Goal: Information Seeking & Learning: Understand process/instructions

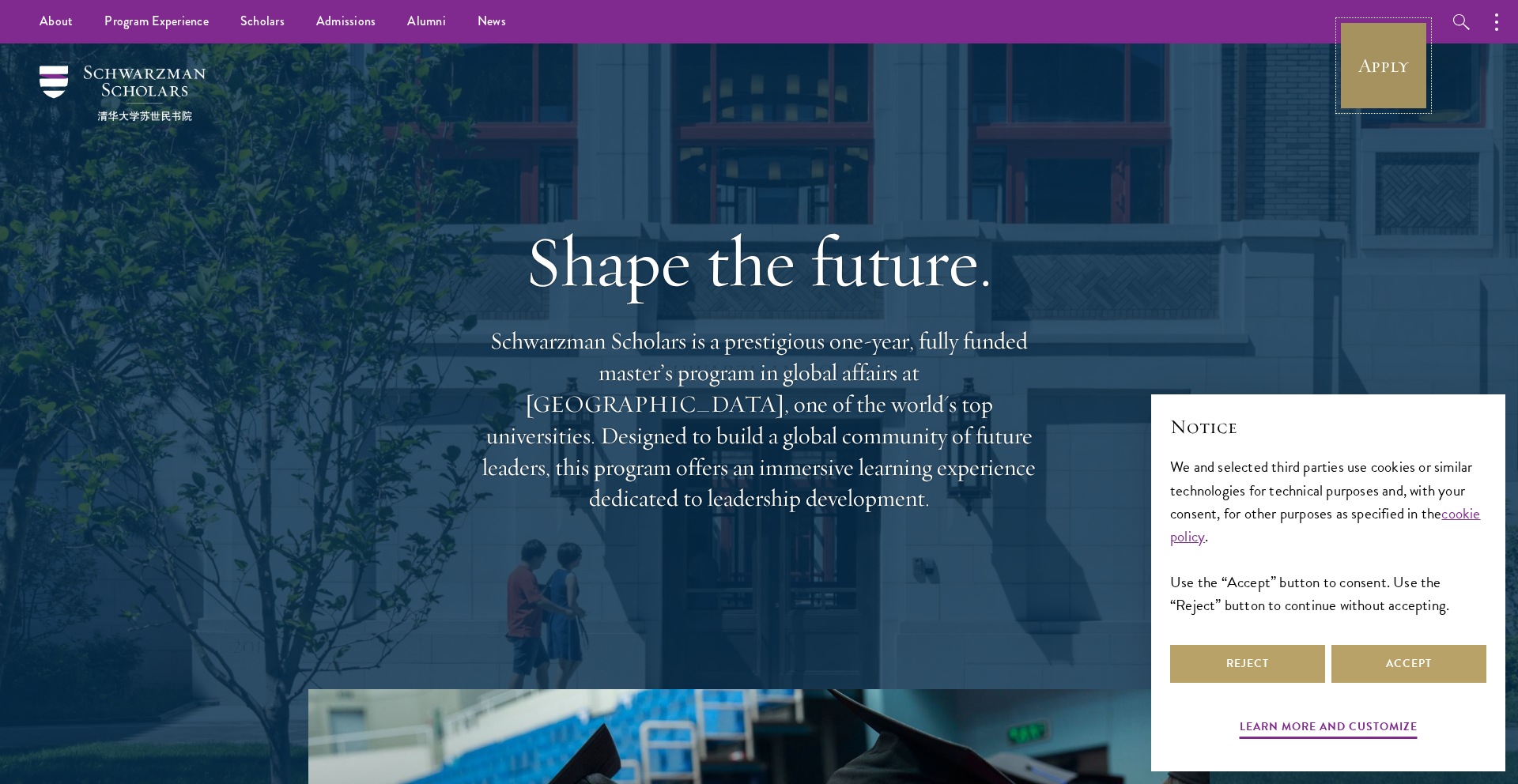
click at [1402, 56] on link "Apply" at bounding box center [1384, 66] width 89 height 89
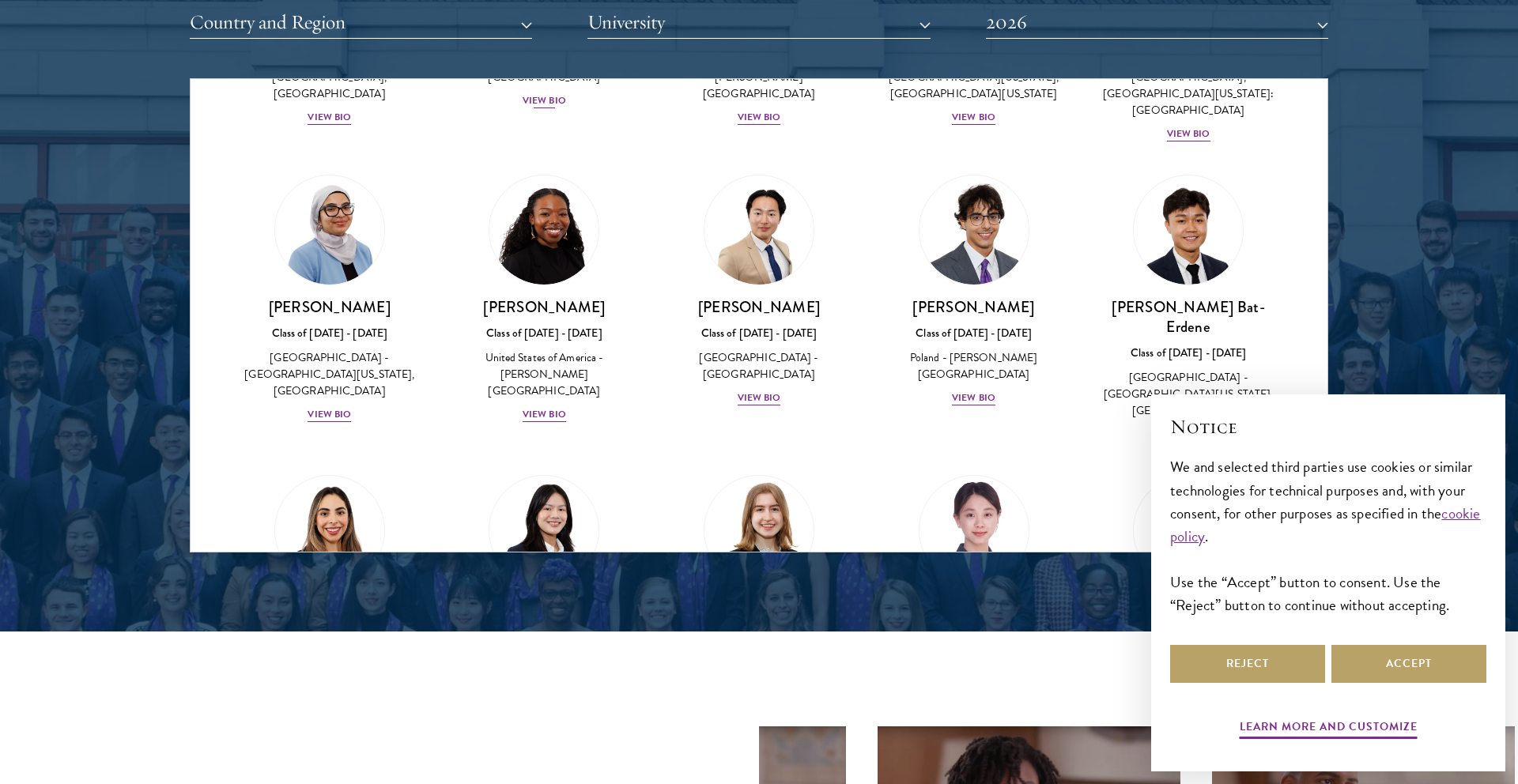
scroll to position [818, 0]
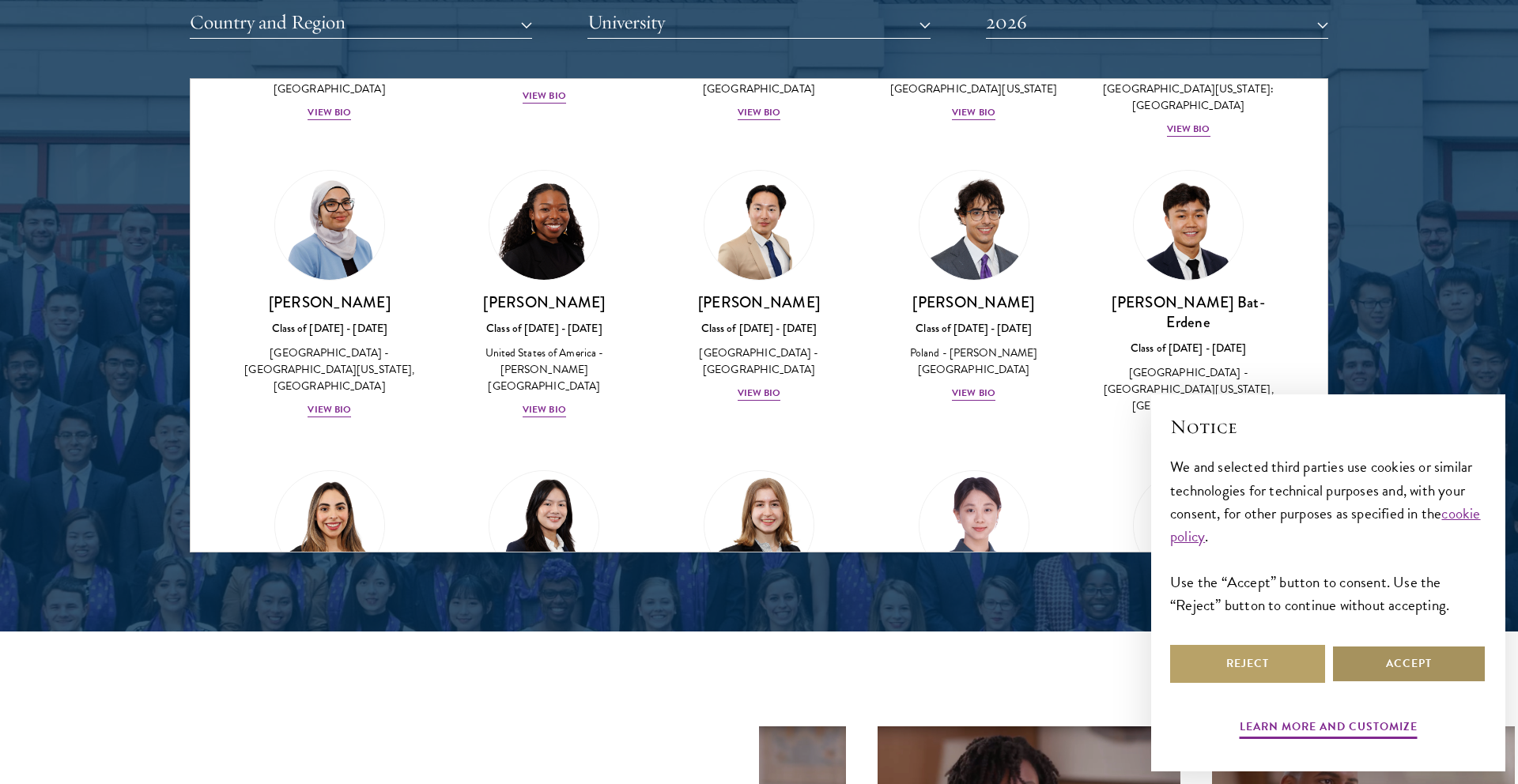
click at [1365, 675] on button "Accept" at bounding box center [1409, 664] width 155 height 38
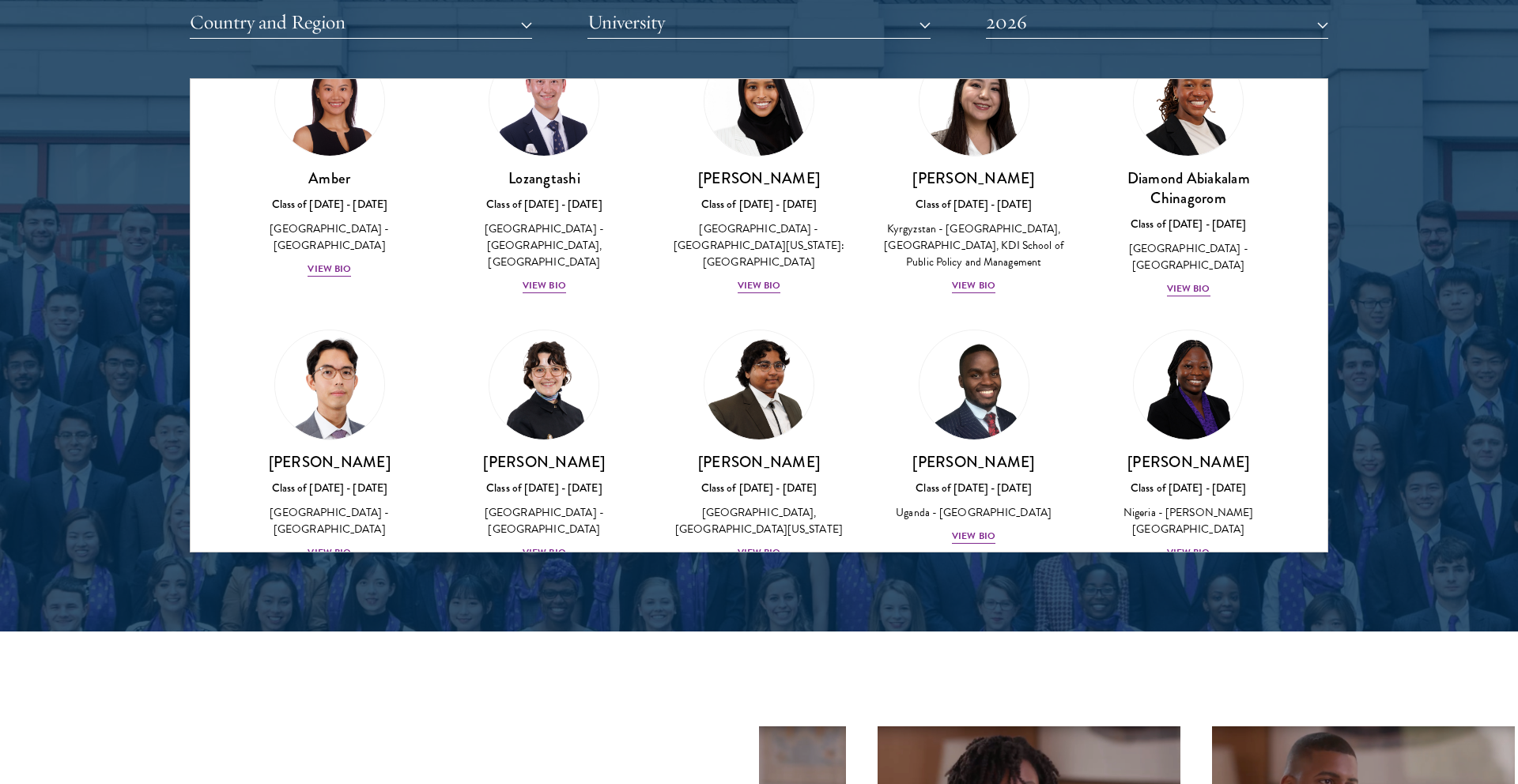
scroll to position [76, 0]
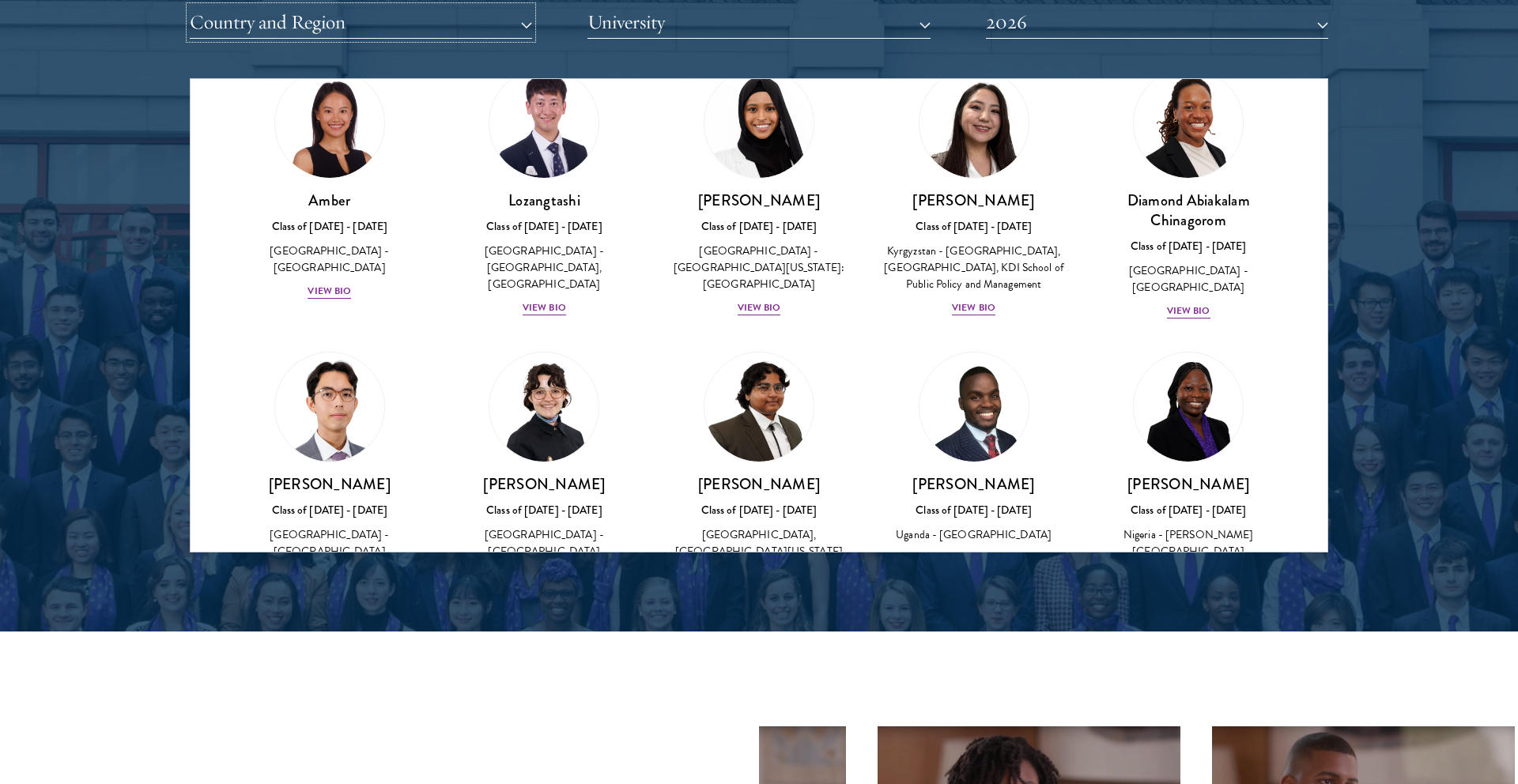
click at [476, 28] on button "Country and Region" at bounding box center [361, 22] width 342 height 32
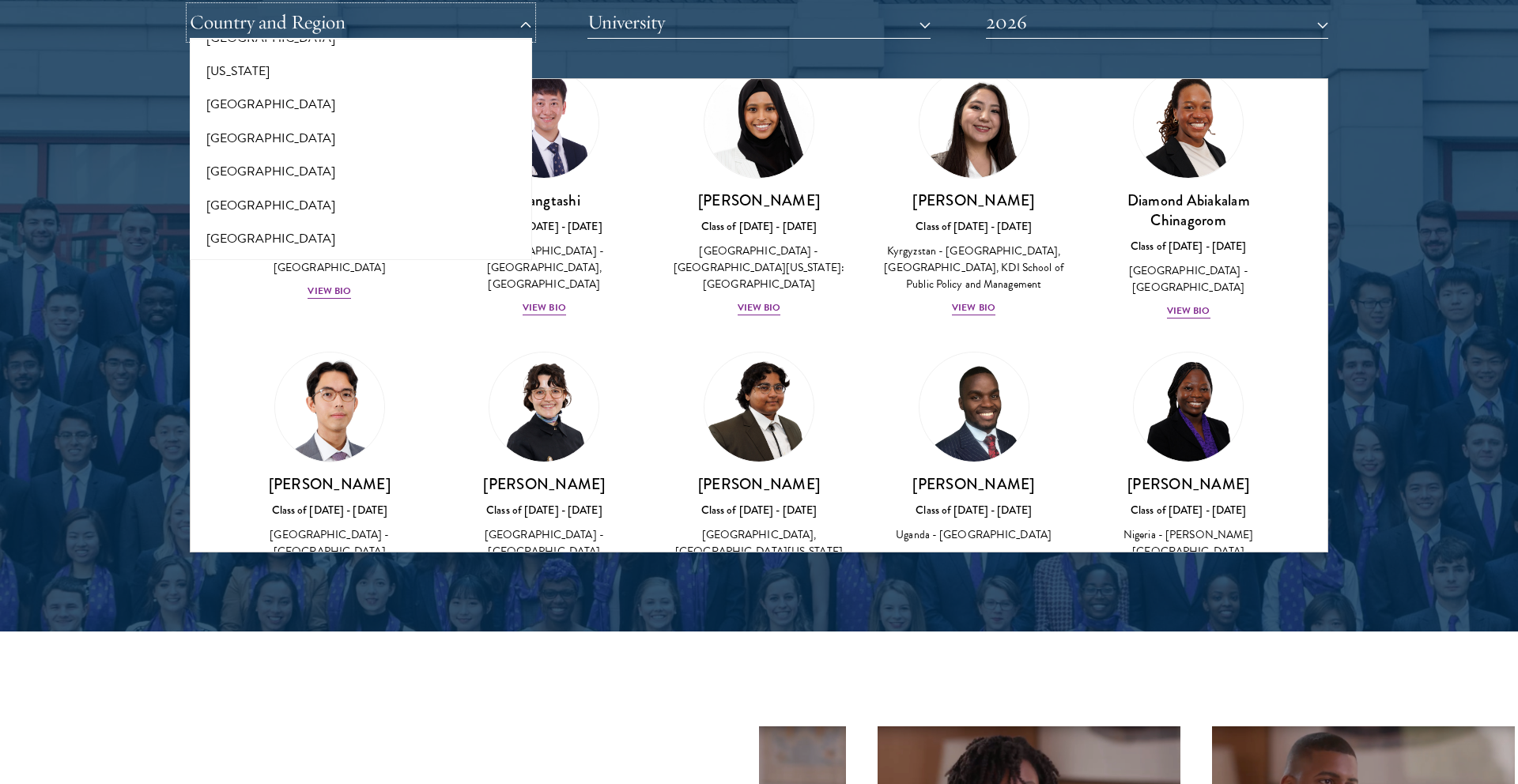
scroll to position [926, 0]
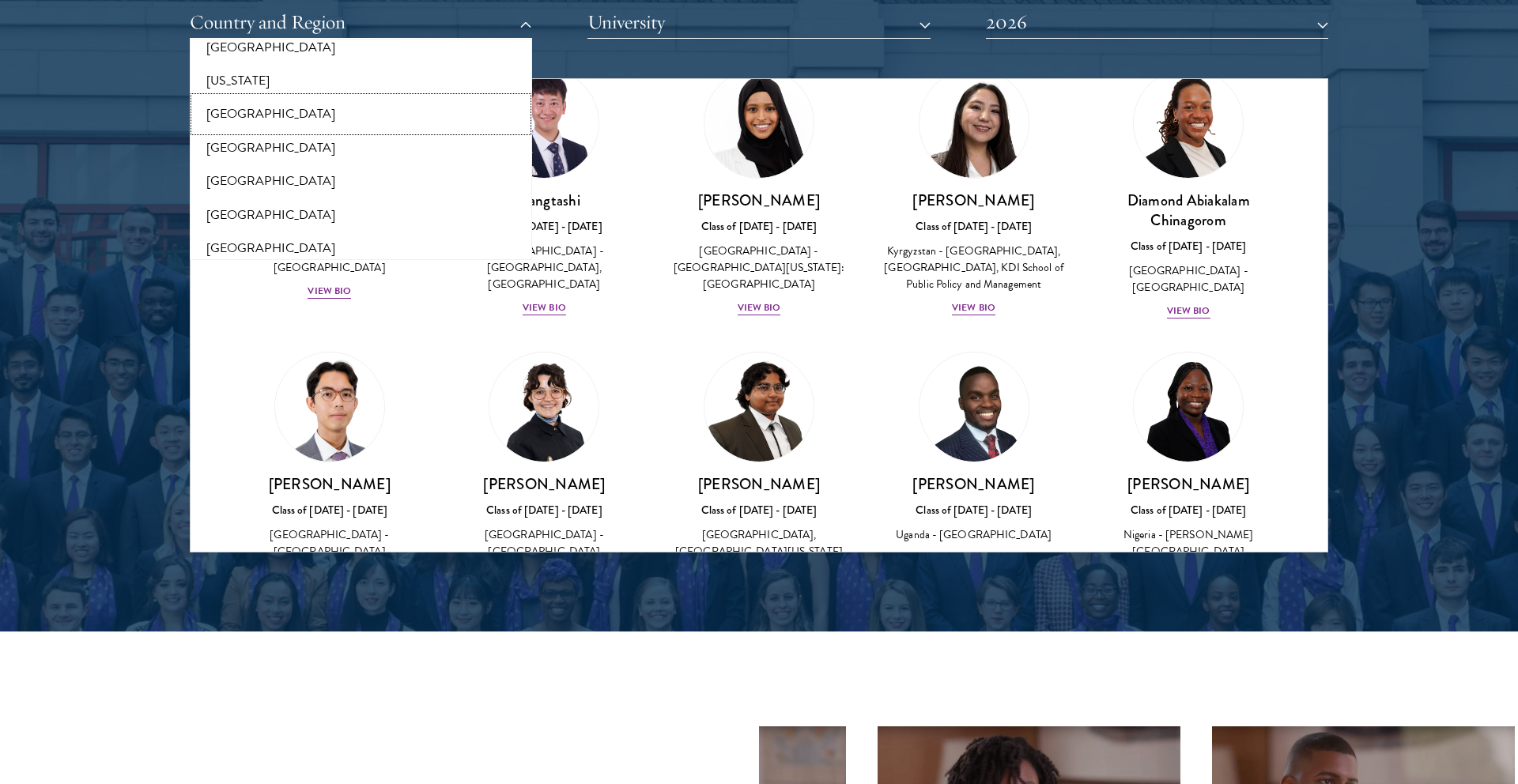
click at [297, 112] on button "[GEOGRAPHIC_DATA]" at bounding box center [360, 114] width 333 height 33
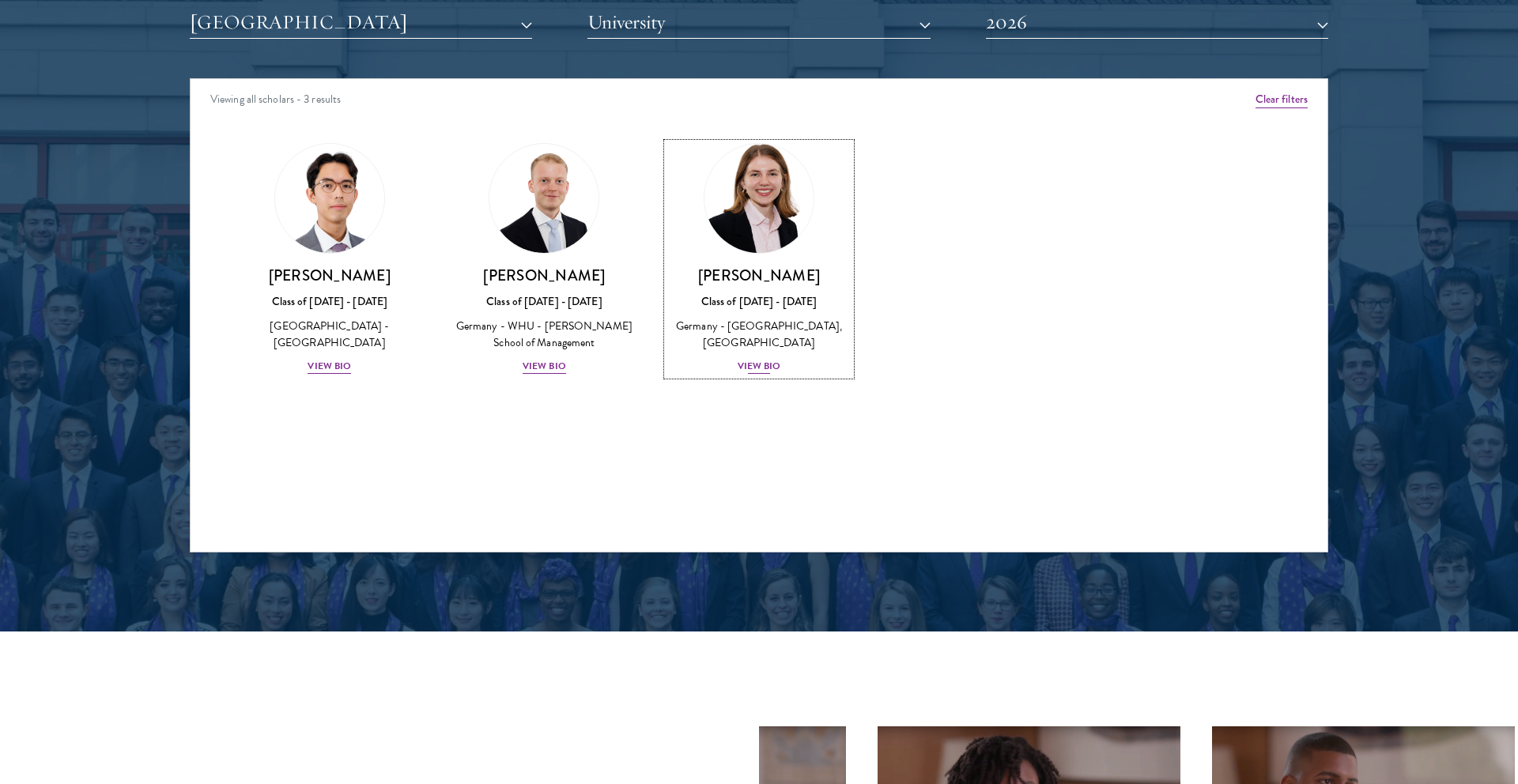
click at [765, 365] on div "View Bio" at bounding box center [760, 366] width 43 height 15
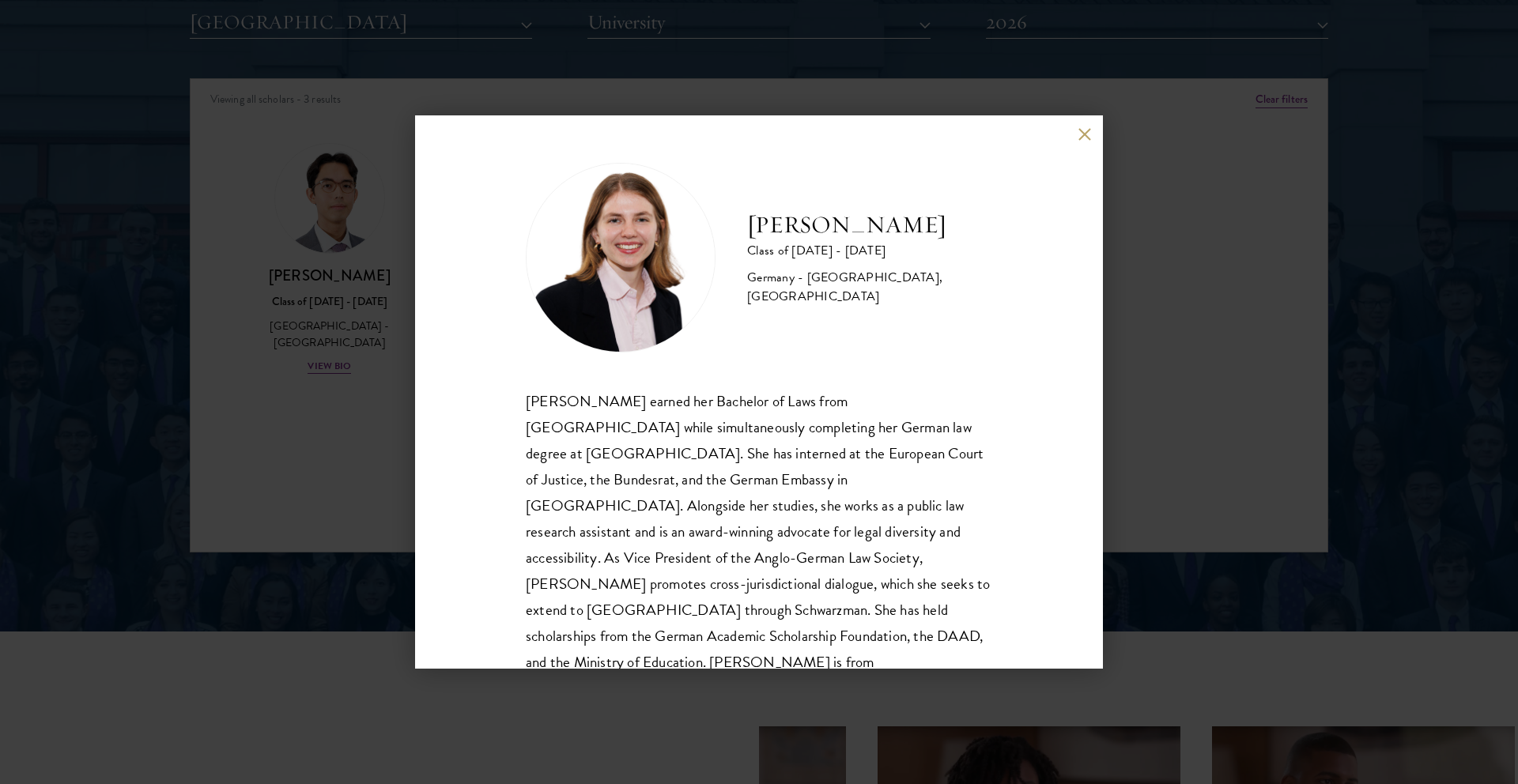
scroll to position [28, 0]
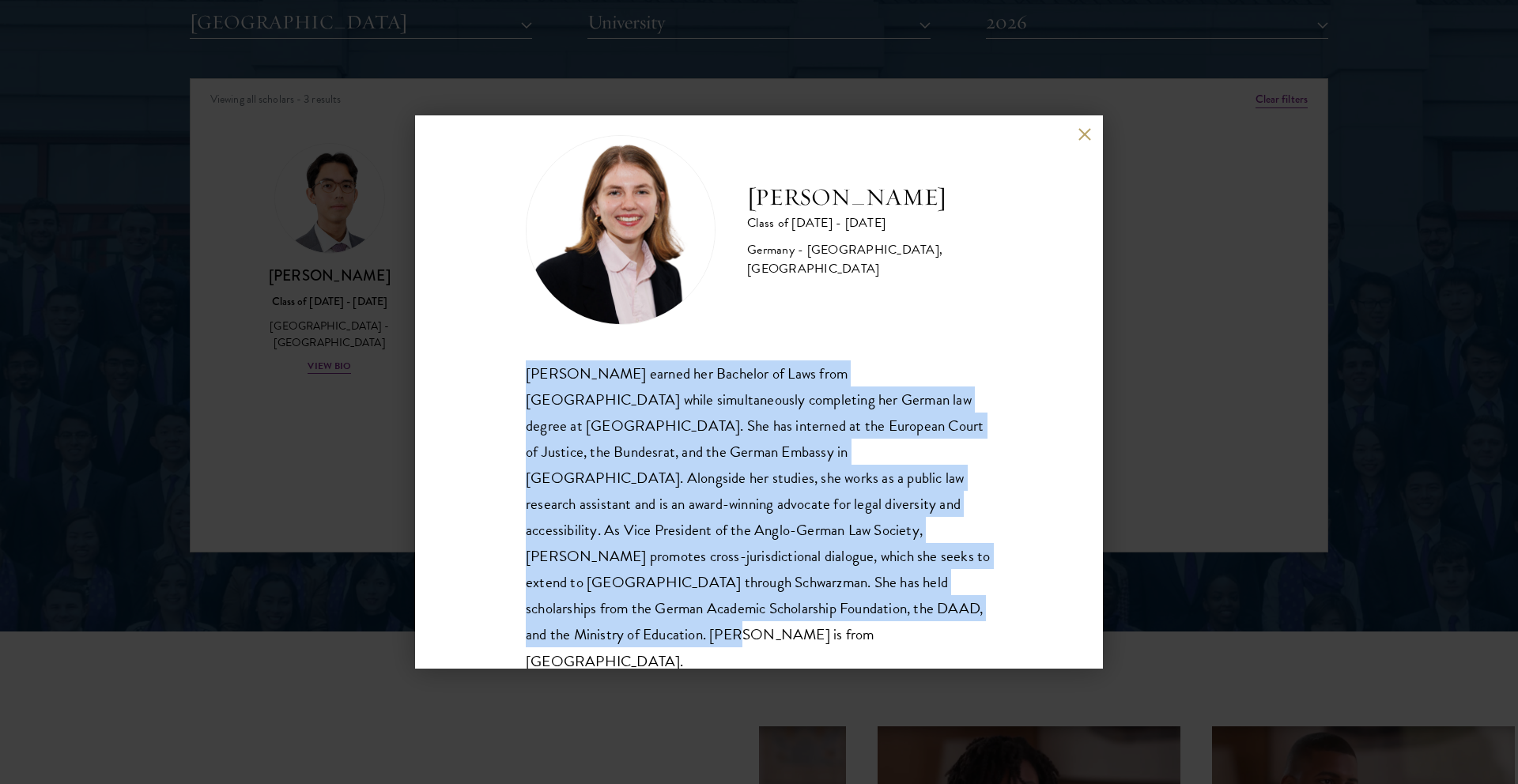
drag, startPoint x: 476, startPoint y: 369, endPoint x: 676, endPoint y: 611, distance: 313.9
click at [676, 611] on div "[PERSON_NAME] Class of [DATE] - [DATE] [GEOGRAPHIC_DATA] - [GEOGRAPHIC_DATA], […" at bounding box center [759, 392] width 688 height 553
click at [676, 611] on div "[PERSON_NAME] earned her Bachelor of Laws from [GEOGRAPHIC_DATA] while simultan…" at bounding box center [759, 517] width 466 height 314
drag, startPoint x: 676, startPoint y: 611, endPoint x: 517, endPoint y: 370, distance: 288.7
click at [517, 370] on div "[PERSON_NAME] Class of [DATE] - [DATE] [GEOGRAPHIC_DATA] - [GEOGRAPHIC_DATA], […" at bounding box center [759, 392] width 688 height 553
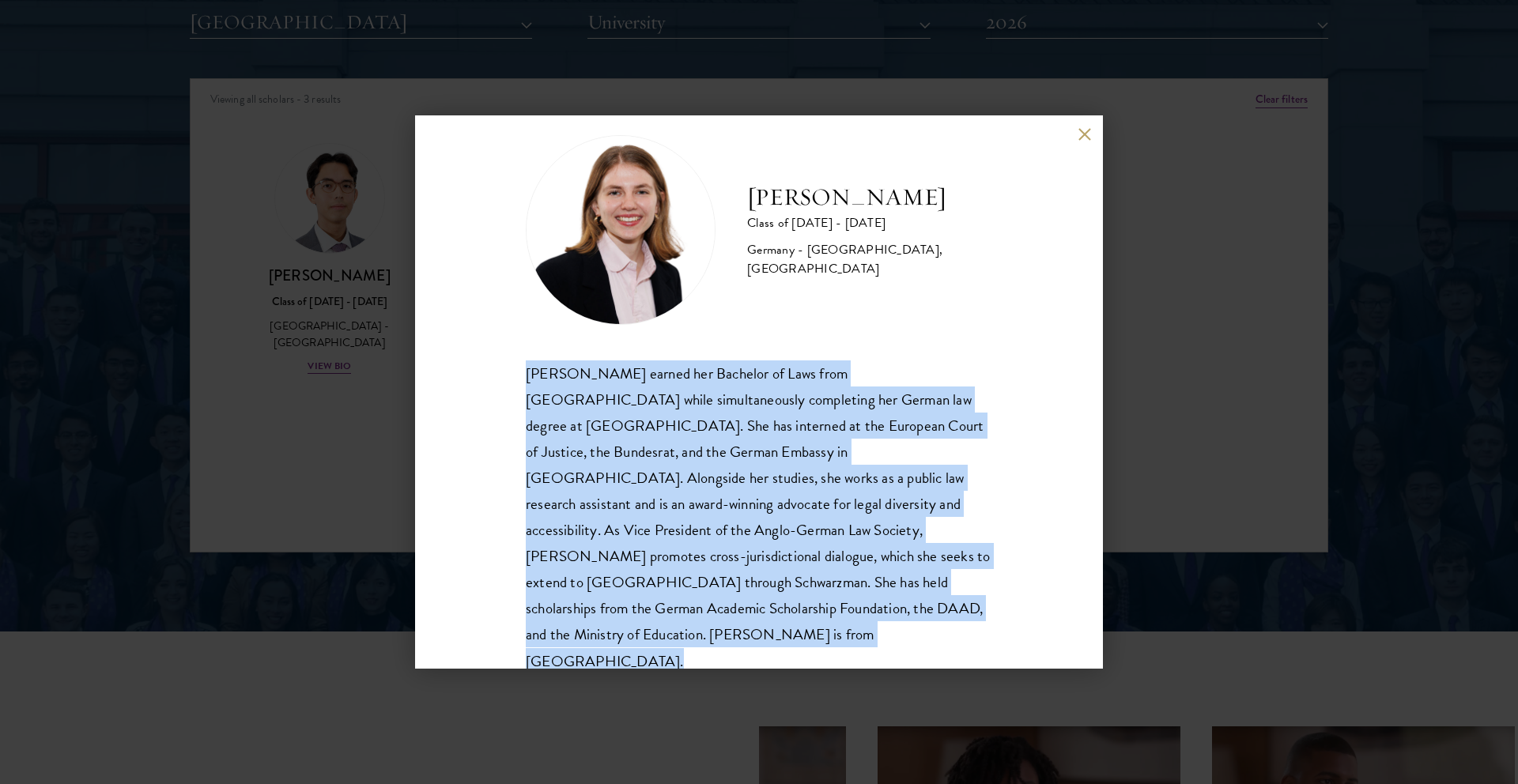
click at [517, 370] on div "[PERSON_NAME] Class of [DATE] - [DATE] [GEOGRAPHIC_DATA] - [GEOGRAPHIC_DATA], […" at bounding box center [759, 392] width 688 height 553
drag, startPoint x: 517, startPoint y: 370, endPoint x: 640, endPoint y: 623, distance: 281.3
click at [642, 624] on div "[PERSON_NAME] Class of [DATE] - [DATE] [GEOGRAPHIC_DATA] - [GEOGRAPHIC_DATA], […" at bounding box center [759, 392] width 688 height 553
click at [640, 623] on div "[PERSON_NAME] Class of [DATE] - [DATE] [GEOGRAPHIC_DATA] - [GEOGRAPHIC_DATA], […" at bounding box center [759, 392] width 688 height 553
drag, startPoint x: 639, startPoint y: 616, endPoint x: 492, endPoint y: 368, distance: 288.3
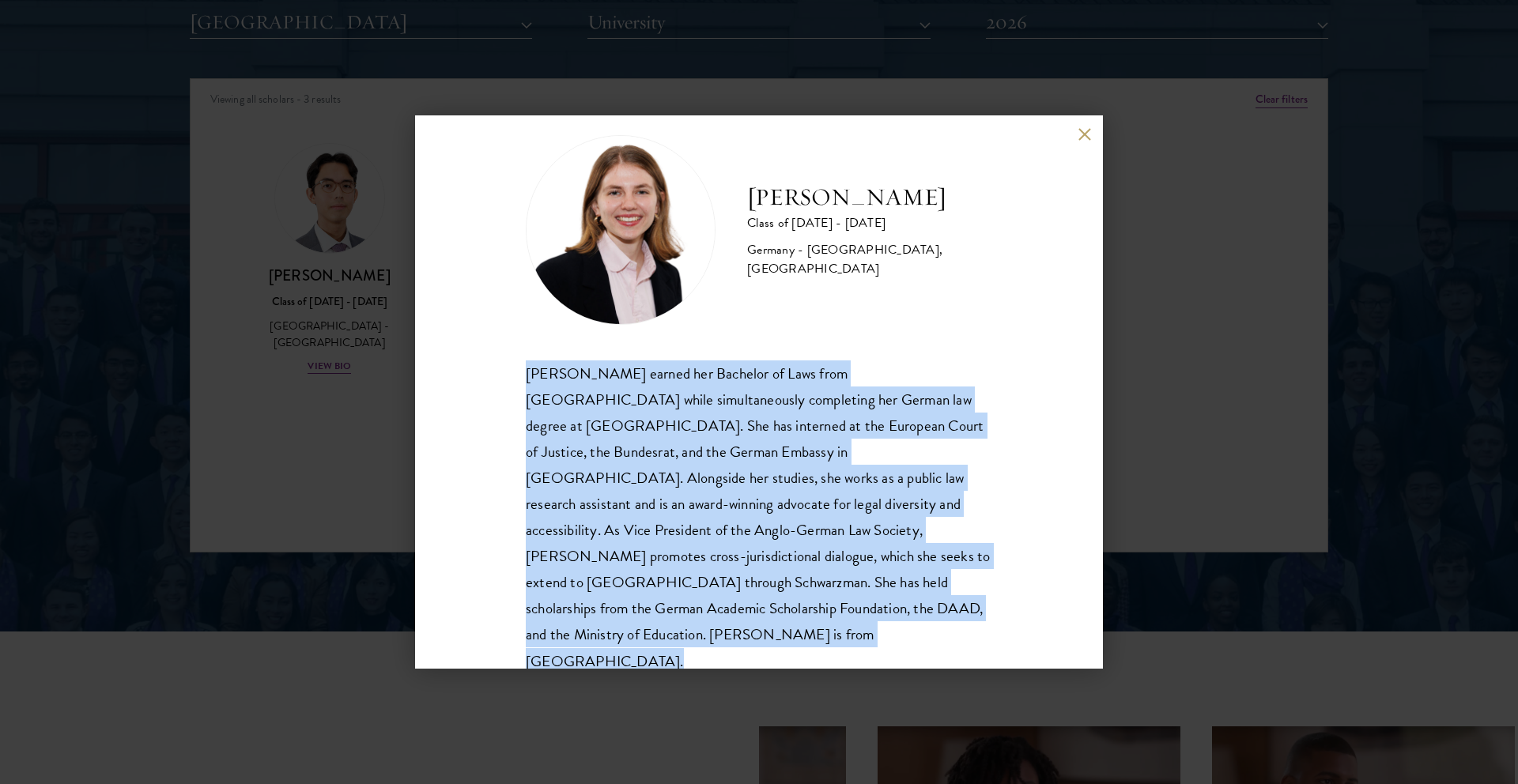
click at [492, 368] on div "[PERSON_NAME] Class of [DATE] - [DATE] [GEOGRAPHIC_DATA] - [GEOGRAPHIC_DATA], […" at bounding box center [759, 392] width 688 height 553
drag, startPoint x: 492, startPoint y: 368, endPoint x: 604, endPoint y: 632, distance: 286.8
click at [604, 633] on div "[PERSON_NAME] Class of [DATE] - [DATE] [GEOGRAPHIC_DATA] - [GEOGRAPHIC_DATA], […" at bounding box center [759, 392] width 688 height 553
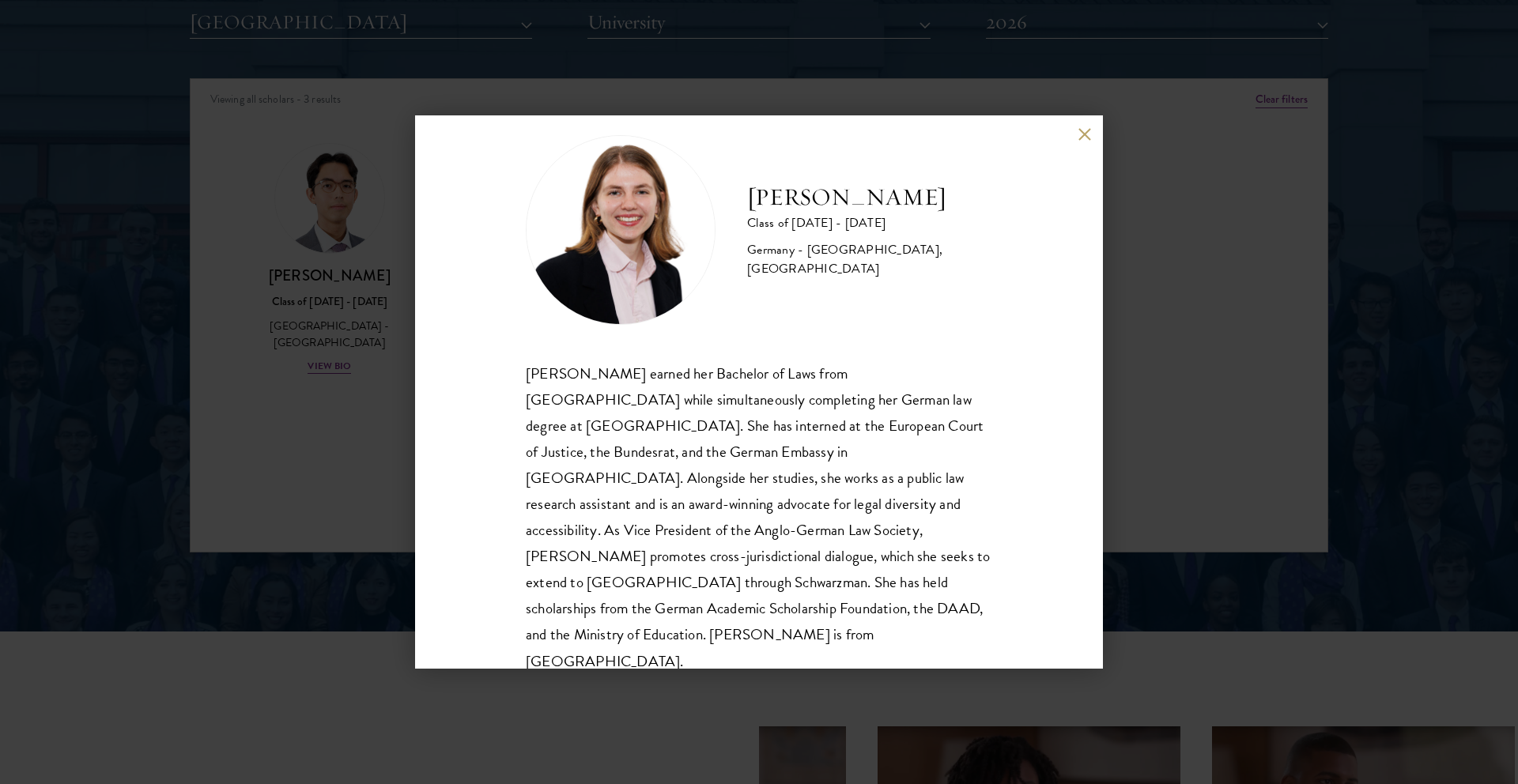
click at [610, 630] on div "[PERSON_NAME] Class of [DATE] - [DATE] [GEOGRAPHIC_DATA] - [GEOGRAPHIC_DATA], […" at bounding box center [759, 392] width 688 height 553
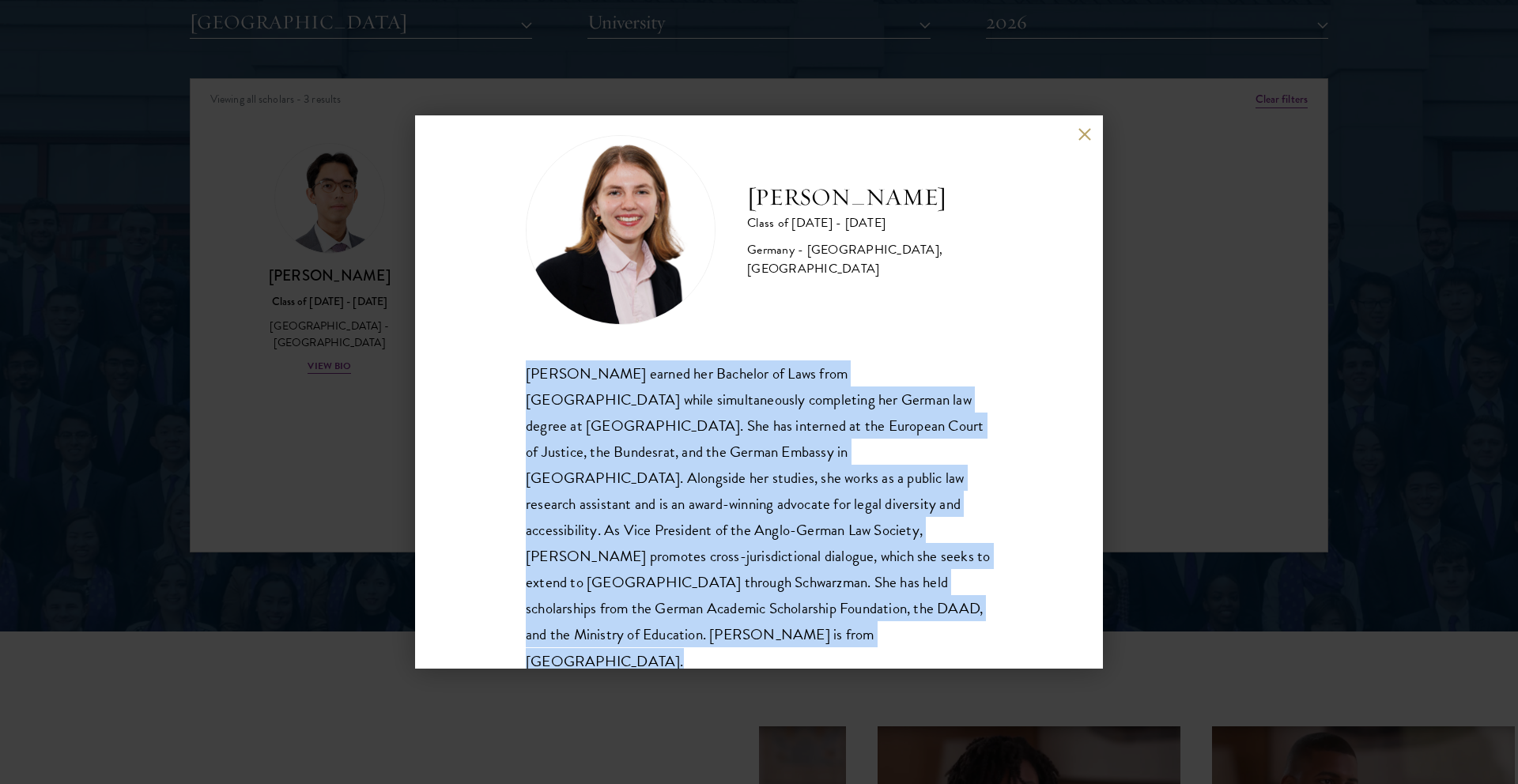
drag, startPoint x: 643, startPoint y: 629, endPoint x: 516, endPoint y: 366, distance: 292.1
click at [516, 366] on div "[PERSON_NAME] Class of [DATE] - [DATE] [GEOGRAPHIC_DATA] - [GEOGRAPHIC_DATA], […" at bounding box center [759, 392] width 688 height 553
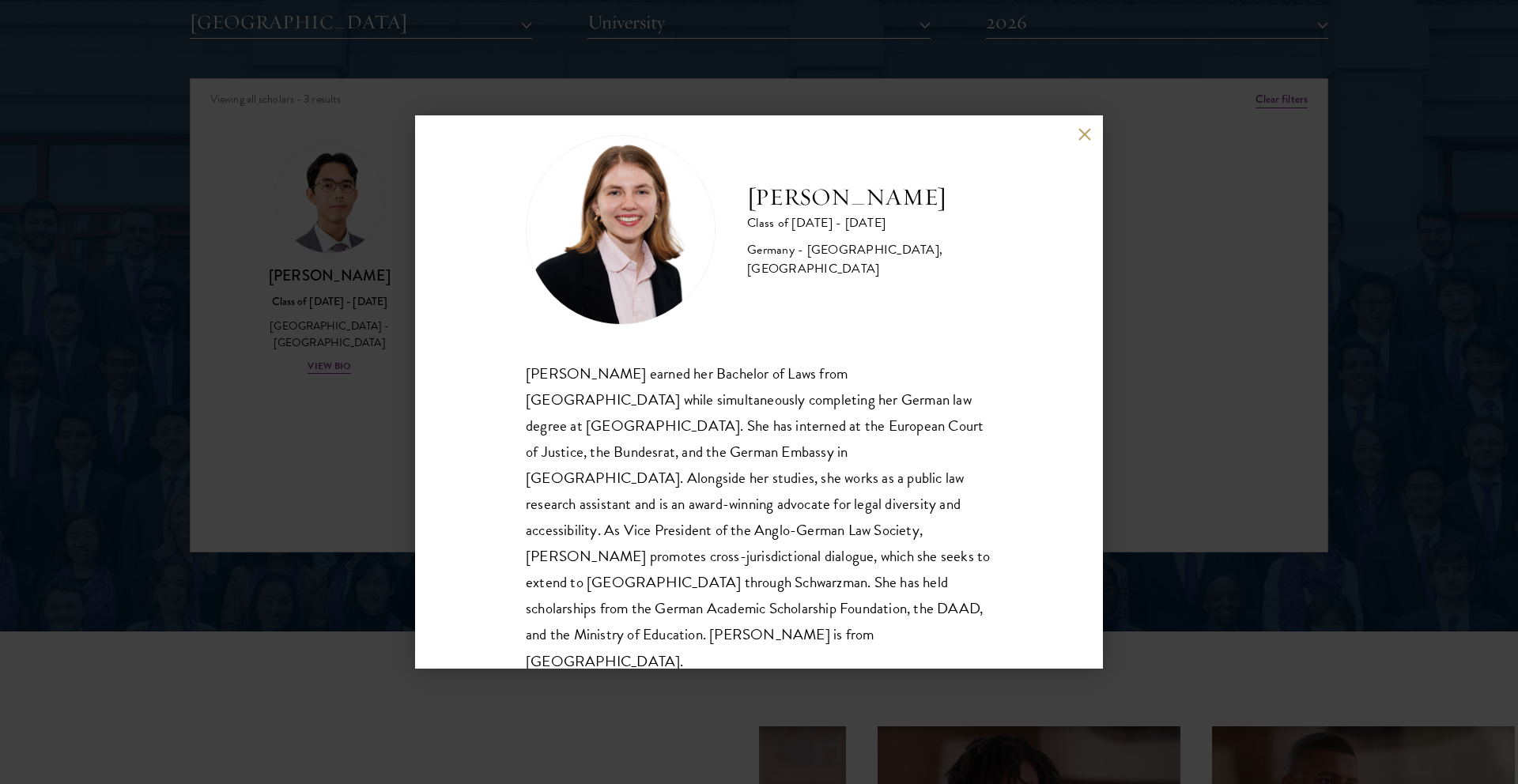
click at [335, 376] on div "[PERSON_NAME] Class of [DATE] - [DATE] [GEOGRAPHIC_DATA] - [GEOGRAPHIC_DATA], […" at bounding box center [759, 392] width 1518 height 784
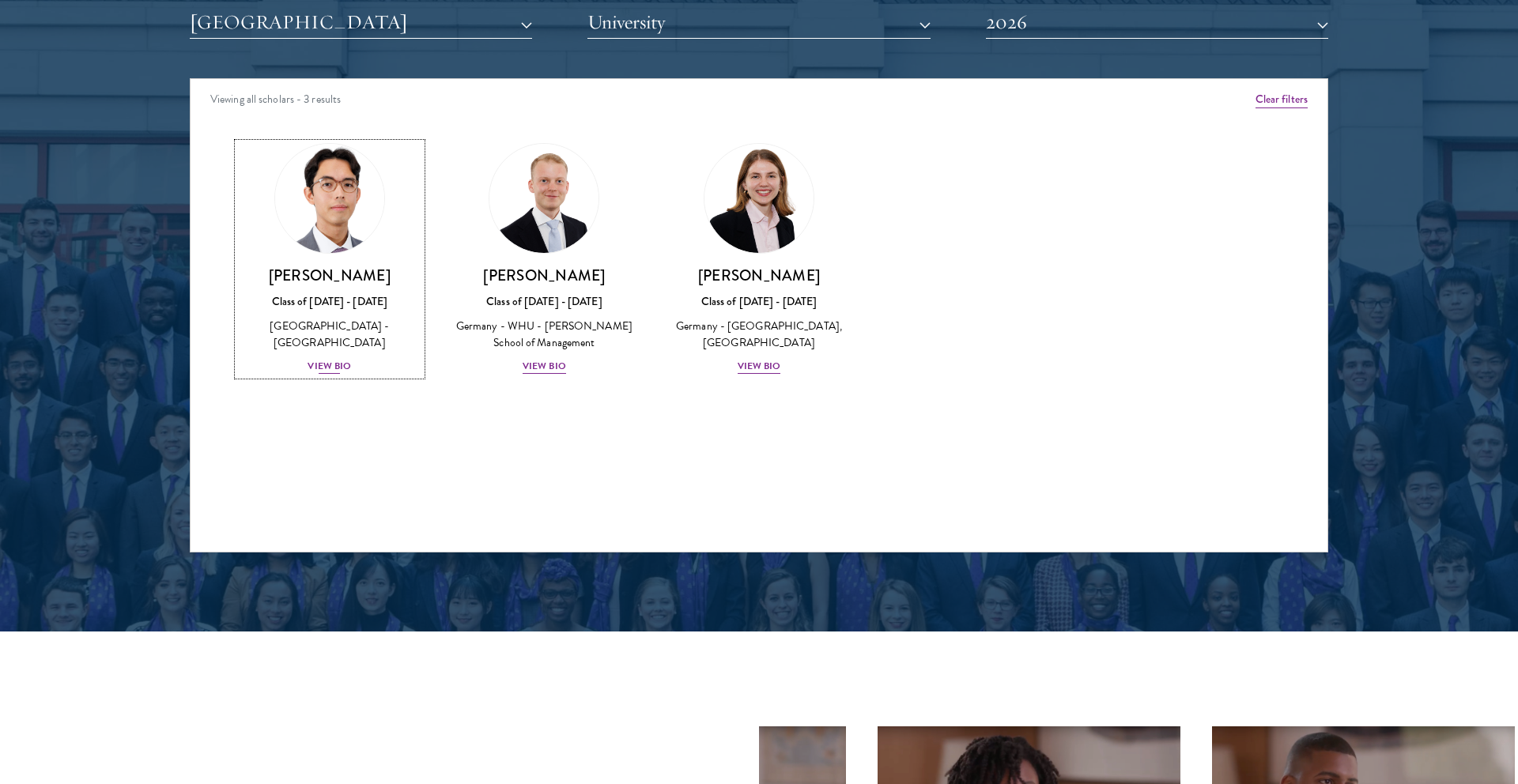
click at [325, 359] on div "View Bio" at bounding box center [329, 366] width 43 height 15
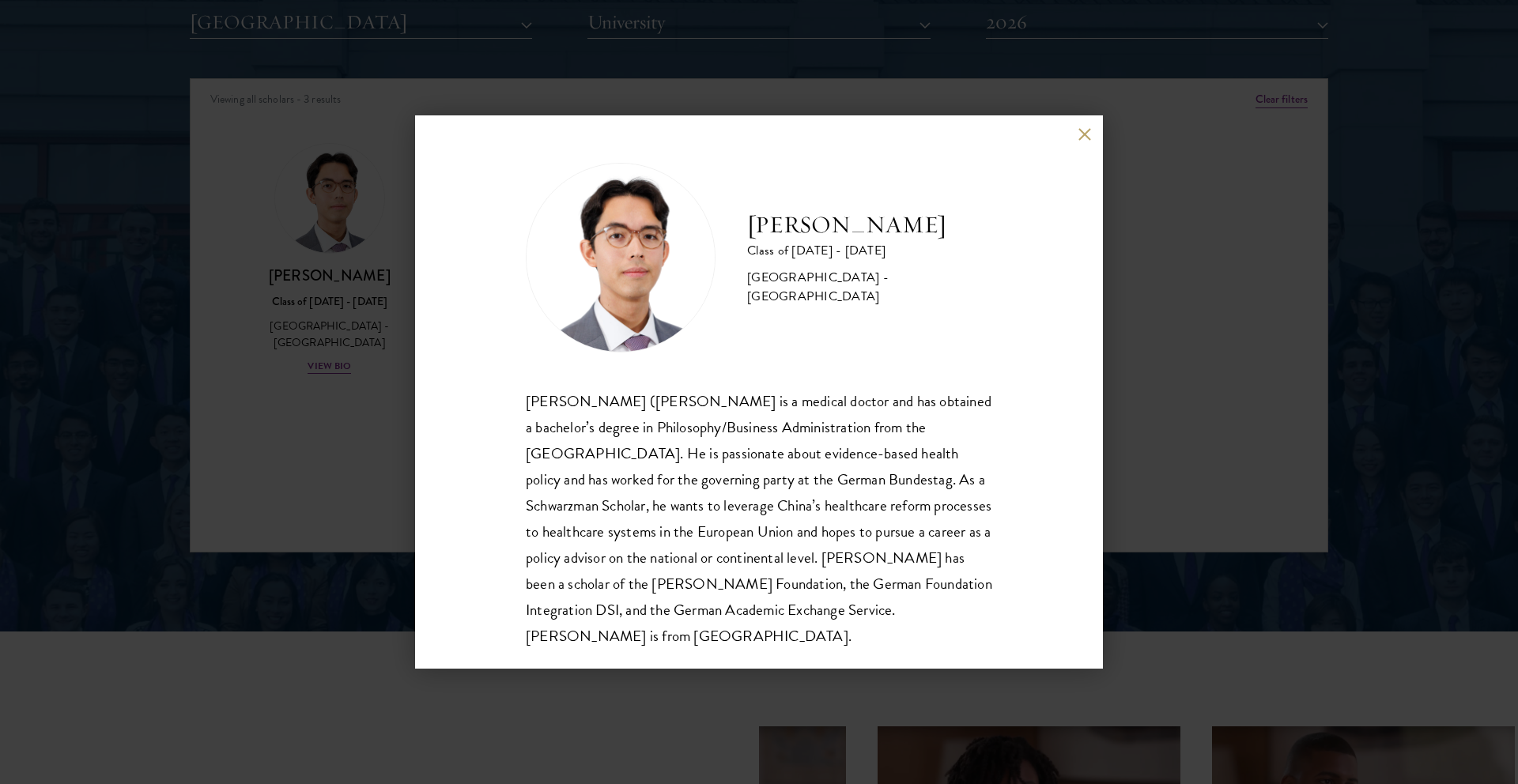
scroll to position [2, 0]
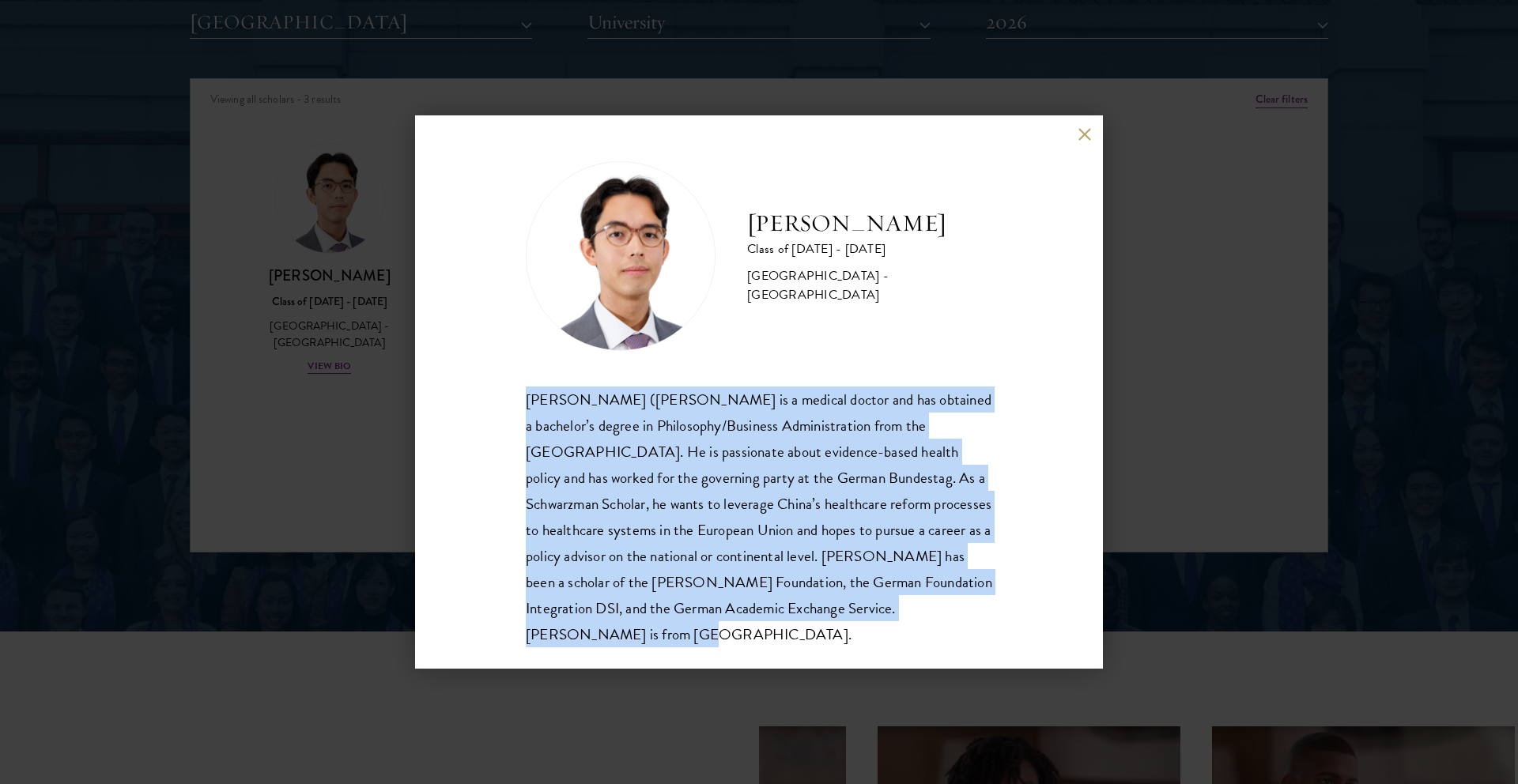
drag, startPoint x: 502, startPoint y: 399, endPoint x: 906, endPoint y: 628, distance: 464.4
click at [905, 627] on div "[PERSON_NAME] Class of [DATE] - [DATE] [GEOGRAPHIC_DATA] - [GEOGRAPHIC_DATA] [P…" at bounding box center [759, 392] width 688 height 553
click at [906, 628] on div "[PERSON_NAME] Class of [DATE] - [DATE] [GEOGRAPHIC_DATA] - [GEOGRAPHIC_DATA] [P…" at bounding box center [759, 392] width 688 height 553
drag, startPoint x: 938, startPoint y: 628, endPoint x: 742, endPoint y: 381, distance: 315.3
click at [742, 381] on div "[PERSON_NAME] Class of [DATE] - [DATE] [GEOGRAPHIC_DATA] - [GEOGRAPHIC_DATA] [P…" at bounding box center [759, 392] width 688 height 553
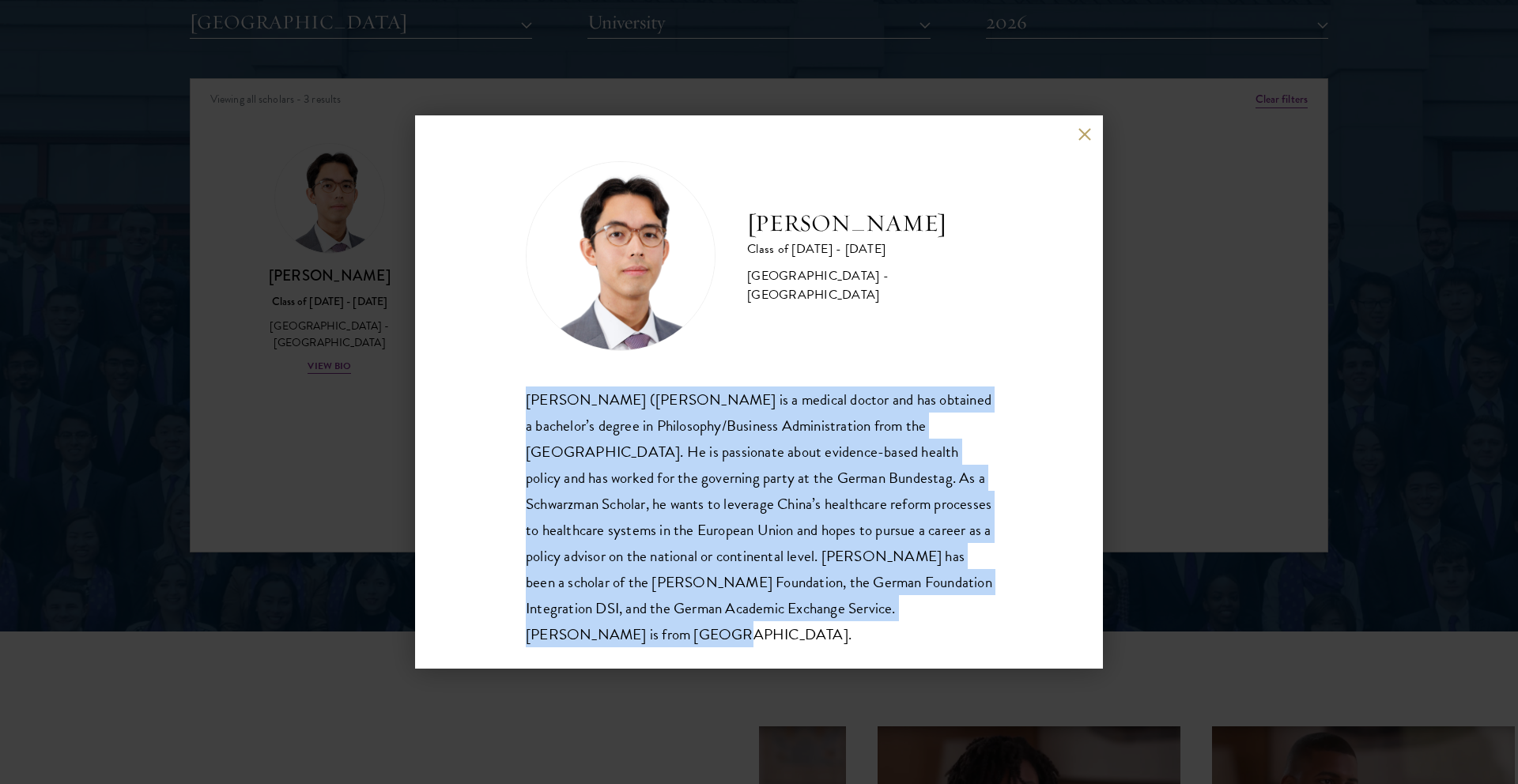
click at [752, 396] on div "[PERSON_NAME] ([PERSON_NAME] is a medical doctor and has obtained a bachelor’s …" at bounding box center [759, 517] width 466 height 261
drag, startPoint x: 507, startPoint y: 396, endPoint x: 858, endPoint y: 629, distance: 421.3
click at [856, 628] on div "[PERSON_NAME] Class of [DATE] - [DATE] [GEOGRAPHIC_DATA] - [GEOGRAPHIC_DATA] [P…" at bounding box center [759, 392] width 688 height 553
click at [858, 629] on div "[PERSON_NAME] Class of [DATE] - [DATE] [GEOGRAPHIC_DATA] - [GEOGRAPHIC_DATA] [P…" at bounding box center [759, 392] width 688 height 553
drag, startPoint x: 889, startPoint y: 629, endPoint x: 646, endPoint y: 369, distance: 355.9
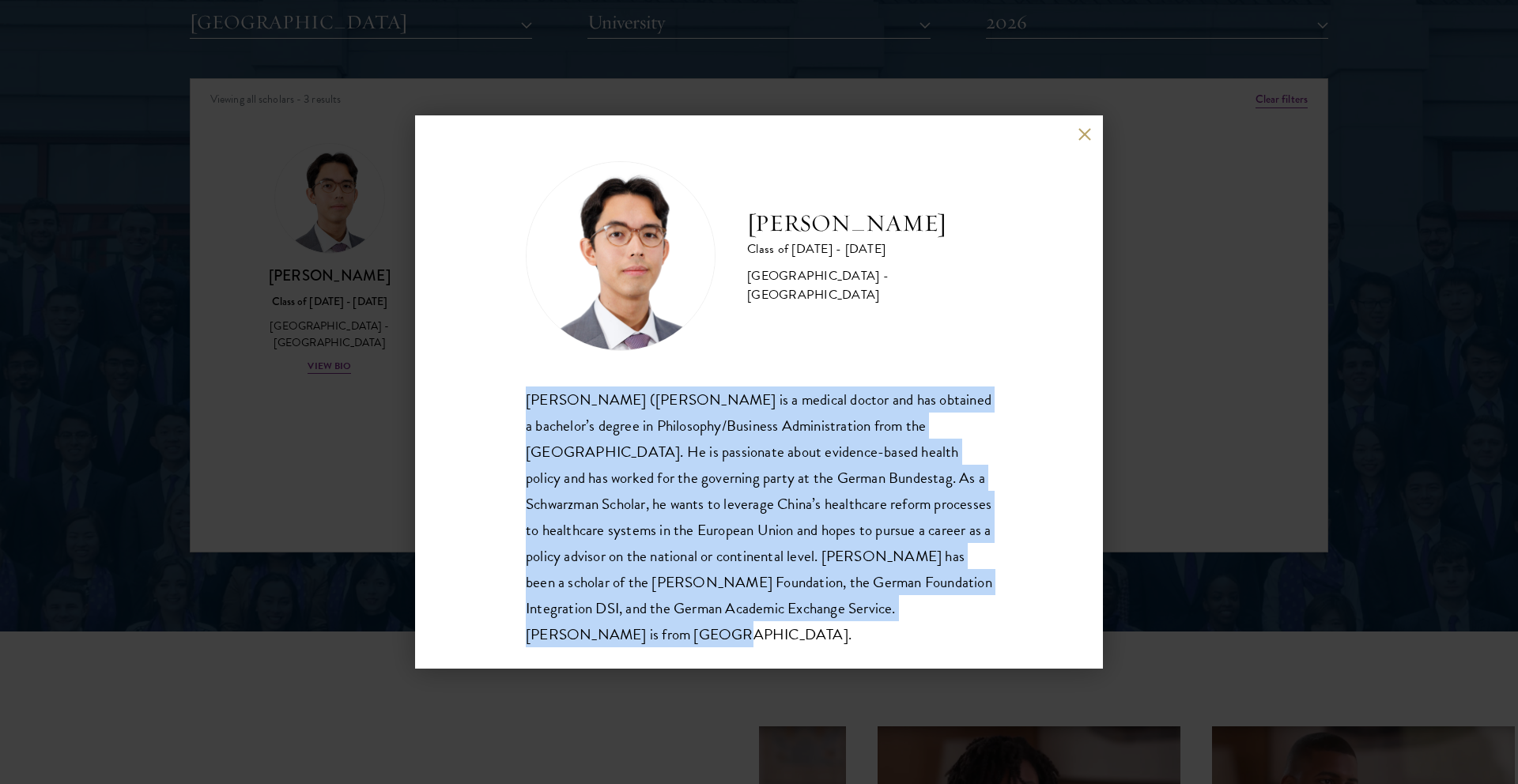
click at [646, 369] on div "[PERSON_NAME] Class of [DATE] - [DATE] [GEOGRAPHIC_DATA] - [GEOGRAPHIC_DATA] [P…" at bounding box center [759, 392] width 688 height 553
click at [1081, 130] on button at bounding box center [1084, 134] width 13 height 13
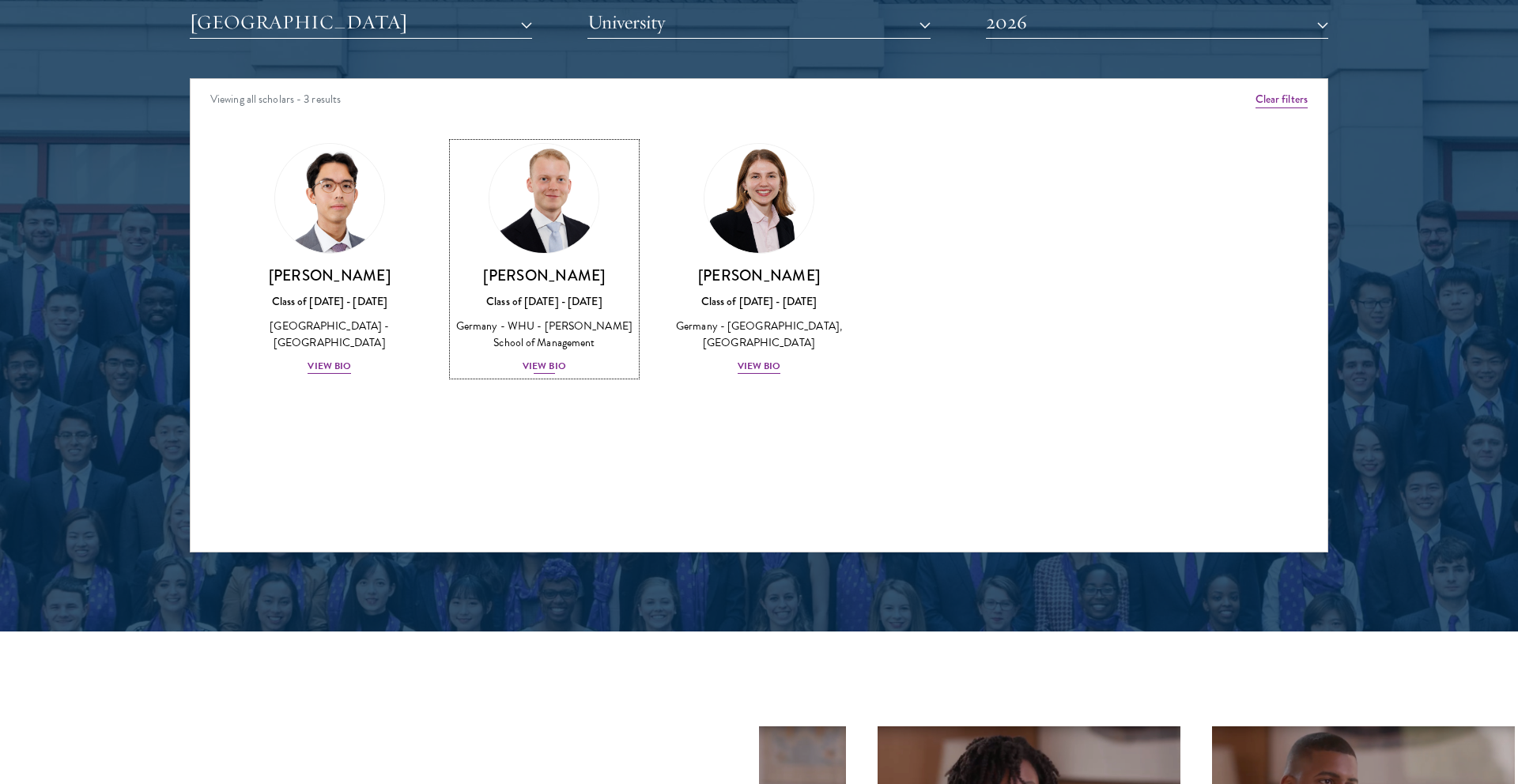
click at [542, 361] on div "View Bio" at bounding box center [544, 366] width 43 height 15
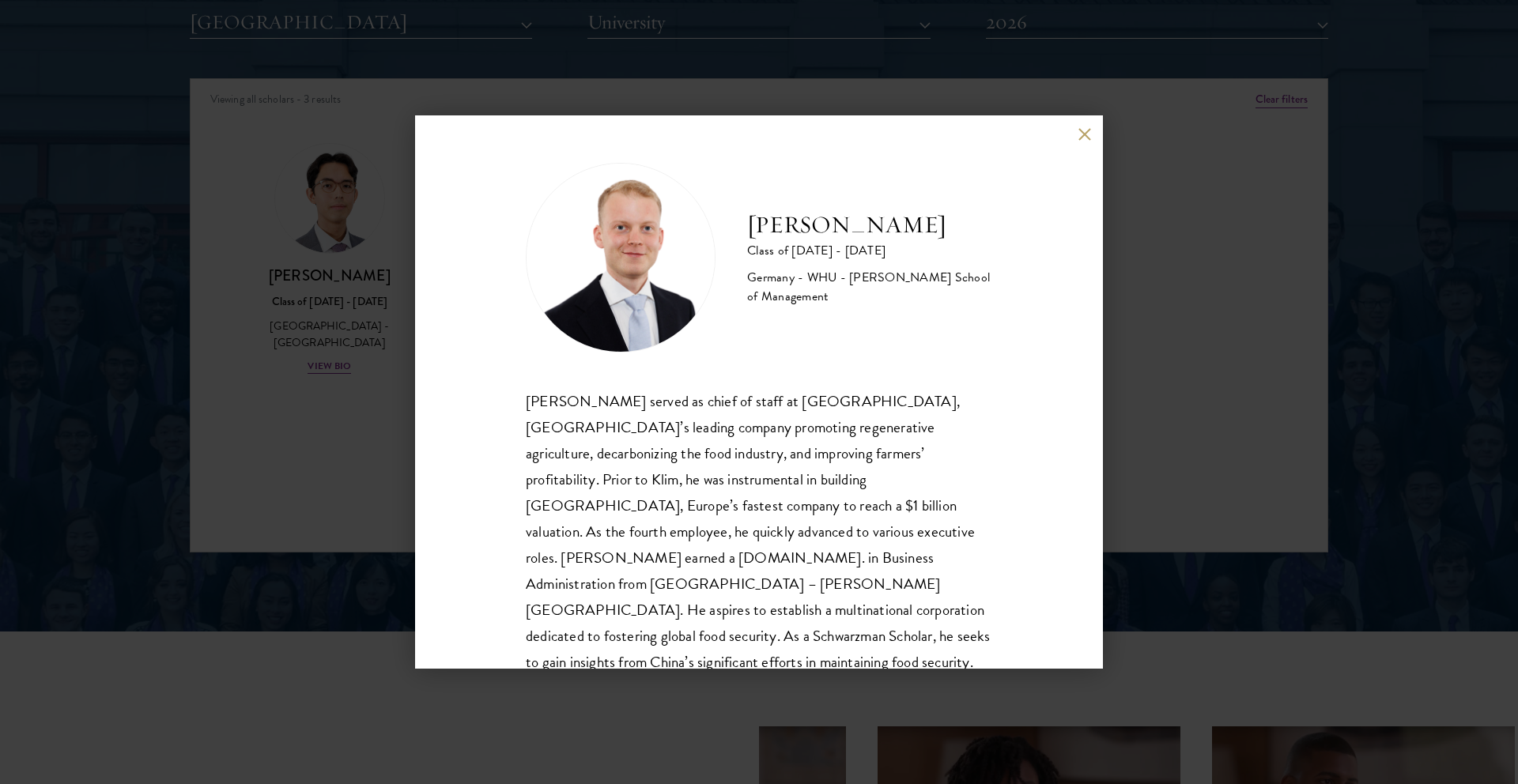
scroll to position [28, 0]
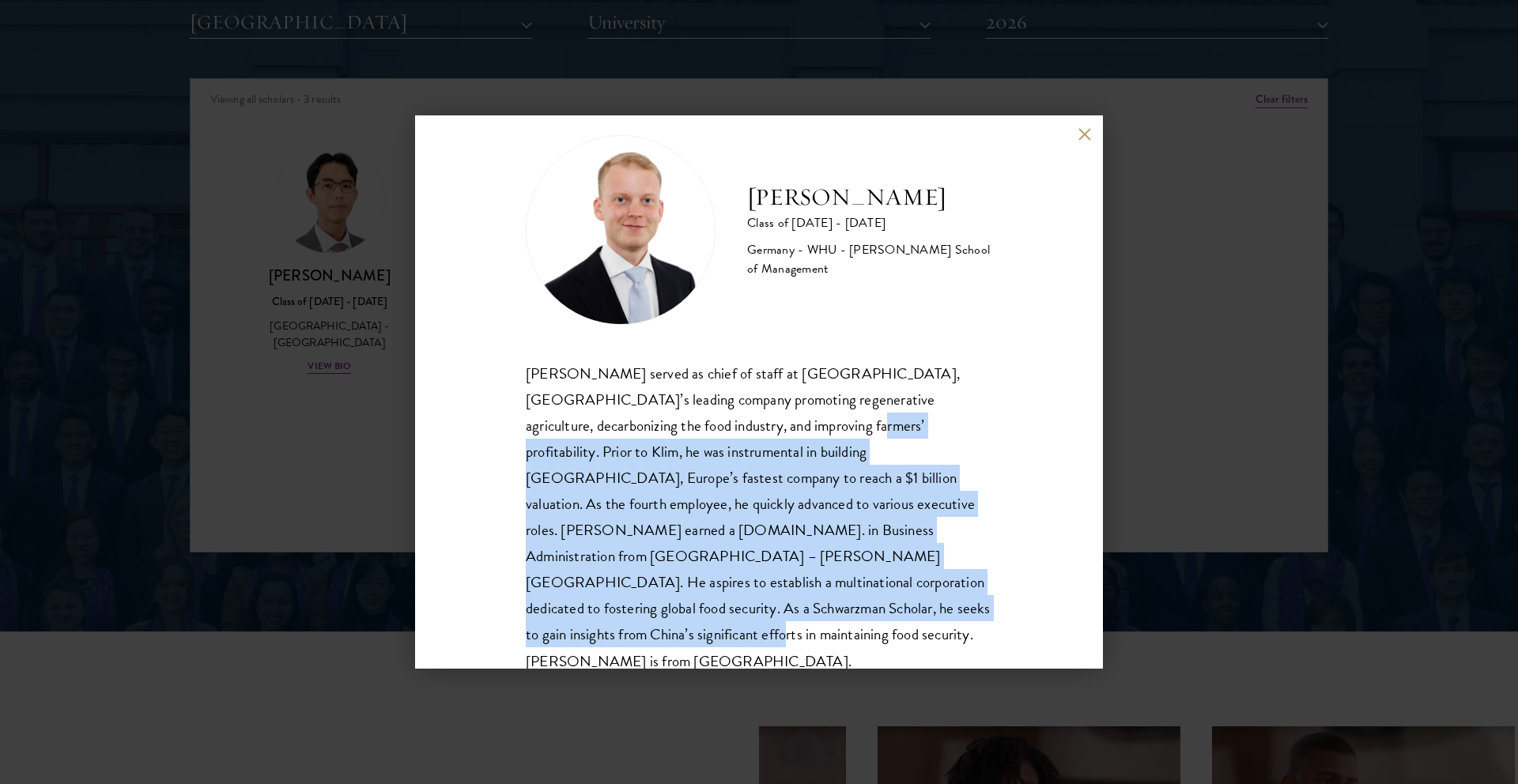
drag, startPoint x: 757, startPoint y: 612, endPoint x: 718, endPoint y: 428, distance: 188.1
click at [718, 428] on div "[PERSON_NAME] served as chief of staff at [GEOGRAPHIC_DATA], [GEOGRAPHIC_DATA]’…" at bounding box center [759, 517] width 466 height 314
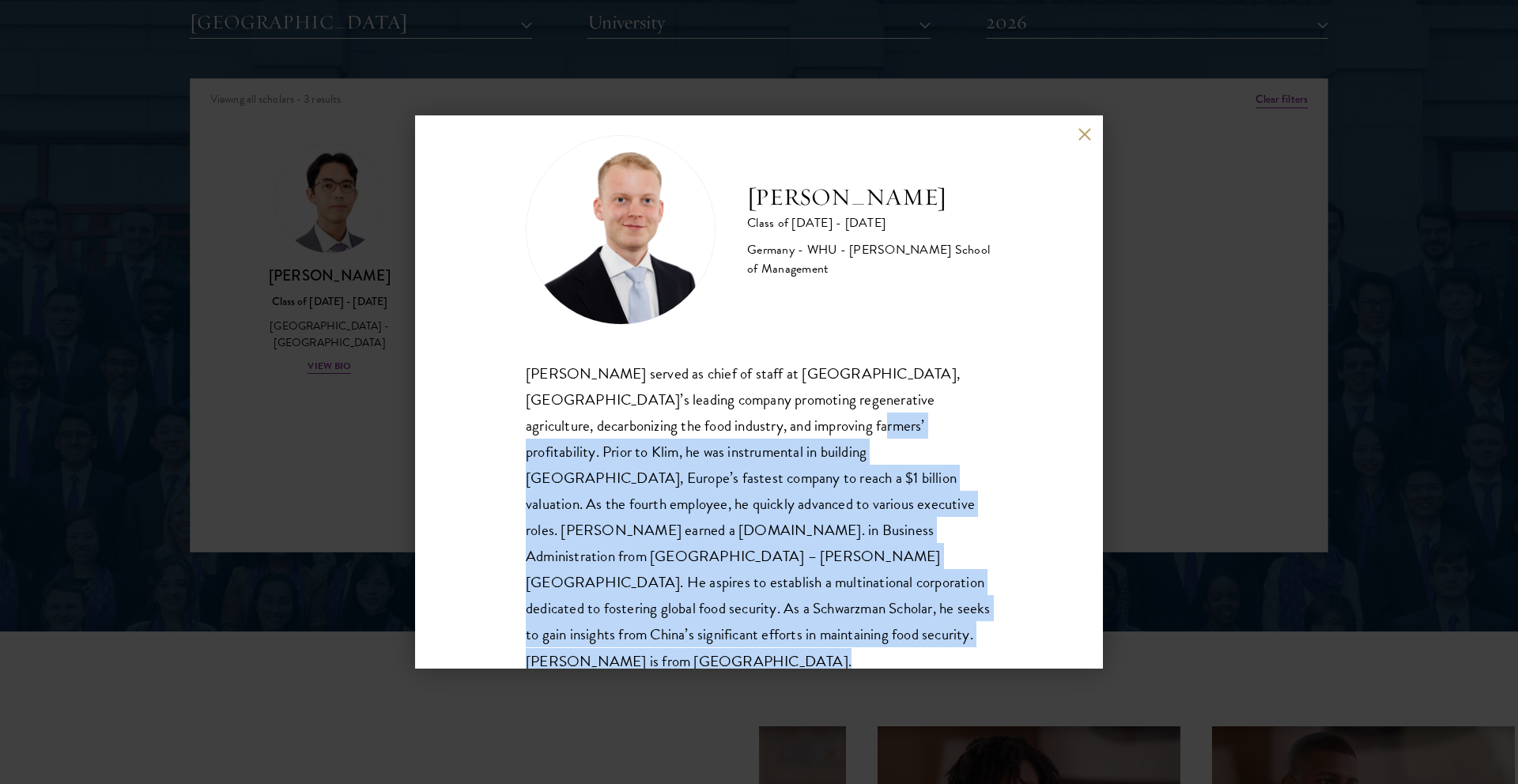
drag, startPoint x: 718, startPoint y: 428, endPoint x: 734, endPoint y: 616, distance: 188.7
click at [735, 617] on div "[PERSON_NAME] served as chief of staff at [GEOGRAPHIC_DATA], [GEOGRAPHIC_DATA]’…" at bounding box center [759, 517] width 466 height 314
click at [734, 616] on div "[PERSON_NAME] served as chief of staff at [GEOGRAPHIC_DATA], [GEOGRAPHIC_DATA]’…" at bounding box center [759, 517] width 466 height 314
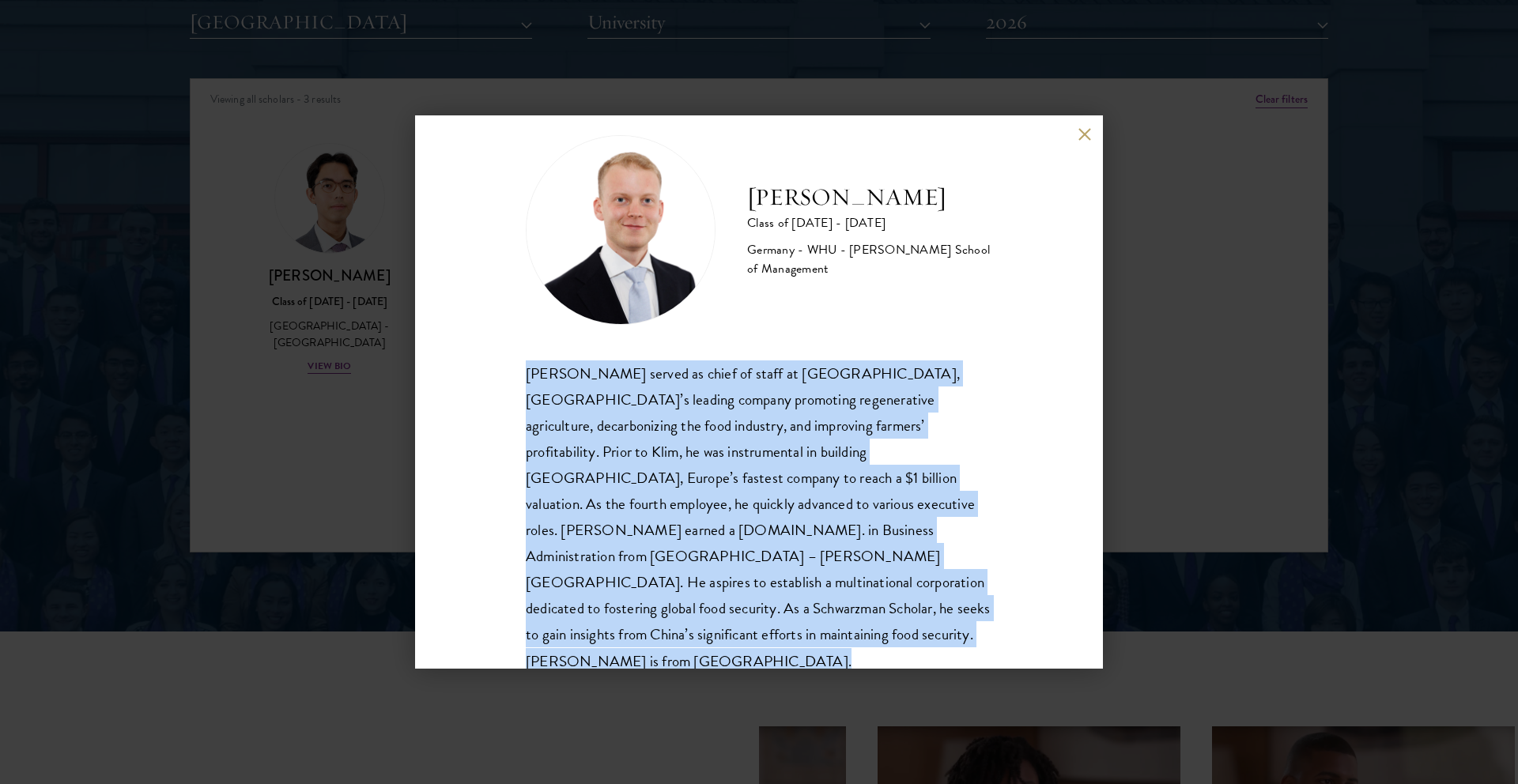
drag, startPoint x: 734, startPoint y: 616, endPoint x: 732, endPoint y: 342, distance: 274.0
click at [732, 342] on div "[PERSON_NAME] Class of [DATE] - [DATE] [GEOGRAPHIC_DATA] - [GEOGRAPHIC_DATA] - …" at bounding box center [759, 405] width 466 height 539
click at [1081, 140] on button at bounding box center [1084, 134] width 13 height 13
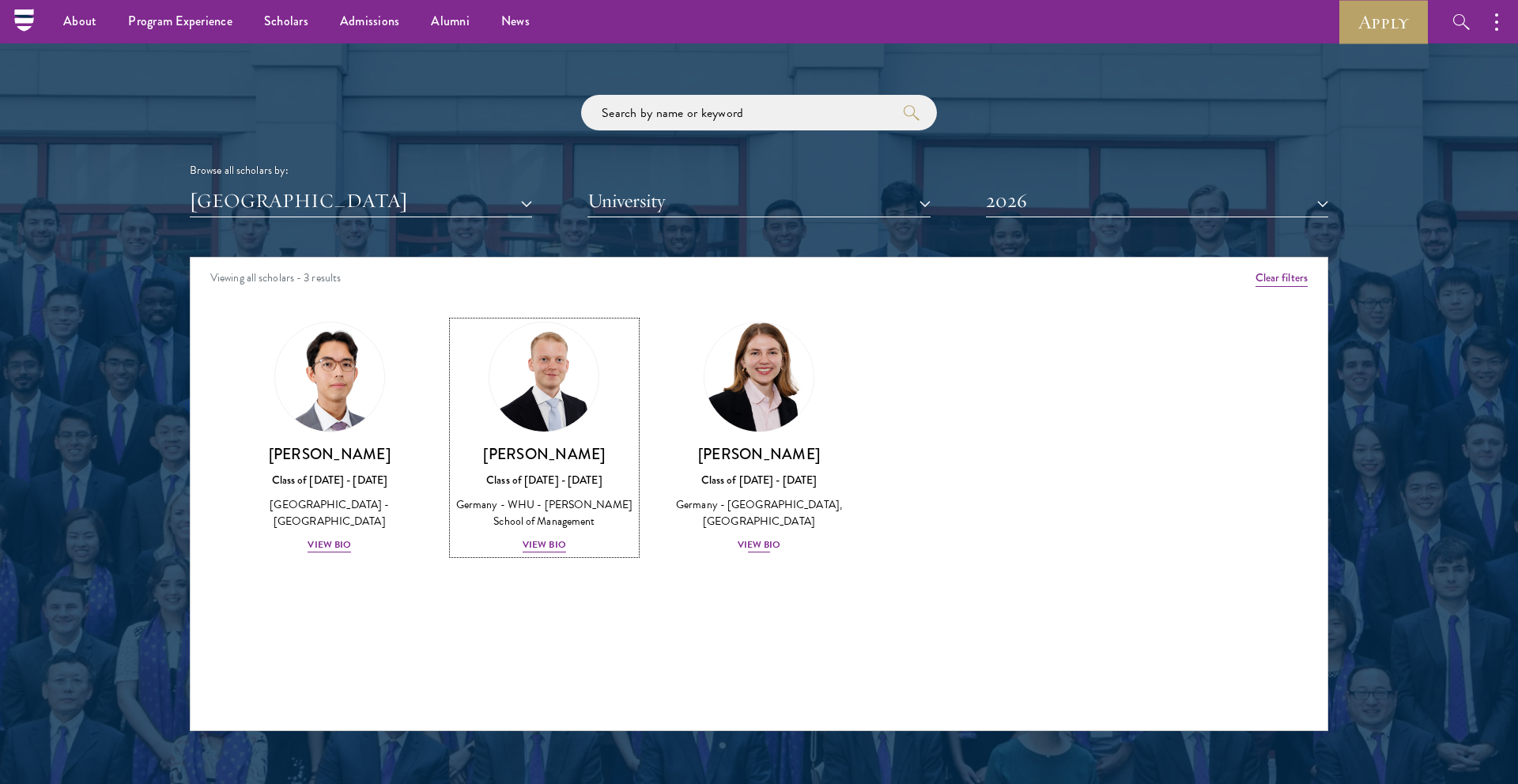
scroll to position [1828, 0]
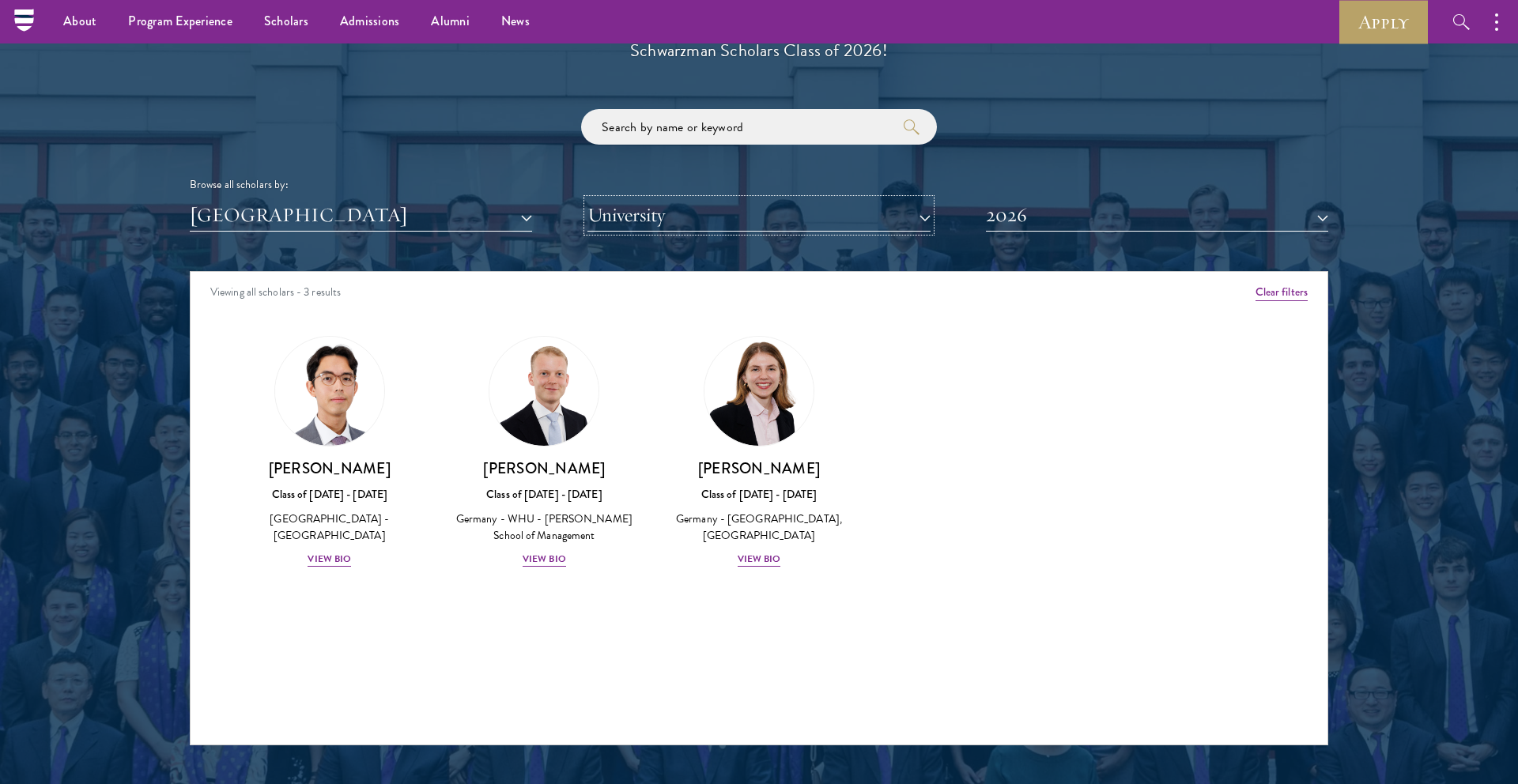
click at [825, 216] on button "University" at bounding box center [759, 214] width 342 height 32
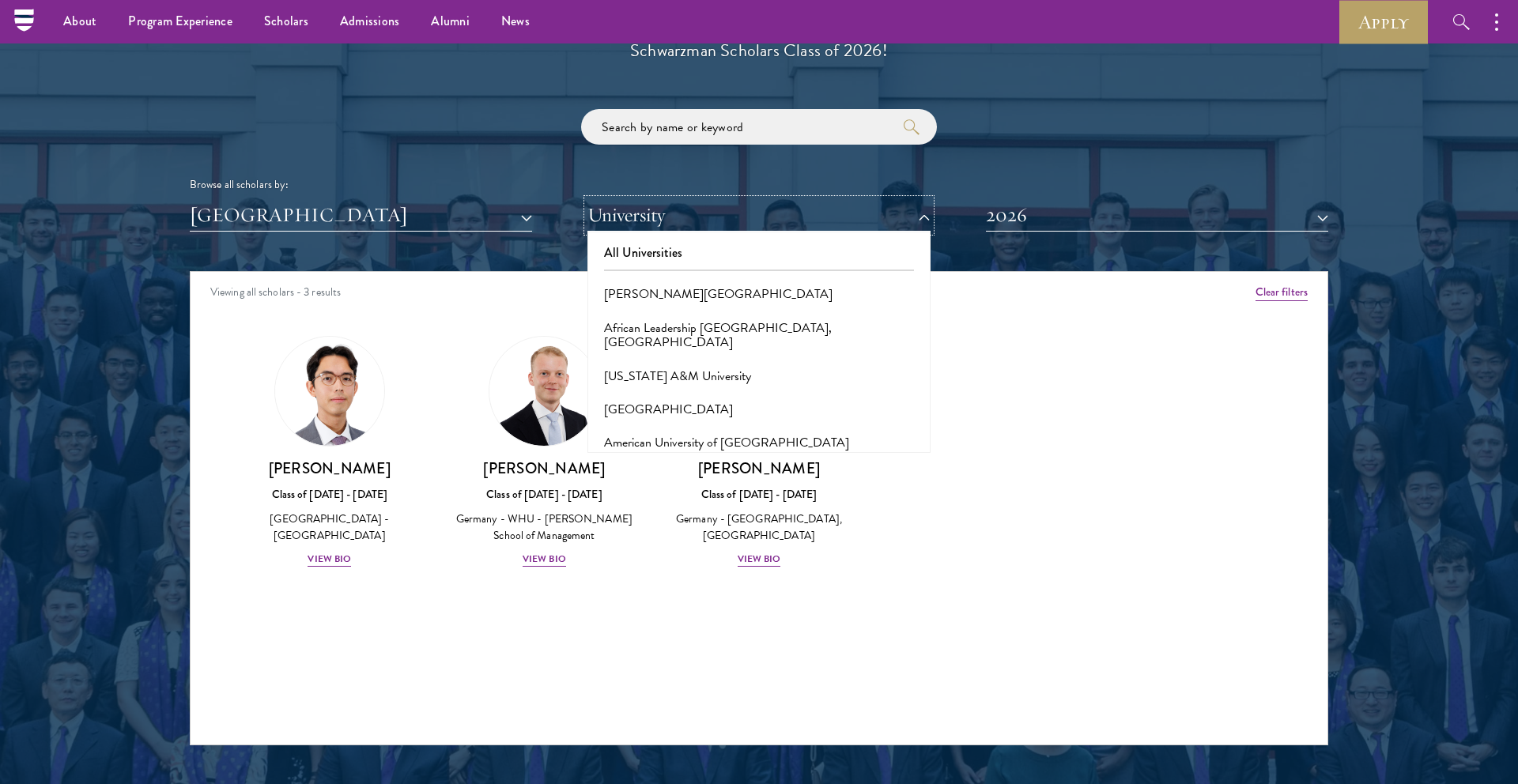
click at [825, 216] on button "University" at bounding box center [759, 214] width 342 height 32
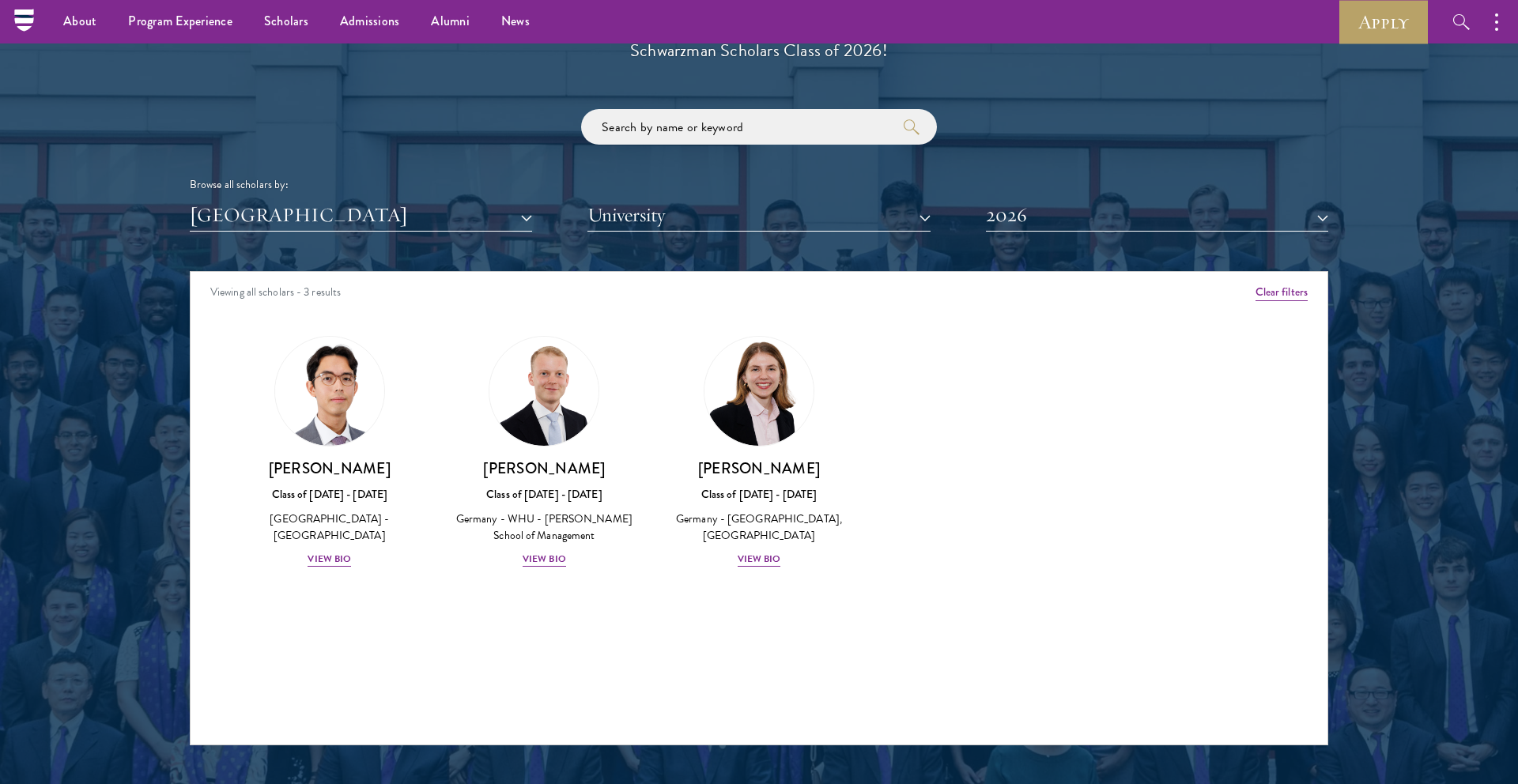
click at [1019, 196] on div "Browse all scholars by: [GEOGRAPHIC_DATA] All Countries and Regions [GEOGRAPHIC…" at bounding box center [759, 170] width 1138 height 122
click at [1020, 226] on button "2026" at bounding box center [1158, 214] width 342 height 32
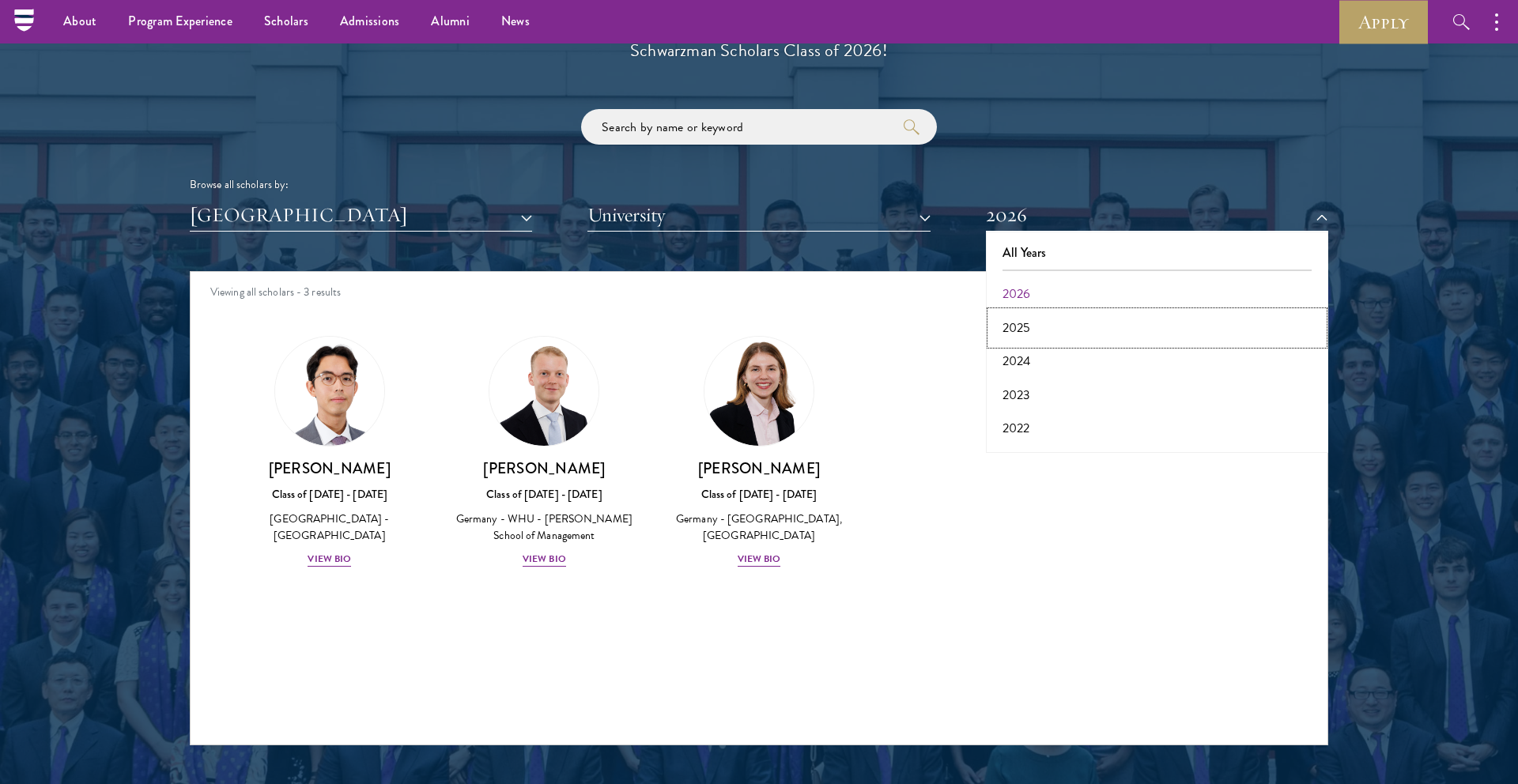
click at [1013, 326] on button "2025" at bounding box center [1157, 328] width 333 height 33
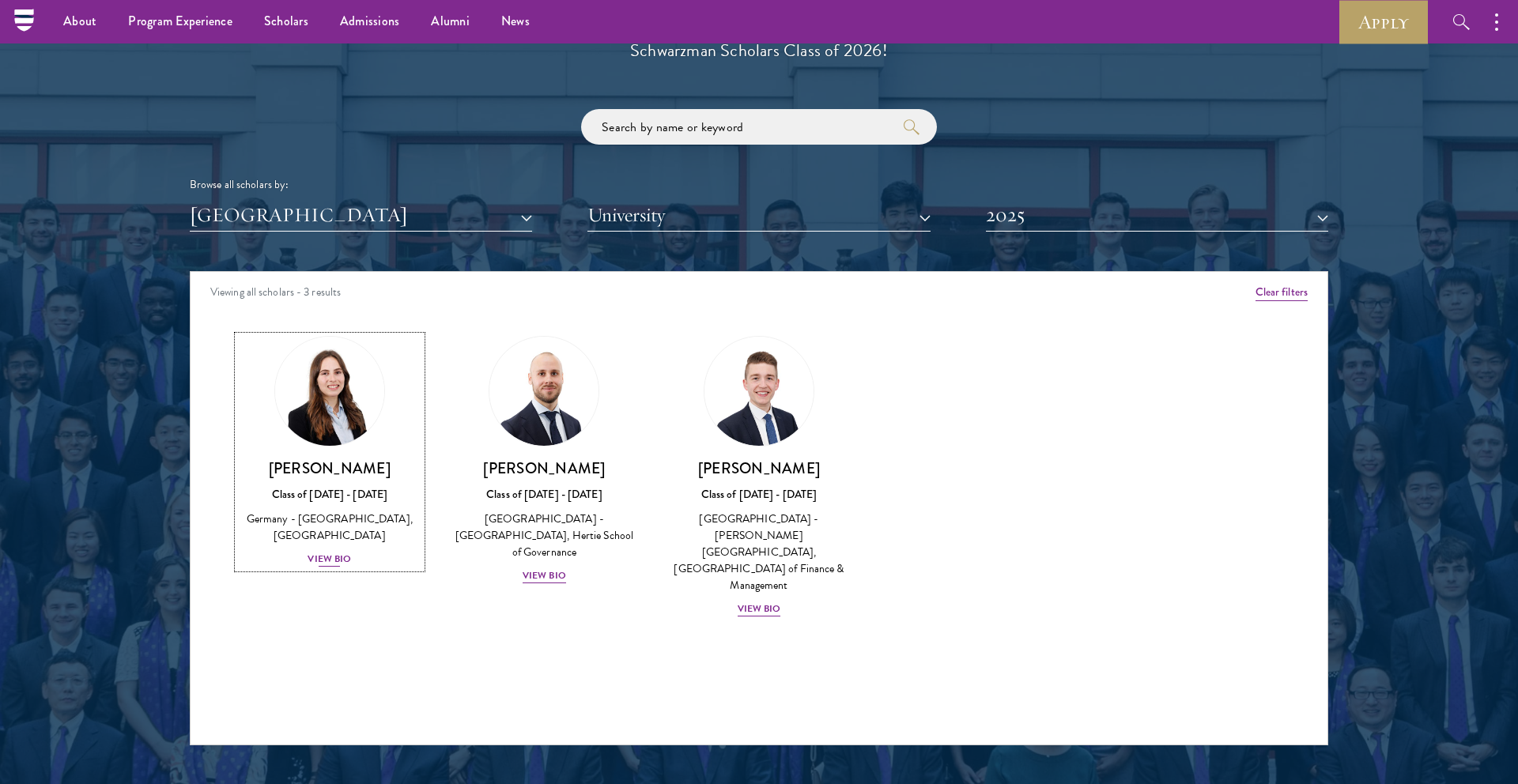
click at [318, 558] on div "View Bio" at bounding box center [329, 559] width 43 height 15
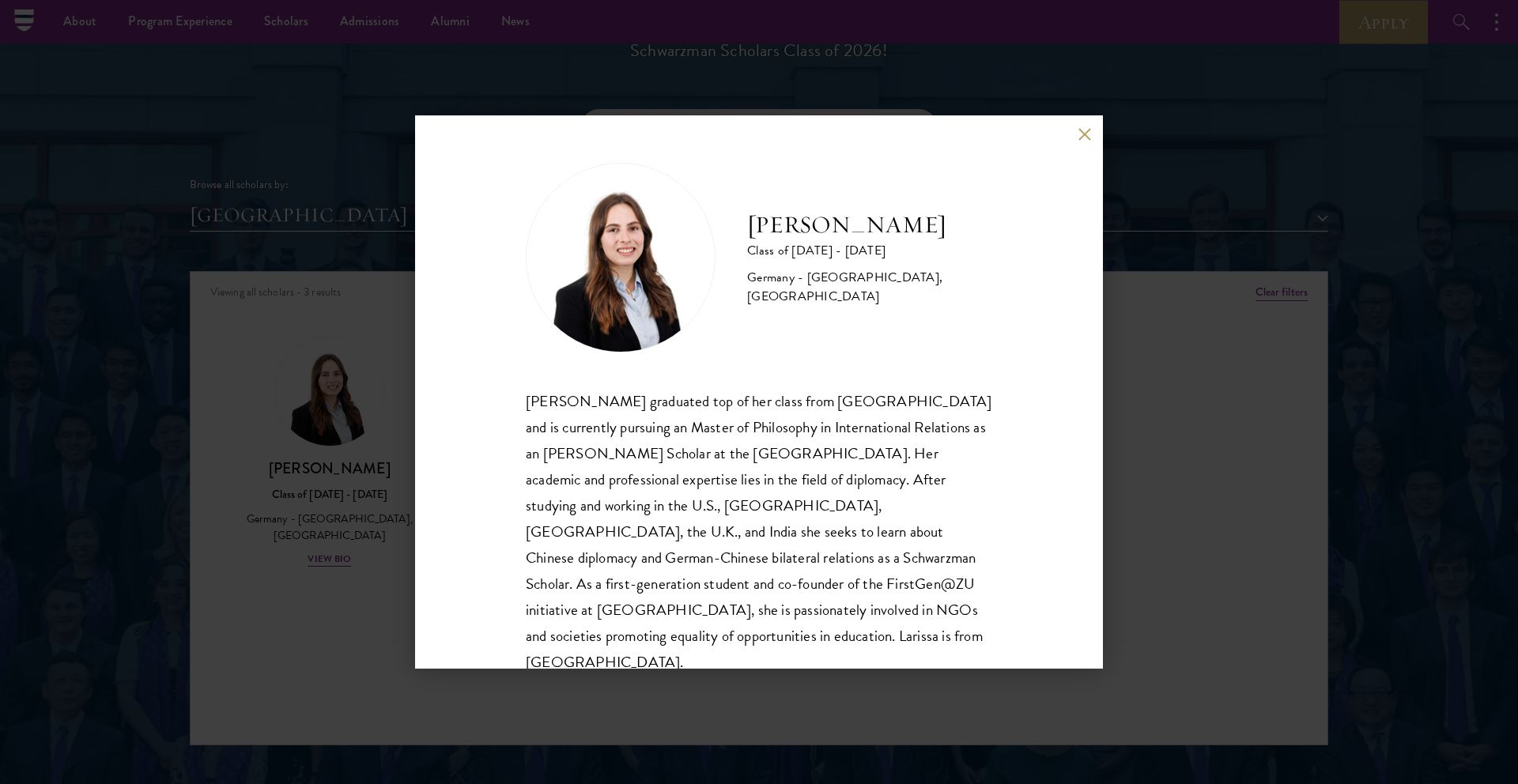
scroll to position [28, 0]
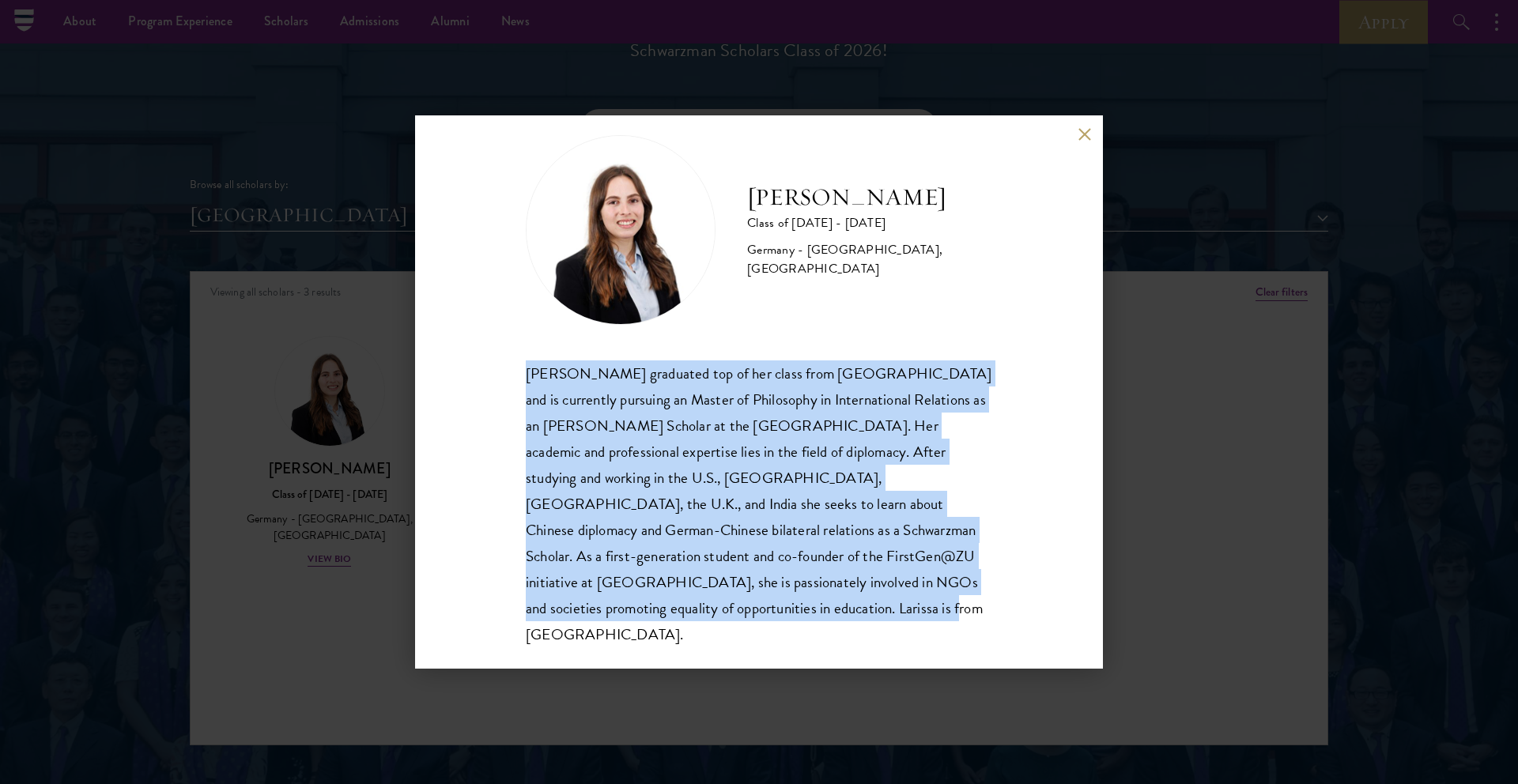
drag, startPoint x: 647, startPoint y: 612, endPoint x: 509, endPoint y: 376, distance: 273.4
click at [509, 376] on div "[PERSON_NAME] Class of [DATE] - [DATE] [GEOGRAPHIC_DATA] - [GEOGRAPHIC_DATA], […" at bounding box center [759, 392] width 688 height 553
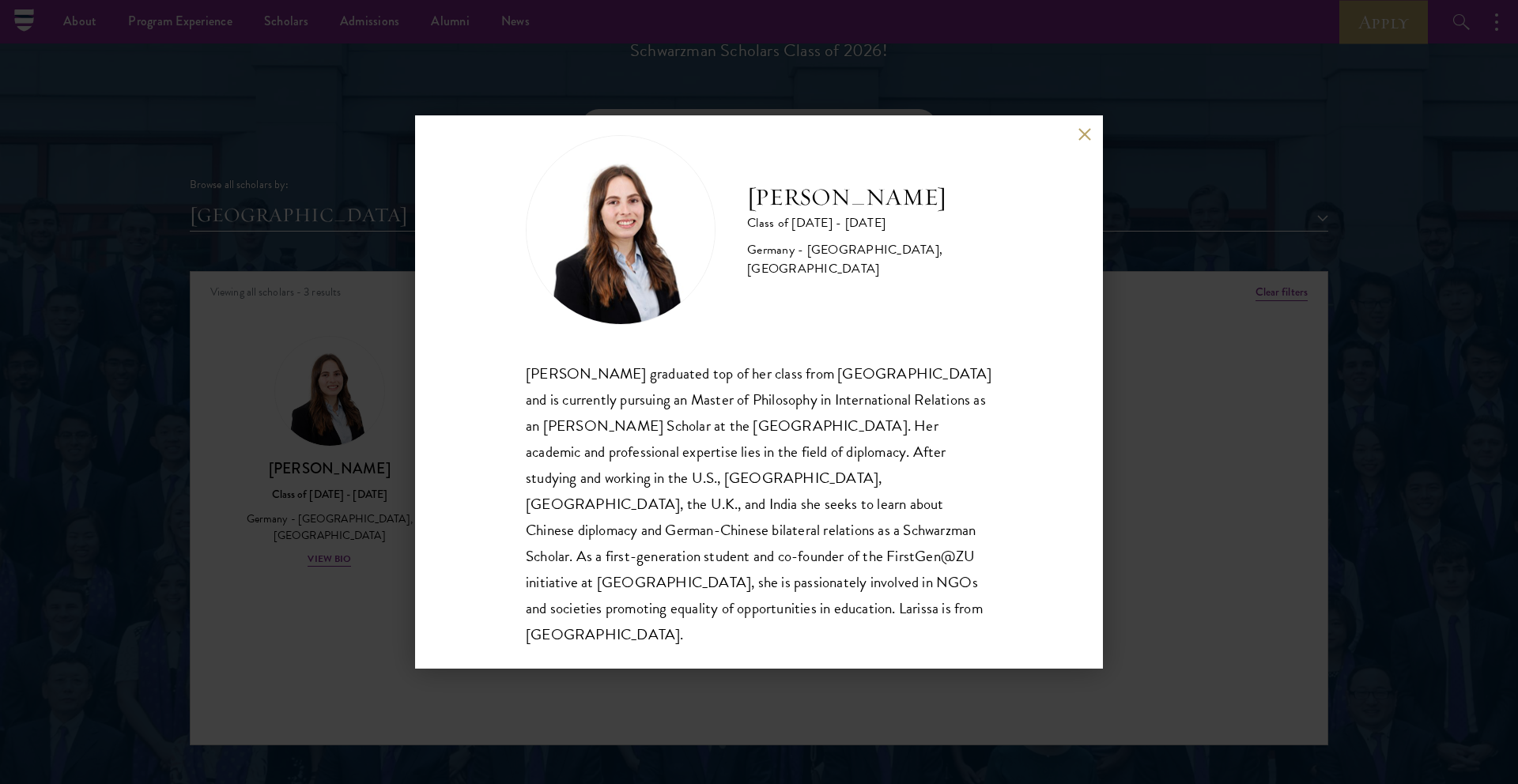
click at [1191, 457] on div "[PERSON_NAME] Class of [DATE] - [DATE] [GEOGRAPHIC_DATA] - [GEOGRAPHIC_DATA], […" at bounding box center [759, 392] width 1518 height 784
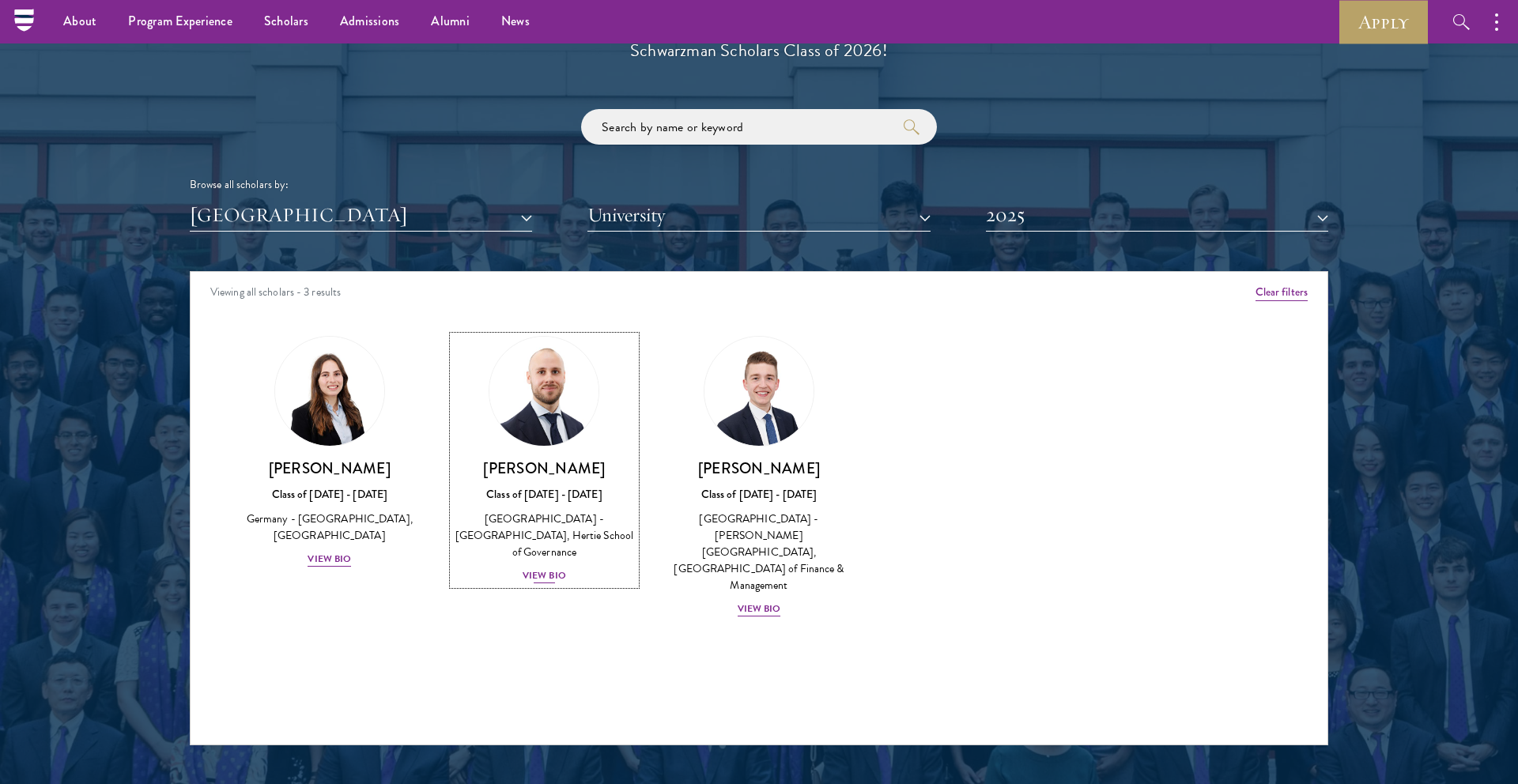
click at [545, 569] on div "View Bio" at bounding box center [544, 576] width 43 height 15
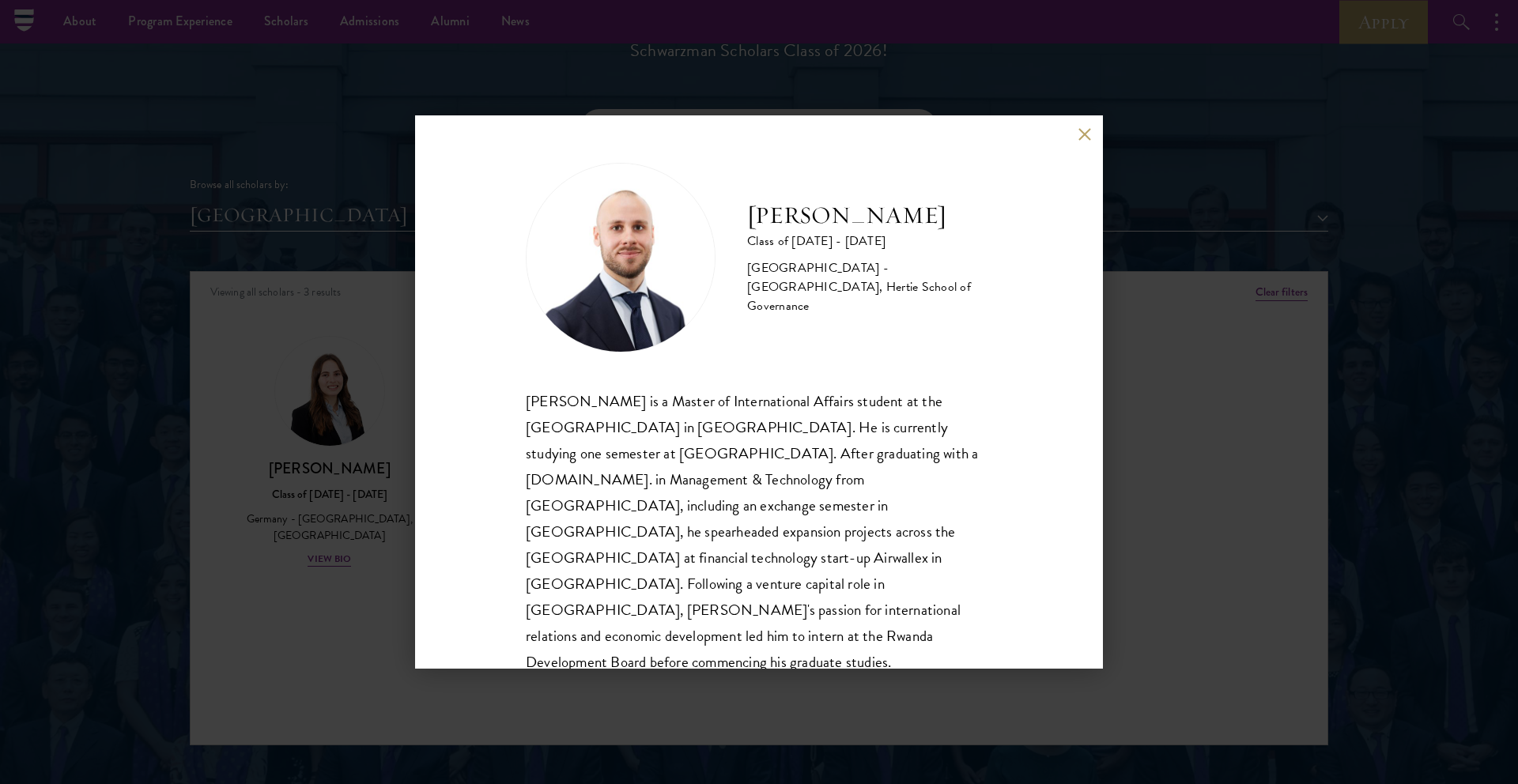
scroll to position [55, 0]
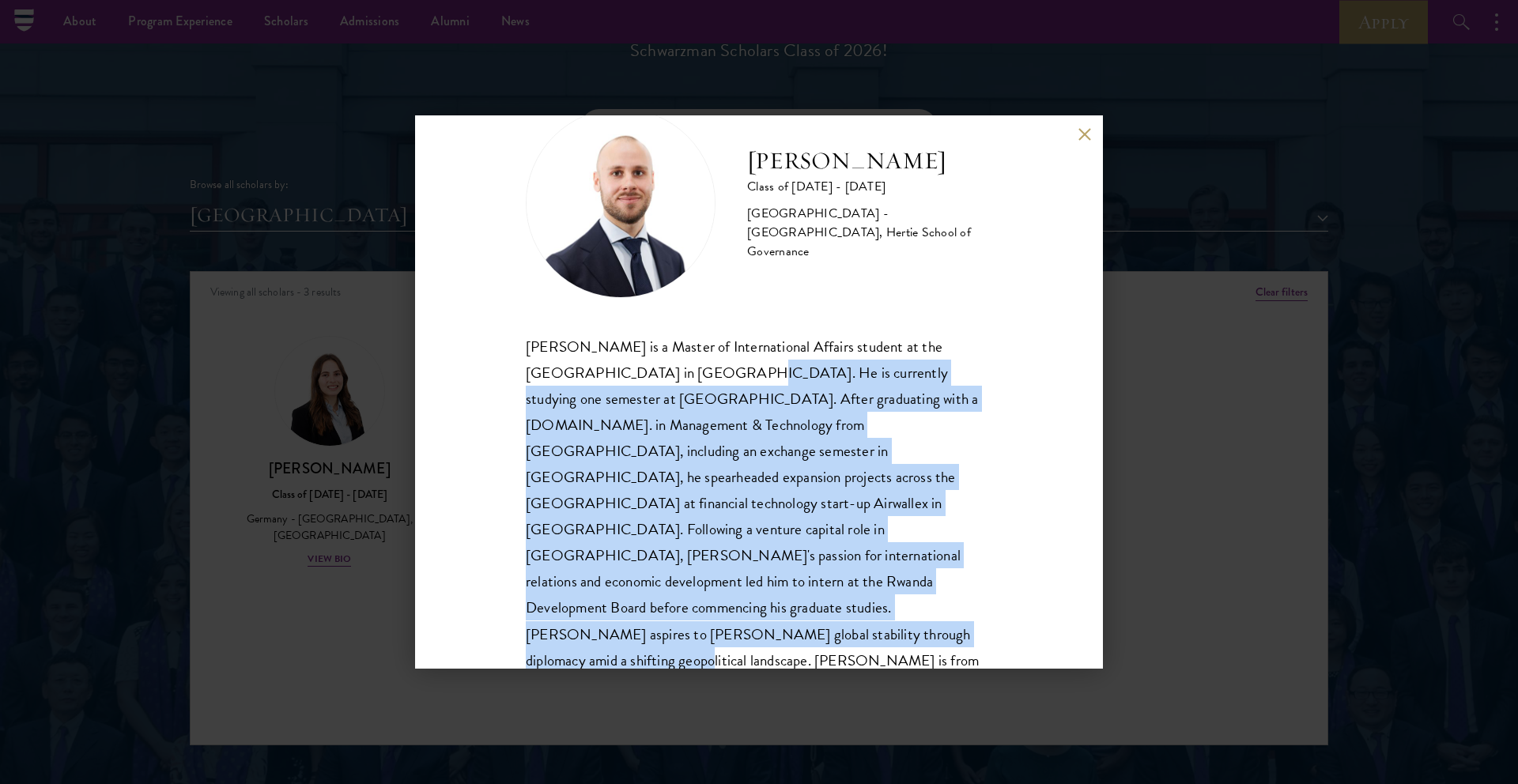
drag, startPoint x: 665, startPoint y: 372, endPoint x: 637, endPoint y: 614, distance: 243.6
click at [637, 614] on div "[PERSON_NAME] is a Master of International Affairs student at the [GEOGRAPHIC_D…" at bounding box center [759, 517] width 466 height 366
drag, startPoint x: 637, startPoint y: 614, endPoint x: 675, endPoint y: 379, distance: 238.1
click at [675, 379] on div "[PERSON_NAME] is a Master of International Affairs student at the [GEOGRAPHIC_D…" at bounding box center [759, 517] width 466 height 366
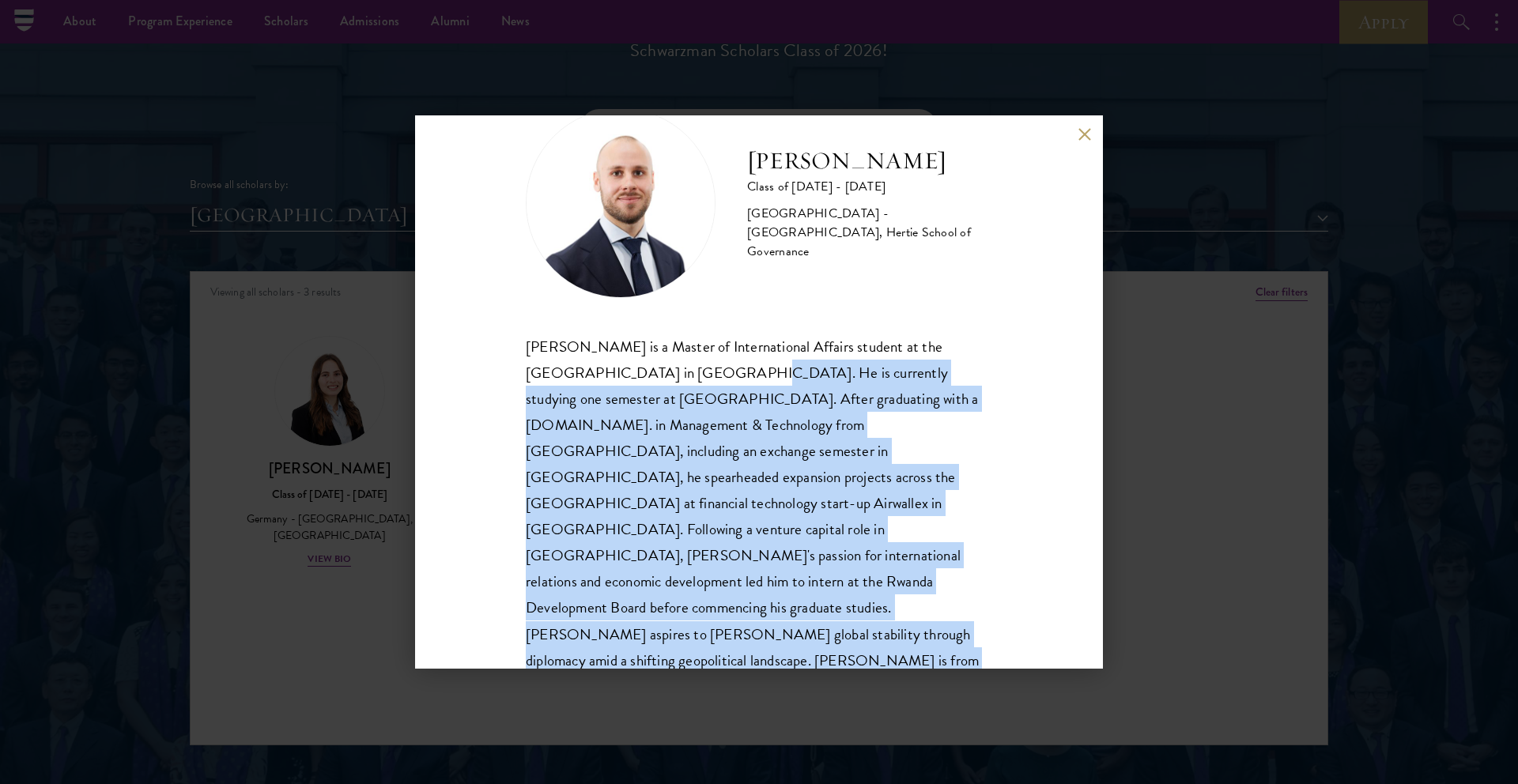
click at [675, 379] on div "[PERSON_NAME] is a Master of International Affairs student at the [GEOGRAPHIC_D…" at bounding box center [759, 517] width 466 height 366
drag, startPoint x: 675, startPoint y: 372, endPoint x: 588, endPoint y: 621, distance: 263.8
click at [588, 621] on div "[PERSON_NAME] is a Master of International Affairs student at the [GEOGRAPHIC_D…" at bounding box center [759, 517] width 466 height 366
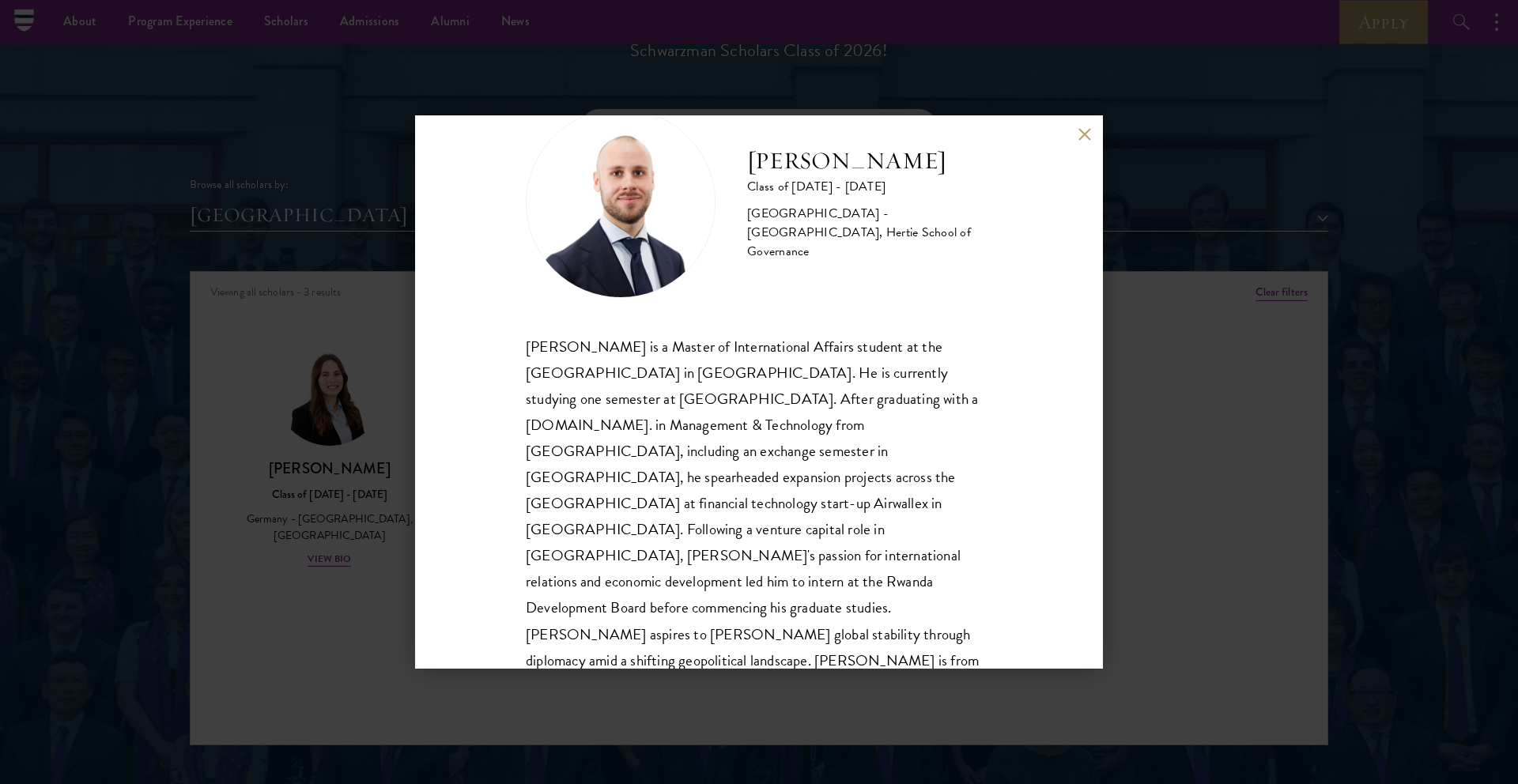
click at [1172, 530] on div "[PERSON_NAME] Class of [DATE] - [DATE] [GEOGRAPHIC_DATA] - [GEOGRAPHIC_DATA], H…" at bounding box center [759, 392] width 1518 height 784
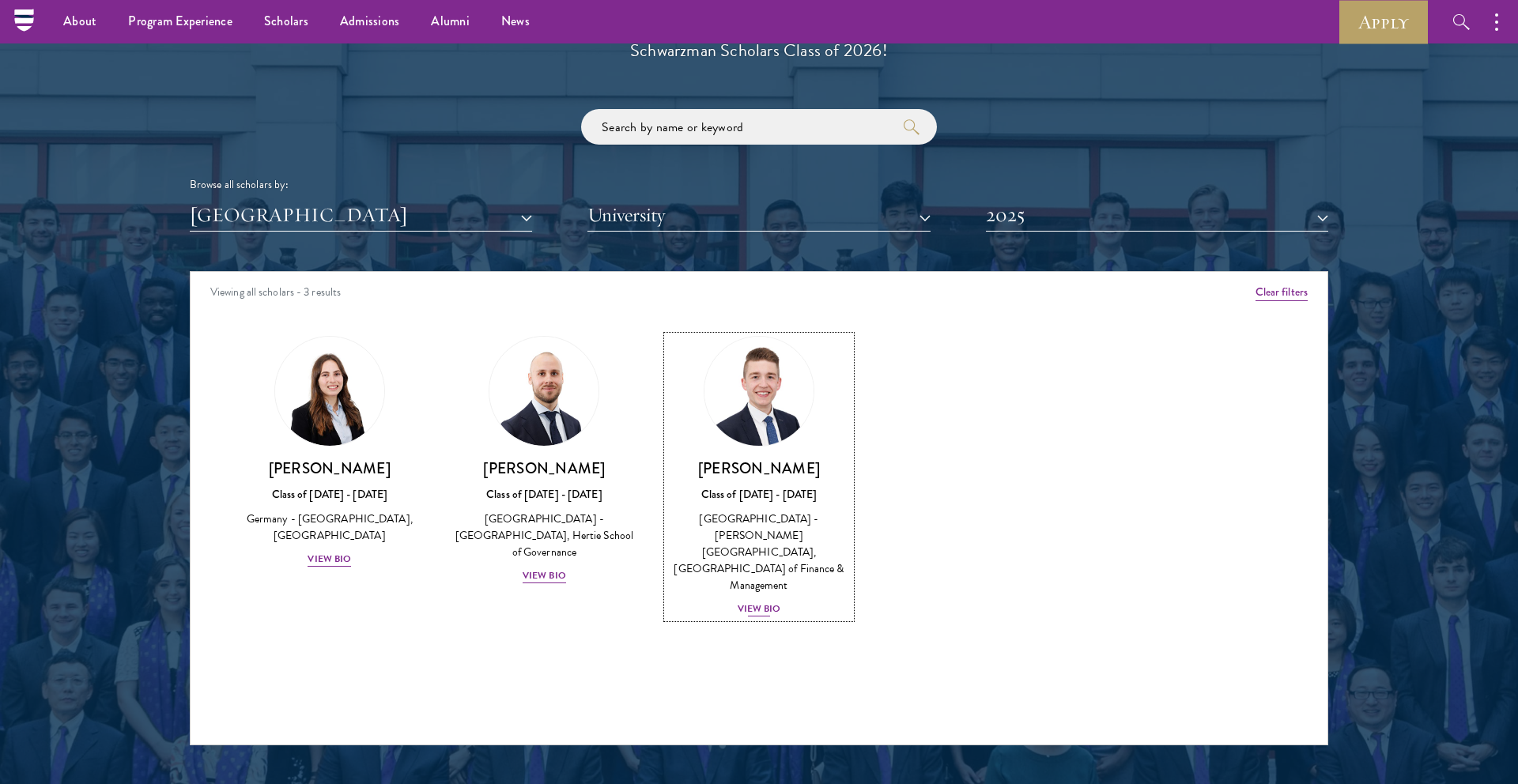
click at [790, 443] on link "[PERSON_NAME] Class of [DATE] - [DATE] [GEOGRAPHIC_DATA] - [PERSON_NAME][GEOGRA…" at bounding box center [759, 477] width 183 height 282
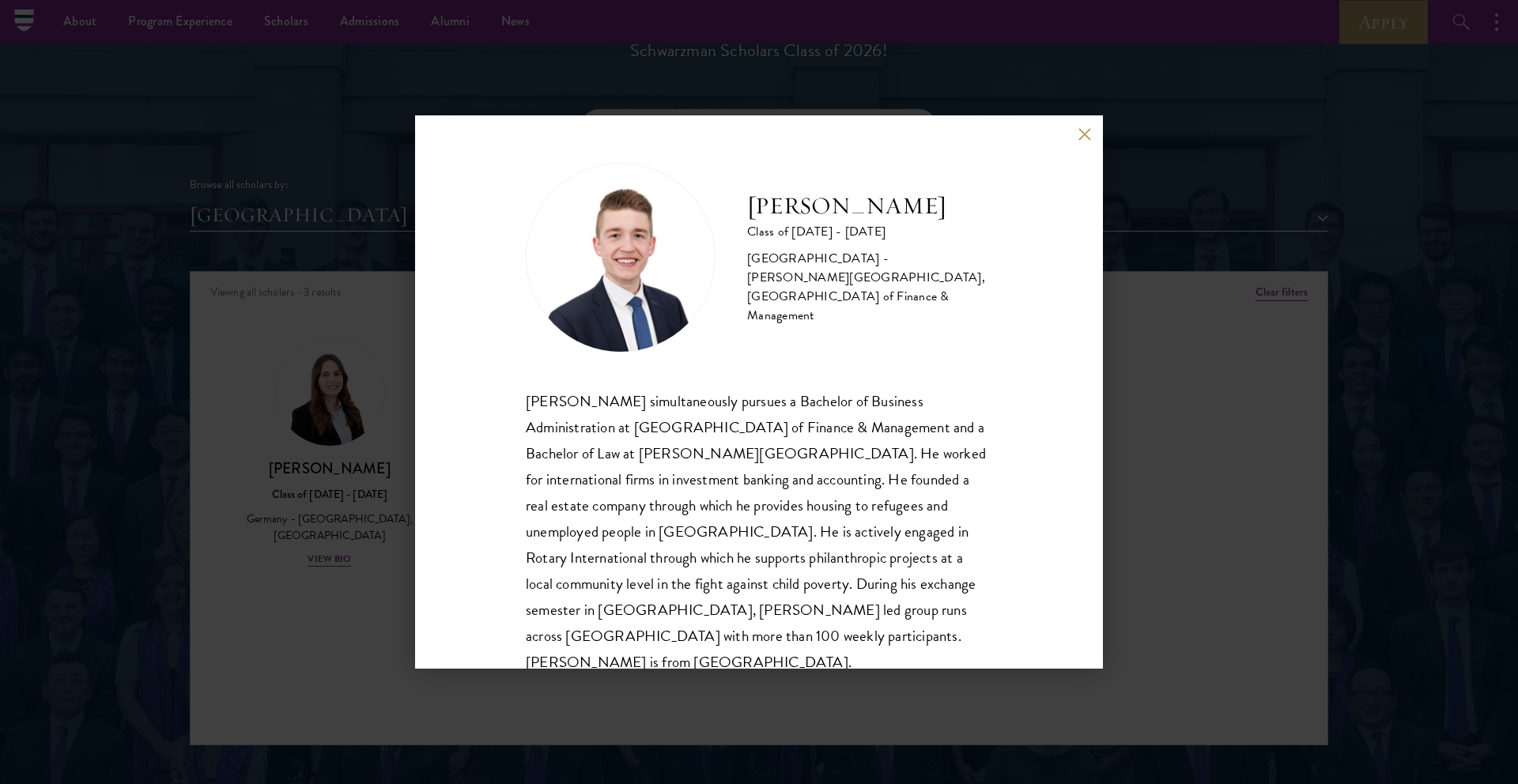
scroll to position [28, 0]
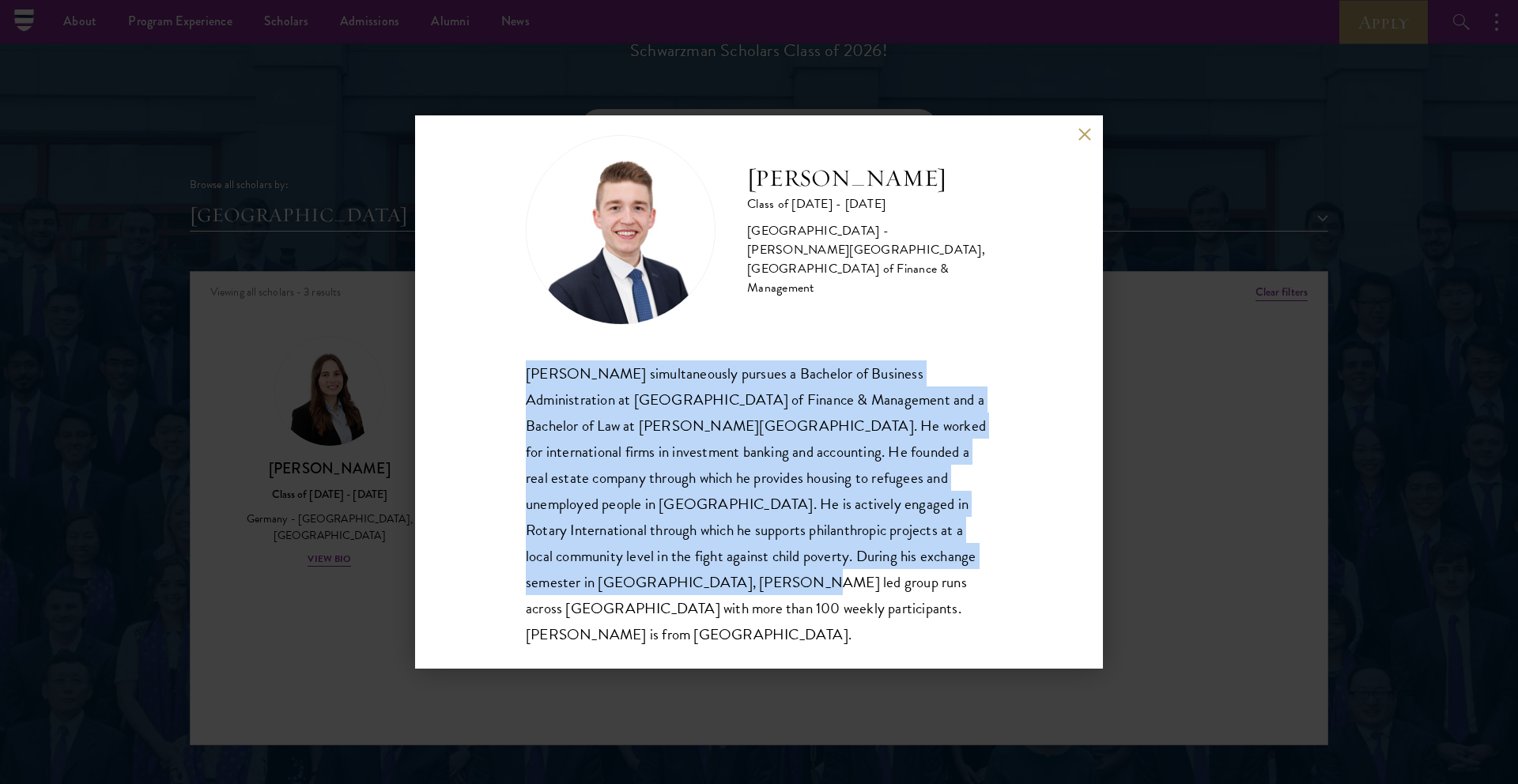
drag, startPoint x: 511, startPoint y: 377, endPoint x: 797, endPoint y: 593, distance: 358.4
click at [797, 593] on div "[PERSON_NAME] Class of [DATE] - [DATE] [GEOGRAPHIC_DATA] - [PERSON_NAME][GEOGRA…" at bounding box center [759, 392] width 688 height 553
click at [797, 593] on div "[PERSON_NAME] simultaneously pursues a Bachelor of Business Administration at […" at bounding box center [759, 504] width 466 height 287
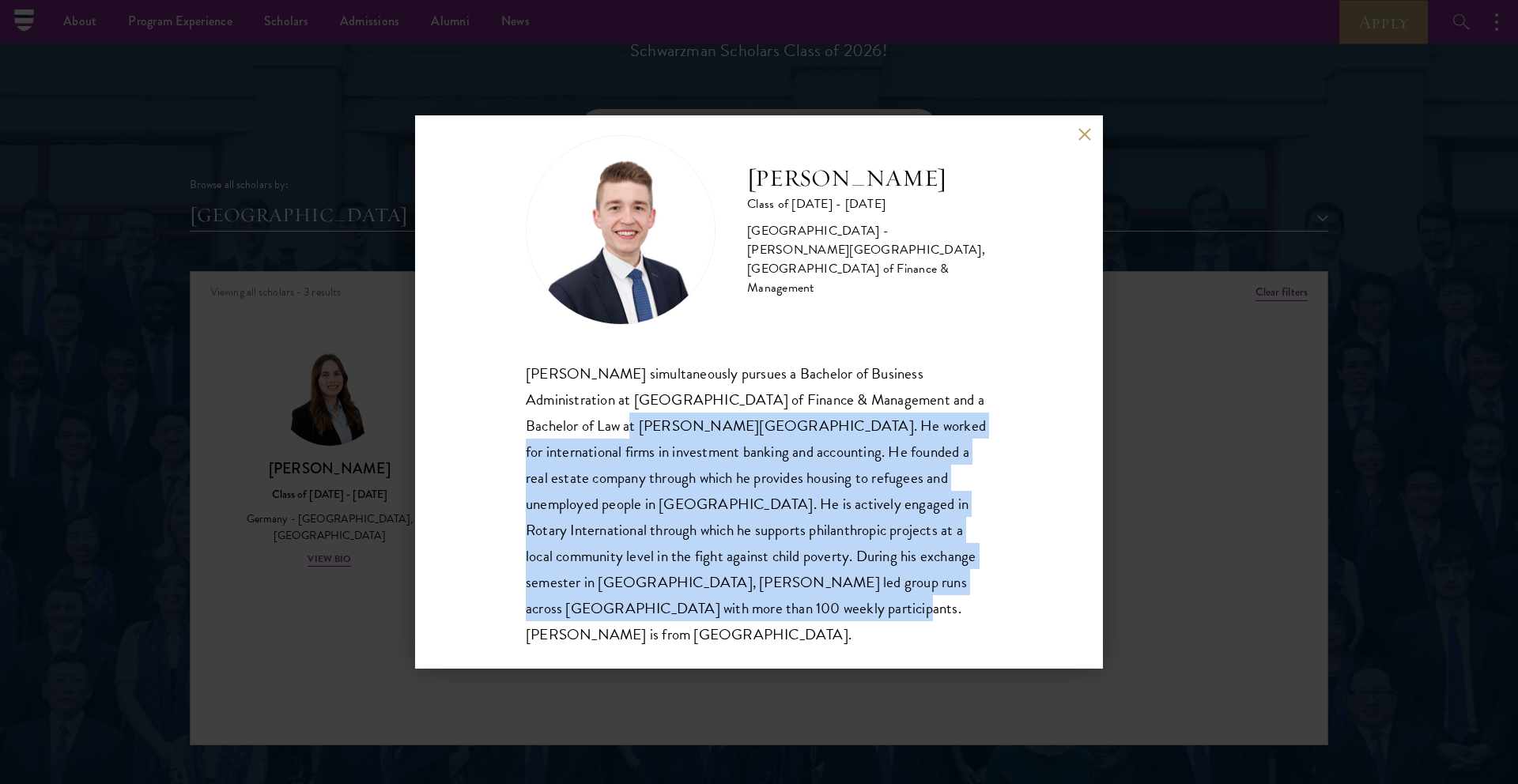
drag, startPoint x: 919, startPoint y: 642, endPoint x: 547, endPoint y: 391, distance: 448.8
click at [562, 414] on div "[PERSON_NAME] Class of [DATE] - [DATE] [GEOGRAPHIC_DATA] - [PERSON_NAME][GEOGRA…" at bounding box center [759, 392] width 688 height 553
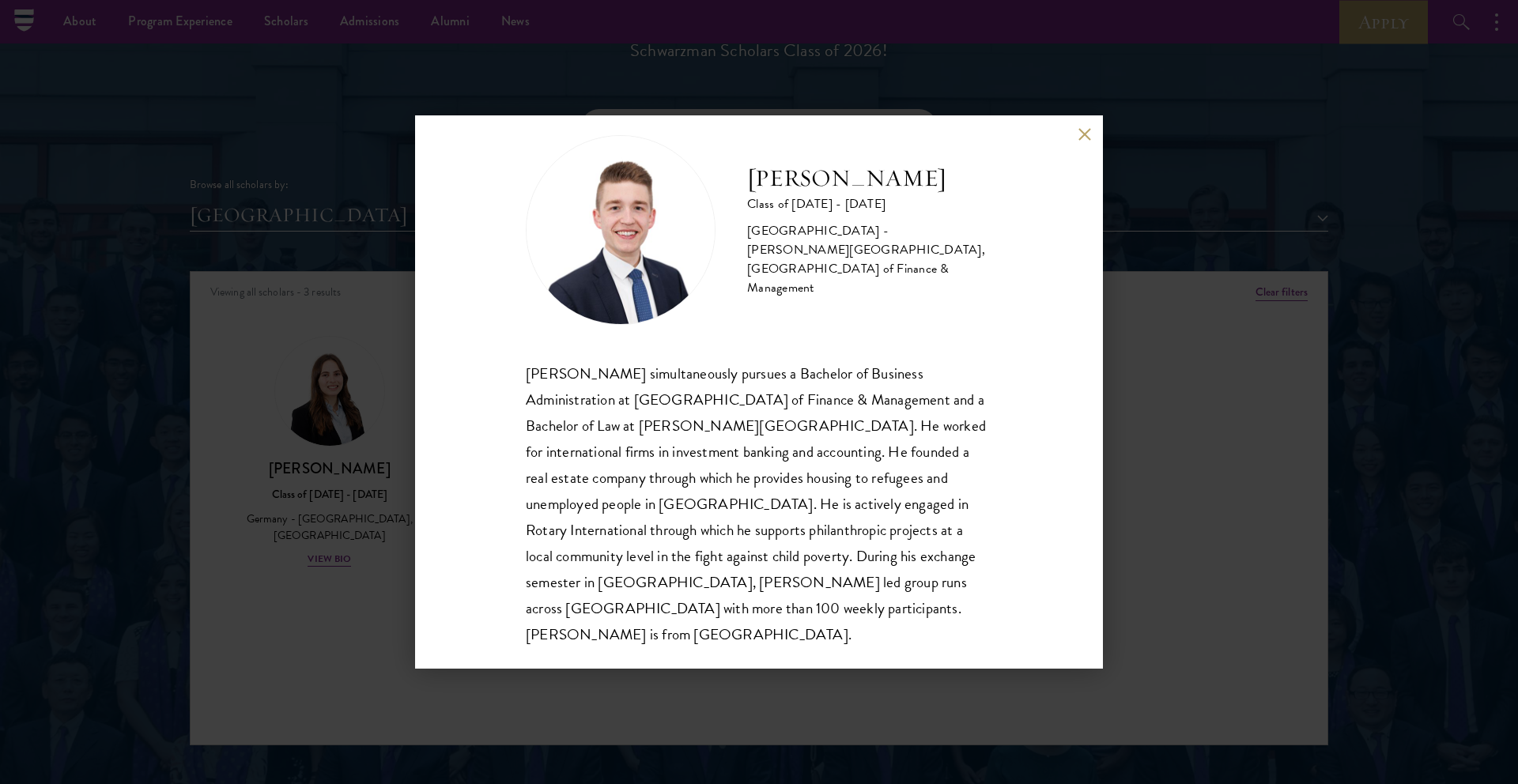
click at [534, 378] on div "[PERSON_NAME] simultaneously pursues a Bachelor of Business Administration at […" at bounding box center [759, 504] width 466 height 287
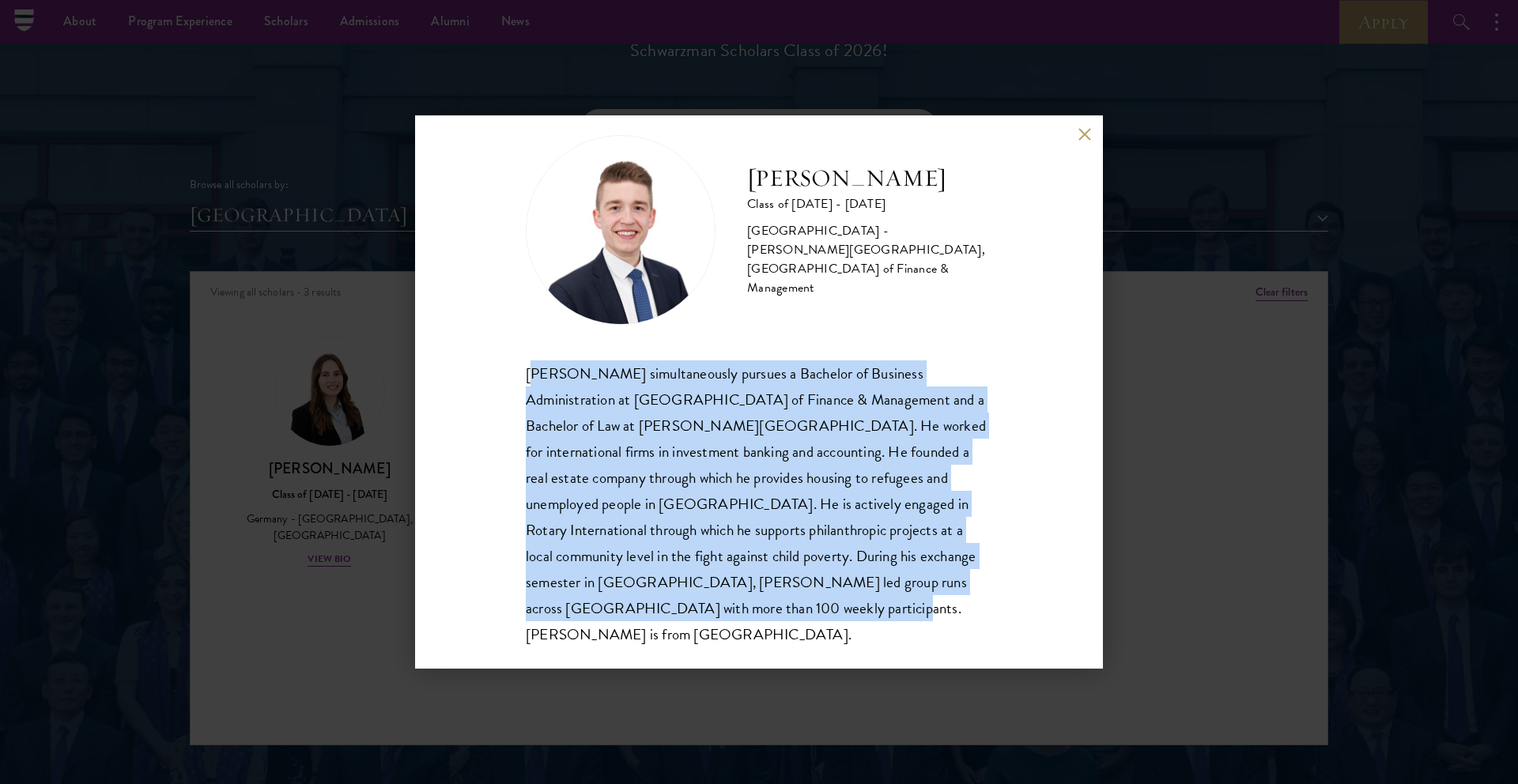
drag, startPoint x: 532, startPoint y: 376, endPoint x: 891, endPoint y: 642, distance: 446.8
click at [891, 642] on div "[PERSON_NAME] Class of [DATE] - [DATE] [GEOGRAPHIC_DATA] - [PERSON_NAME][GEOGRA…" at bounding box center [759, 392] width 688 height 553
click at [875, 619] on div "[PERSON_NAME] simultaneously pursues a Bachelor of Business Administration at […" at bounding box center [759, 504] width 466 height 287
drag, startPoint x: 875, startPoint y: 619, endPoint x: 561, endPoint y: 359, distance: 407.7
click at [561, 359] on div "[PERSON_NAME] Class of [DATE] - [DATE] [GEOGRAPHIC_DATA] - [PERSON_NAME][GEOGRA…" at bounding box center [759, 392] width 466 height 513
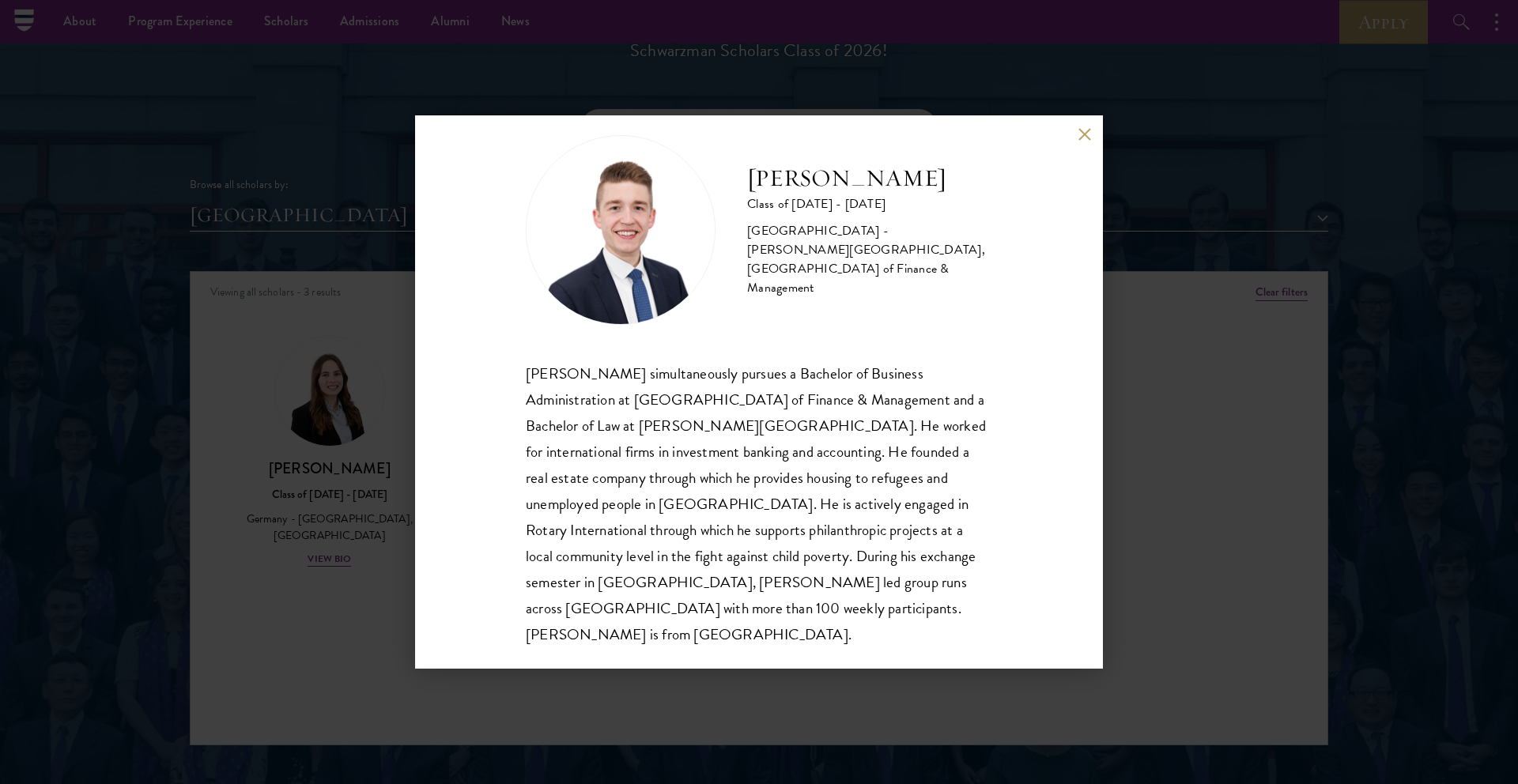
click at [334, 301] on div "[PERSON_NAME] Class of [DATE] - [DATE] [GEOGRAPHIC_DATA] - [PERSON_NAME][GEOGRA…" at bounding box center [759, 392] width 1518 height 784
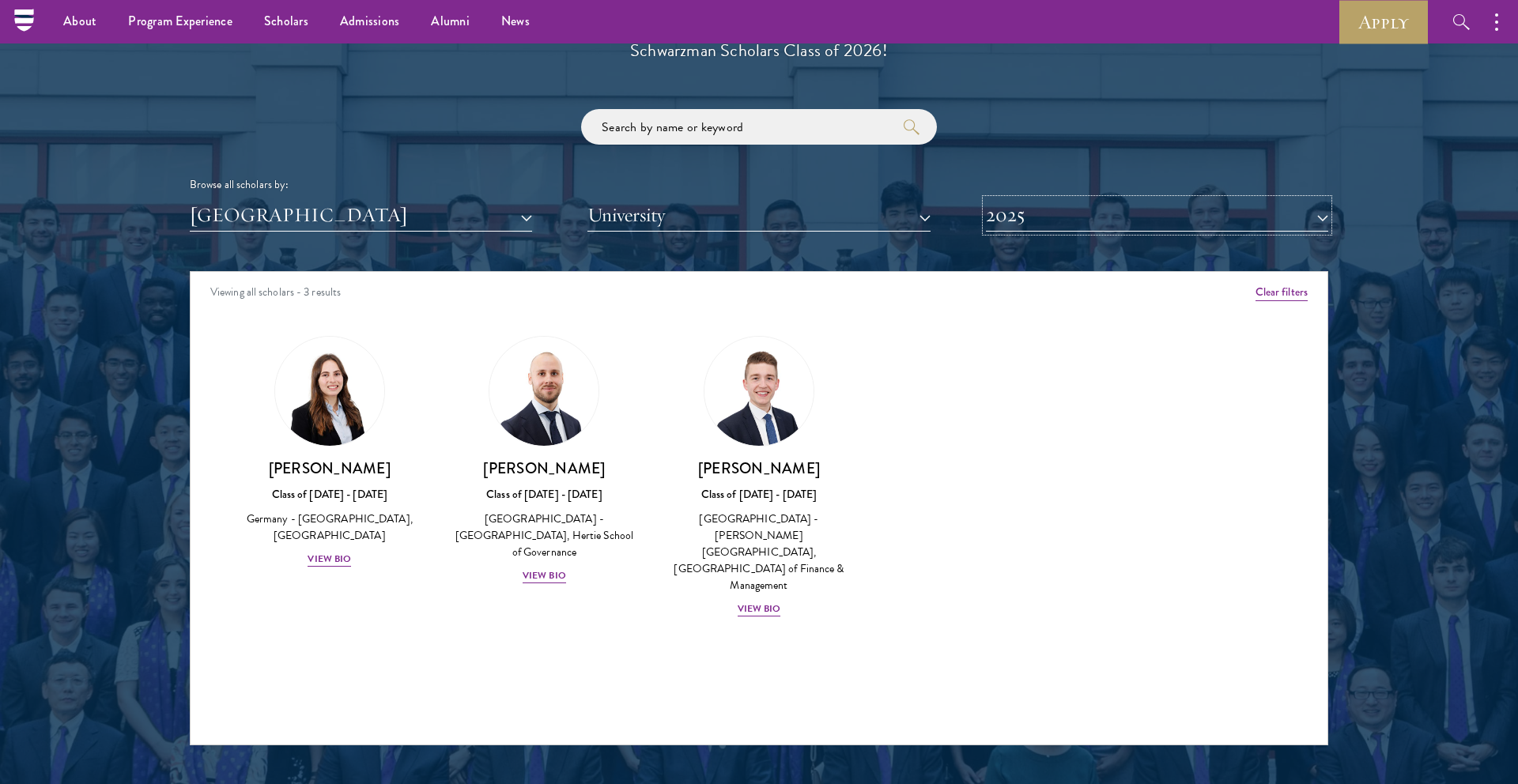
click at [1078, 209] on button "2025" at bounding box center [1158, 214] width 342 height 32
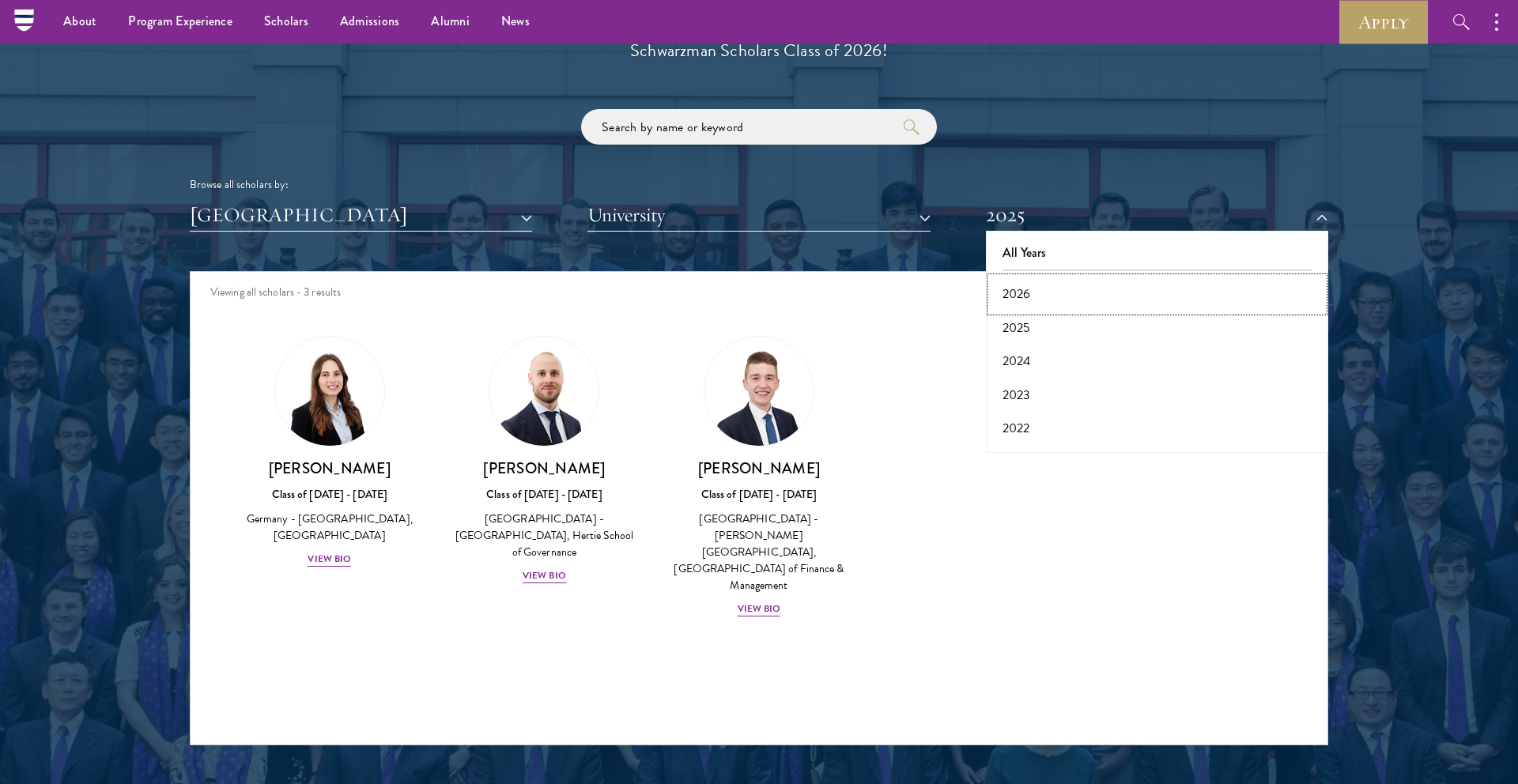
click at [1015, 298] on button "2026" at bounding box center [1157, 294] width 333 height 33
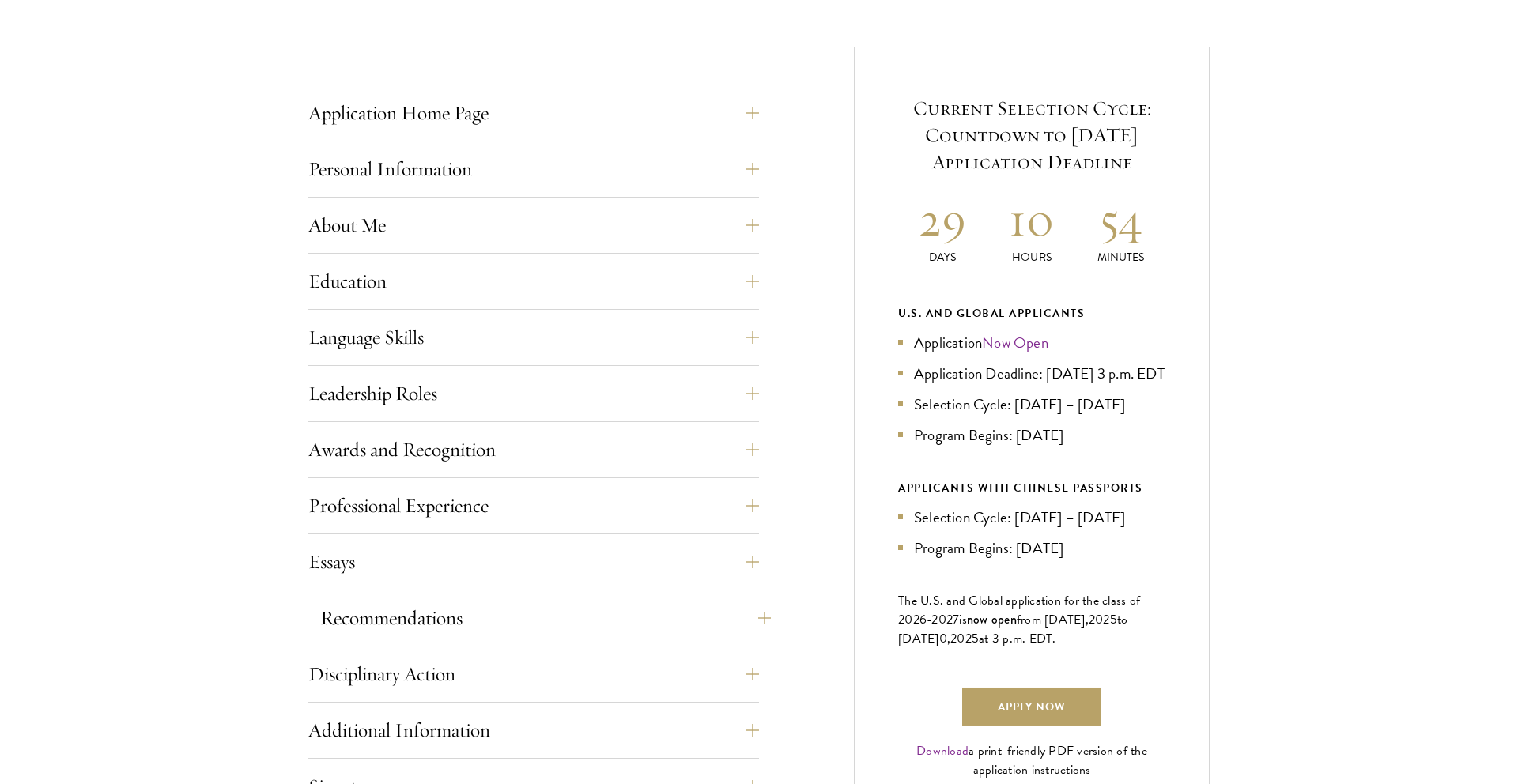
scroll to position [722, 0]
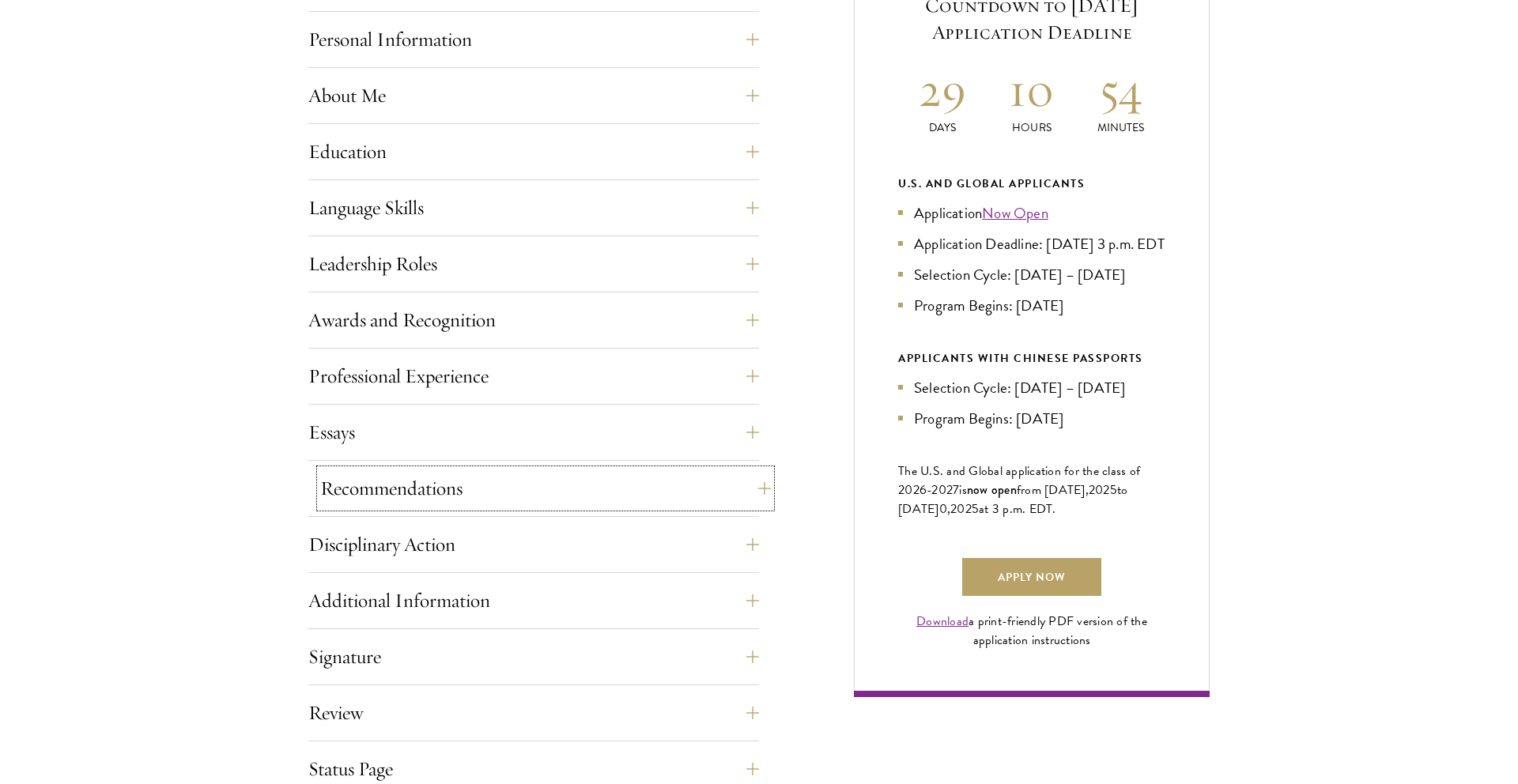
click at [485, 498] on button "Recommendations" at bounding box center [545, 489] width 451 height 38
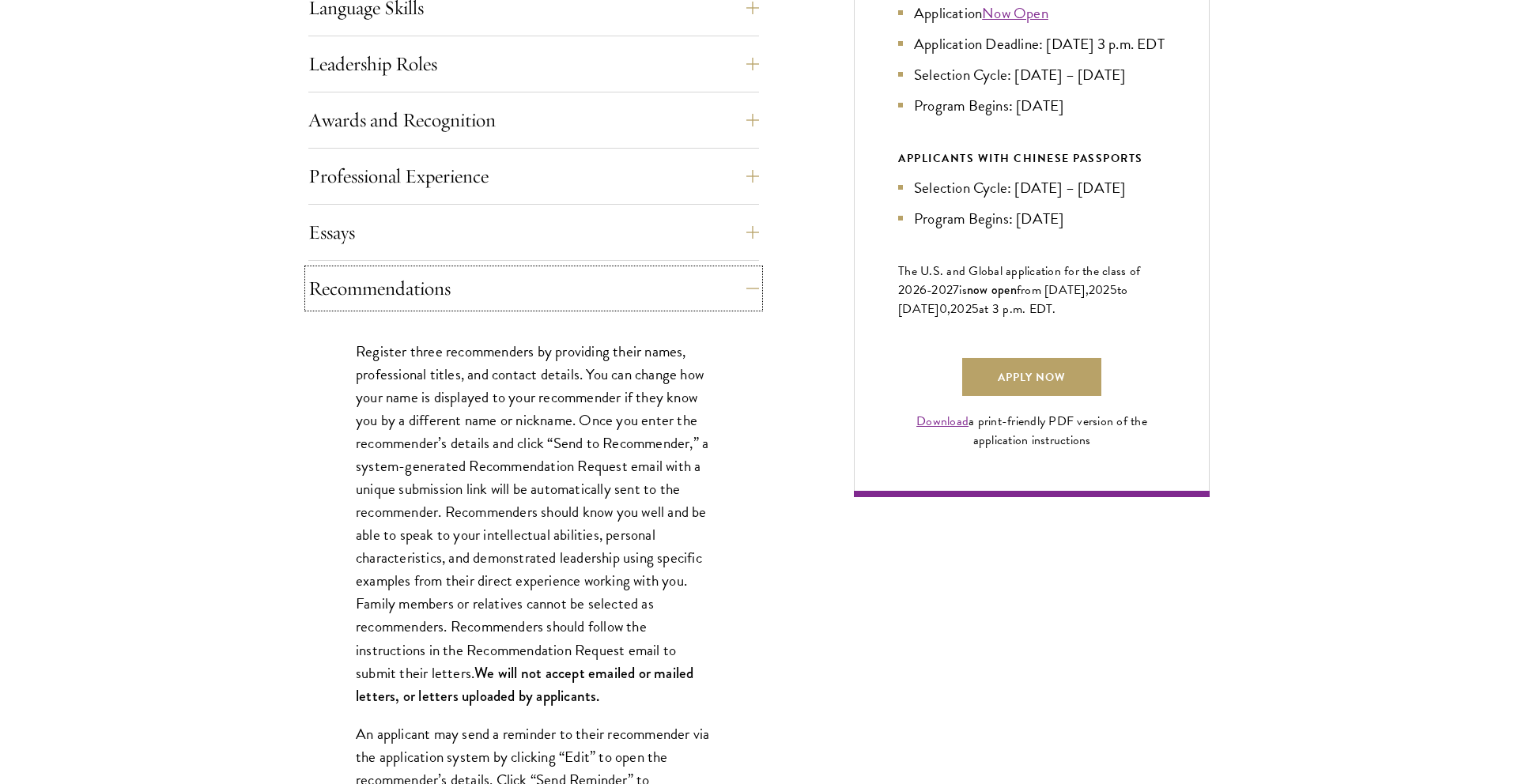
scroll to position [948, 0]
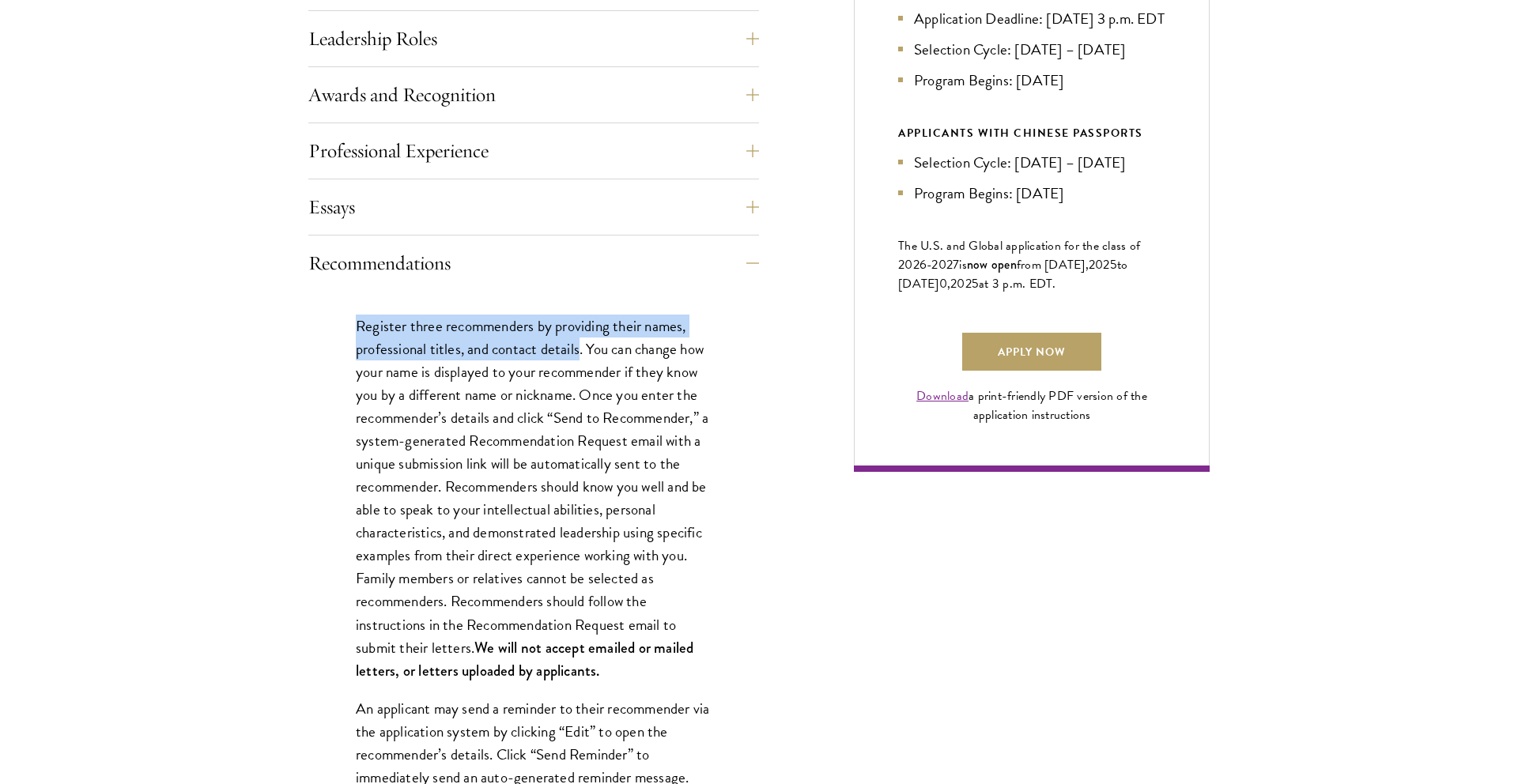
drag, startPoint x: 348, startPoint y: 326, endPoint x: 581, endPoint y: 350, distance: 234.2
click at [581, 350] on p "Register three recommenders by providing their names, professional titles, and …" at bounding box center [534, 497] width 356 height 367
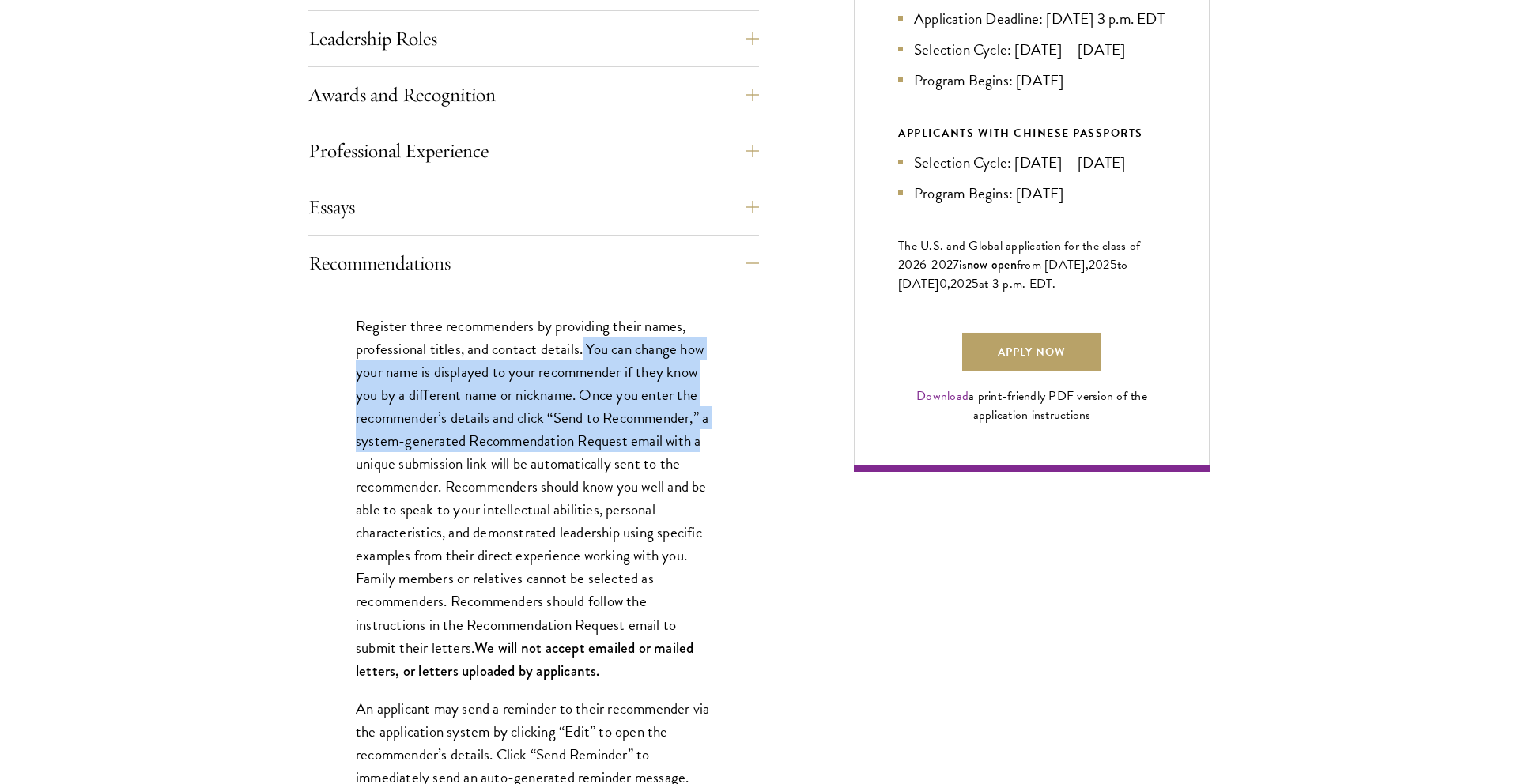
drag, startPoint x: 581, startPoint y: 350, endPoint x: 705, endPoint y: 446, distance: 156.8
click at [704, 446] on p "Register three recommenders by providing their names, professional titles, and …" at bounding box center [534, 497] width 356 height 367
click at [705, 446] on p "Register three recommenders by providing their names, professional titles, and …" at bounding box center [534, 497] width 356 height 367
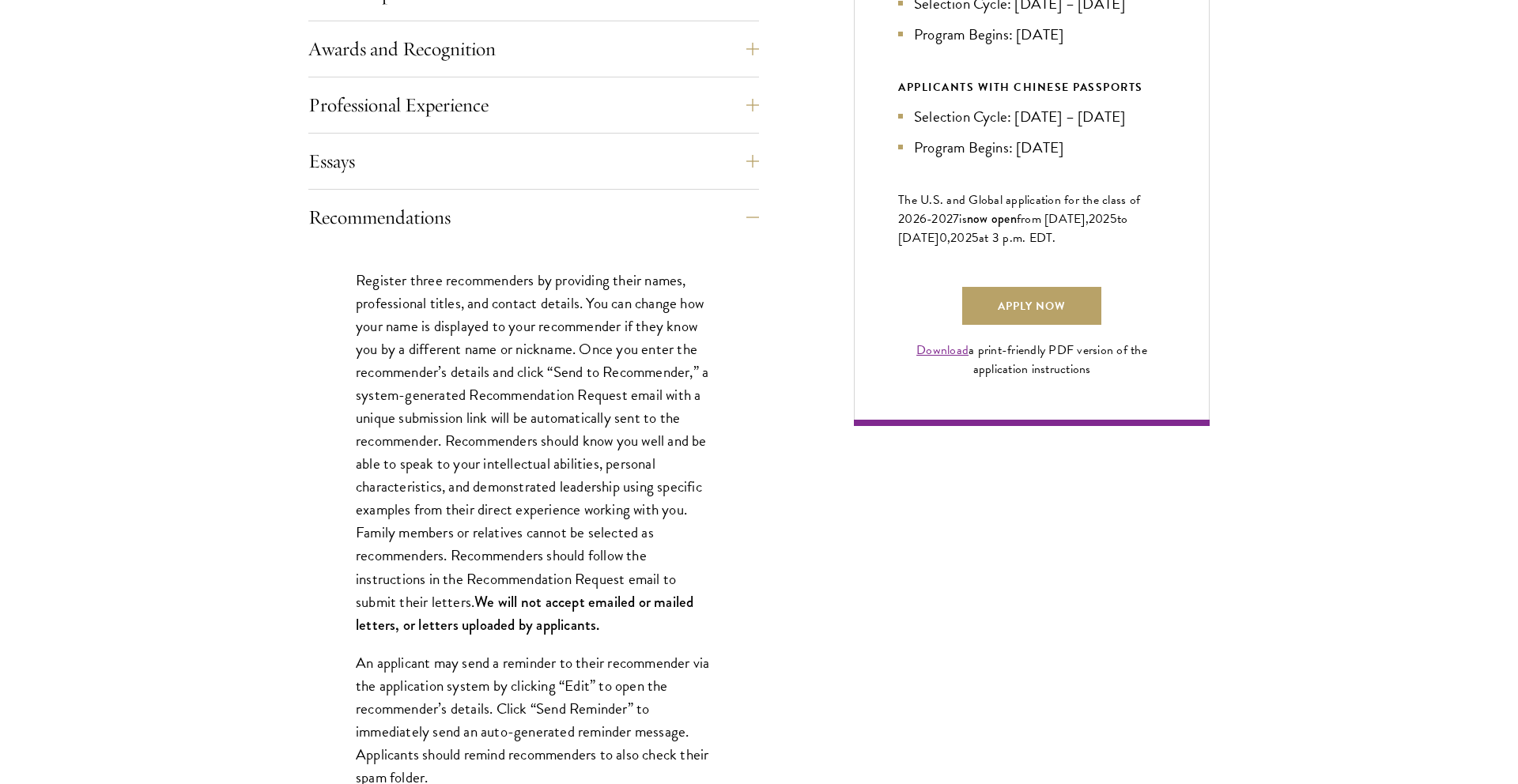
scroll to position [1007, 0]
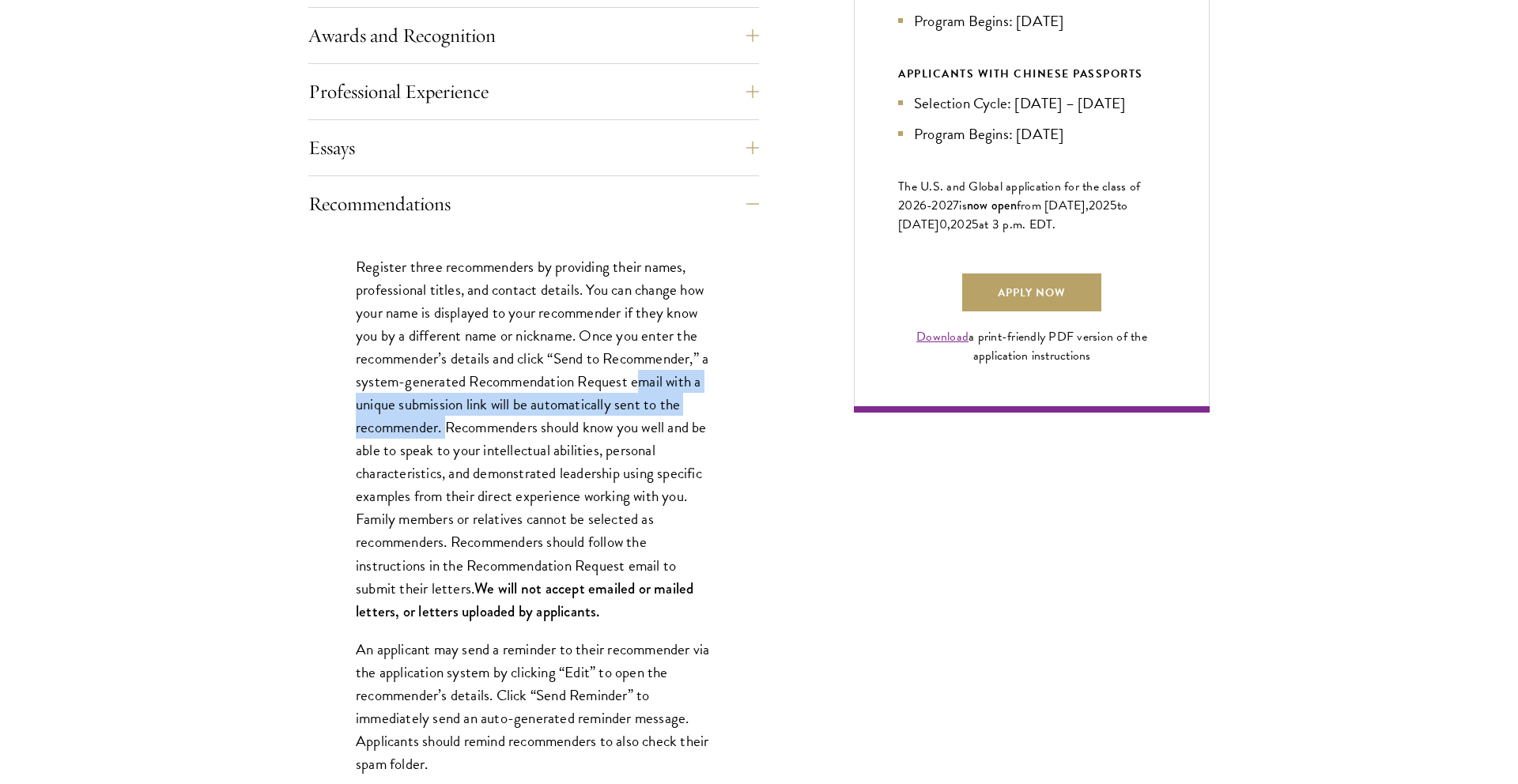
drag, startPoint x: 650, startPoint y: 379, endPoint x: 446, endPoint y: 426, distance: 209.3
click at [446, 426] on p "Register three recommenders by providing their names, professional titles, and …" at bounding box center [534, 438] width 356 height 367
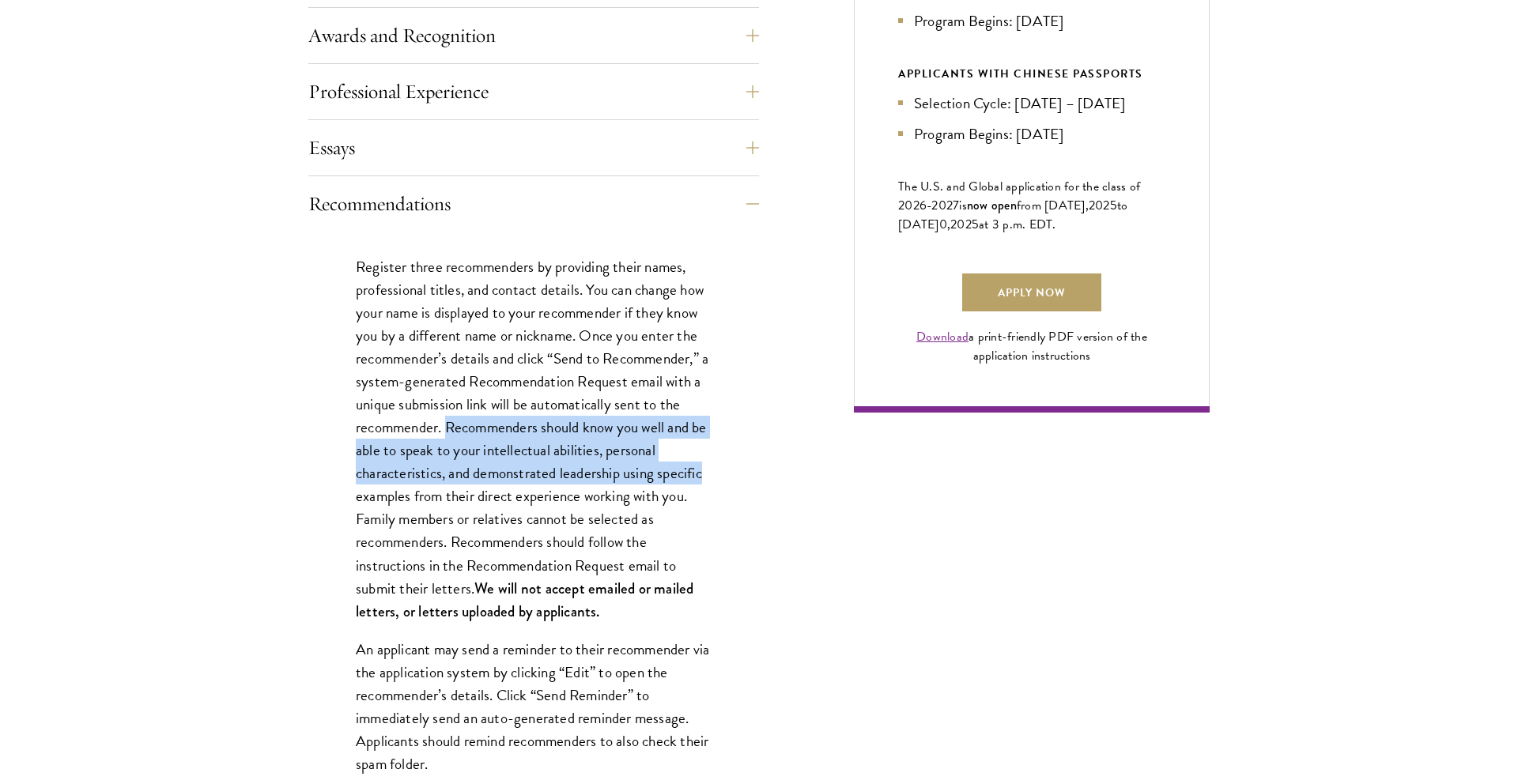
drag, startPoint x: 446, startPoint y: 426, endPoint x: 721, endPoint y: 490, distance: 282.3
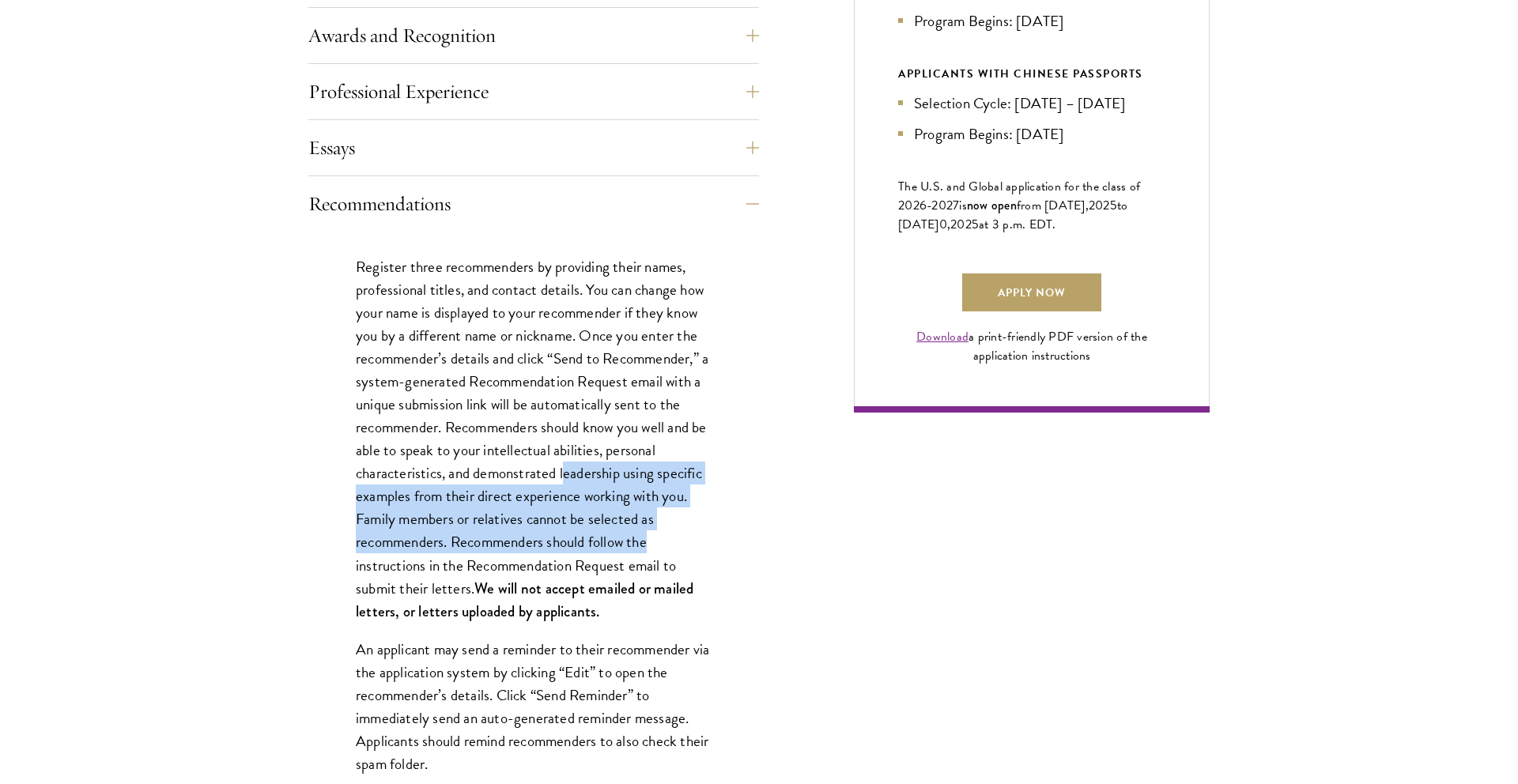
drag, startPoint x: 690, startPoint y: 537, endPoint x: 565, endPoint y: 470, distance: 141.8
click at [565, 469] on p "Register three recommenders by providing their names, professional titles, and …" at bounding box center [534, 438] width 356 height 367
click at [565, 470] on p "Register three recommenders by providing their names, professional titles, and …" at bounding box center [534, 438] width 356 height 367
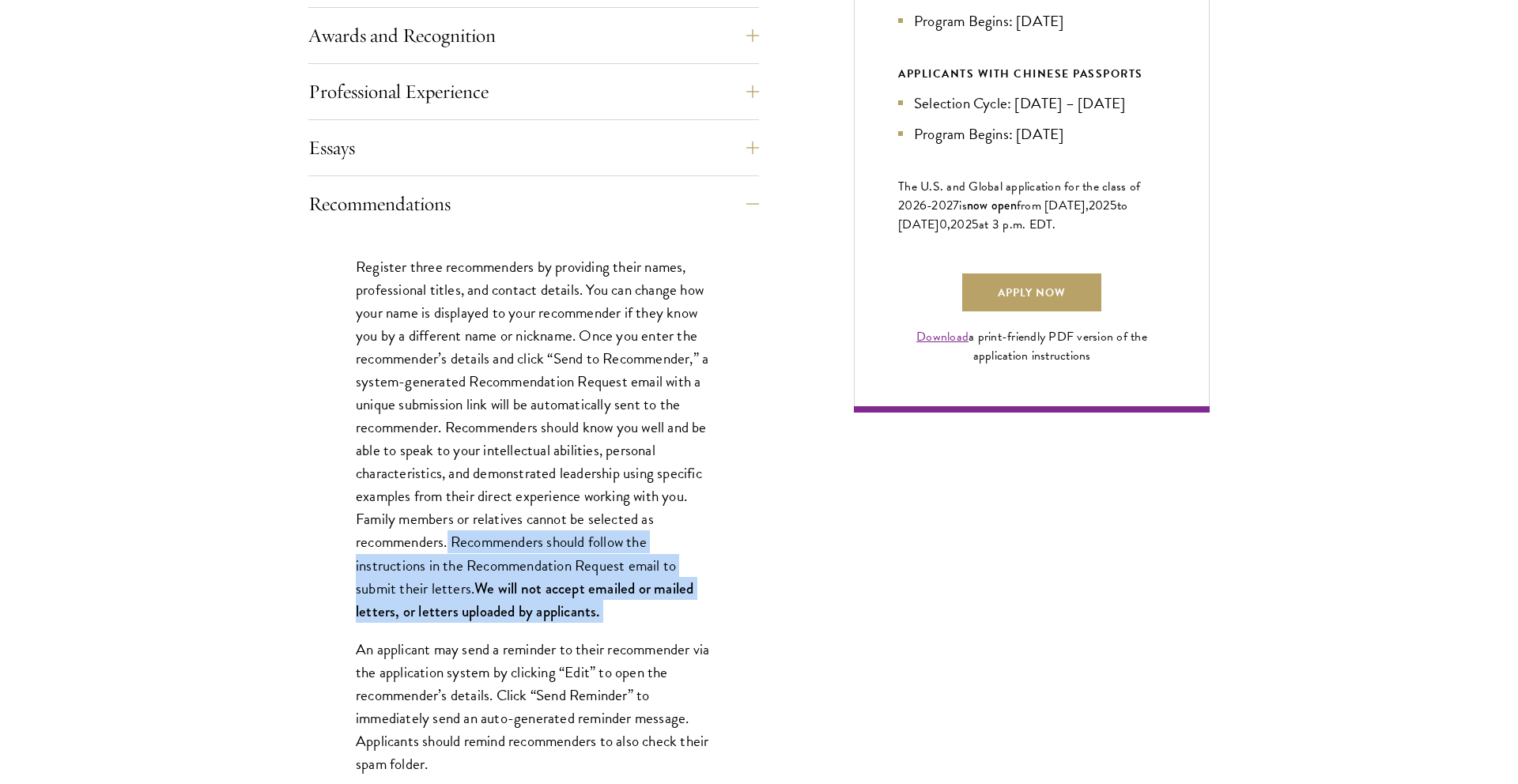
drag, startPoint x: 449, startPoint y: 544, endPoint x: 710, endPoint y: 636, distance: 276.7
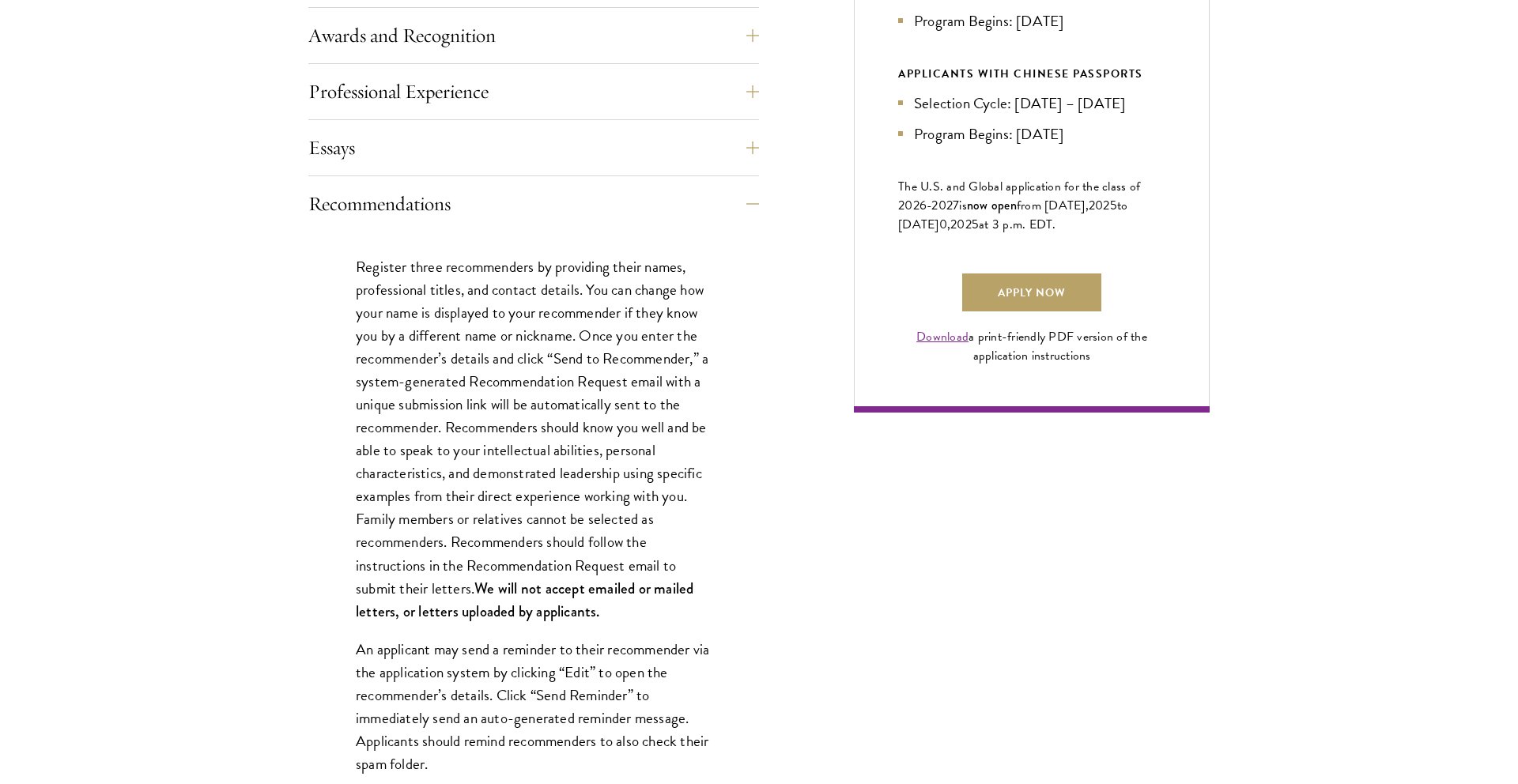
drag, startPoint x: 653, startPoint y: 612, endPoint x: 670, endPoint y: 623, distance: 20.2
click at [666, 623] on p "Register three recommenders by providing their names, professional titles, and …" at bounding box center [534, 438] width 356 height 367
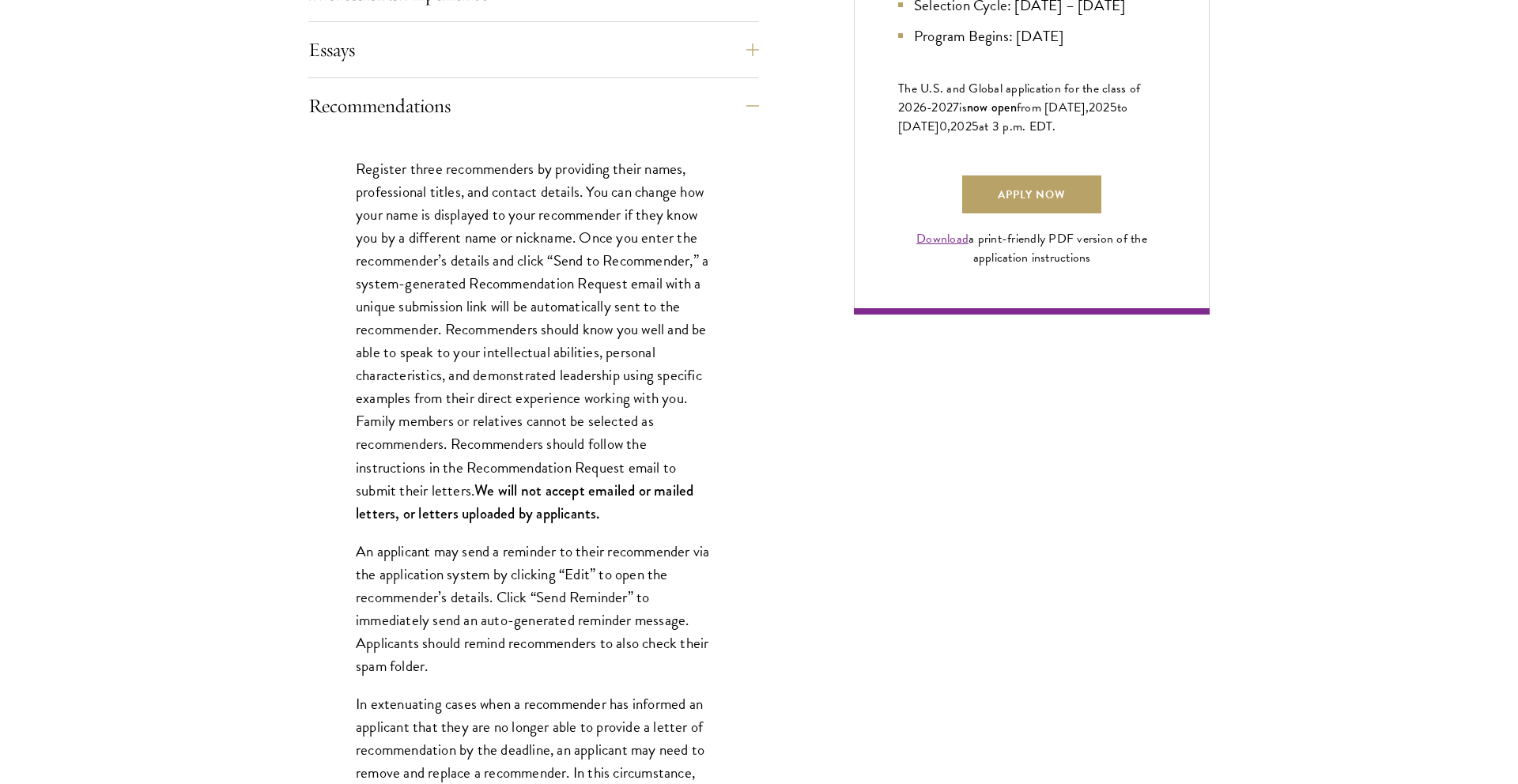
scroll to position [1106, 0]
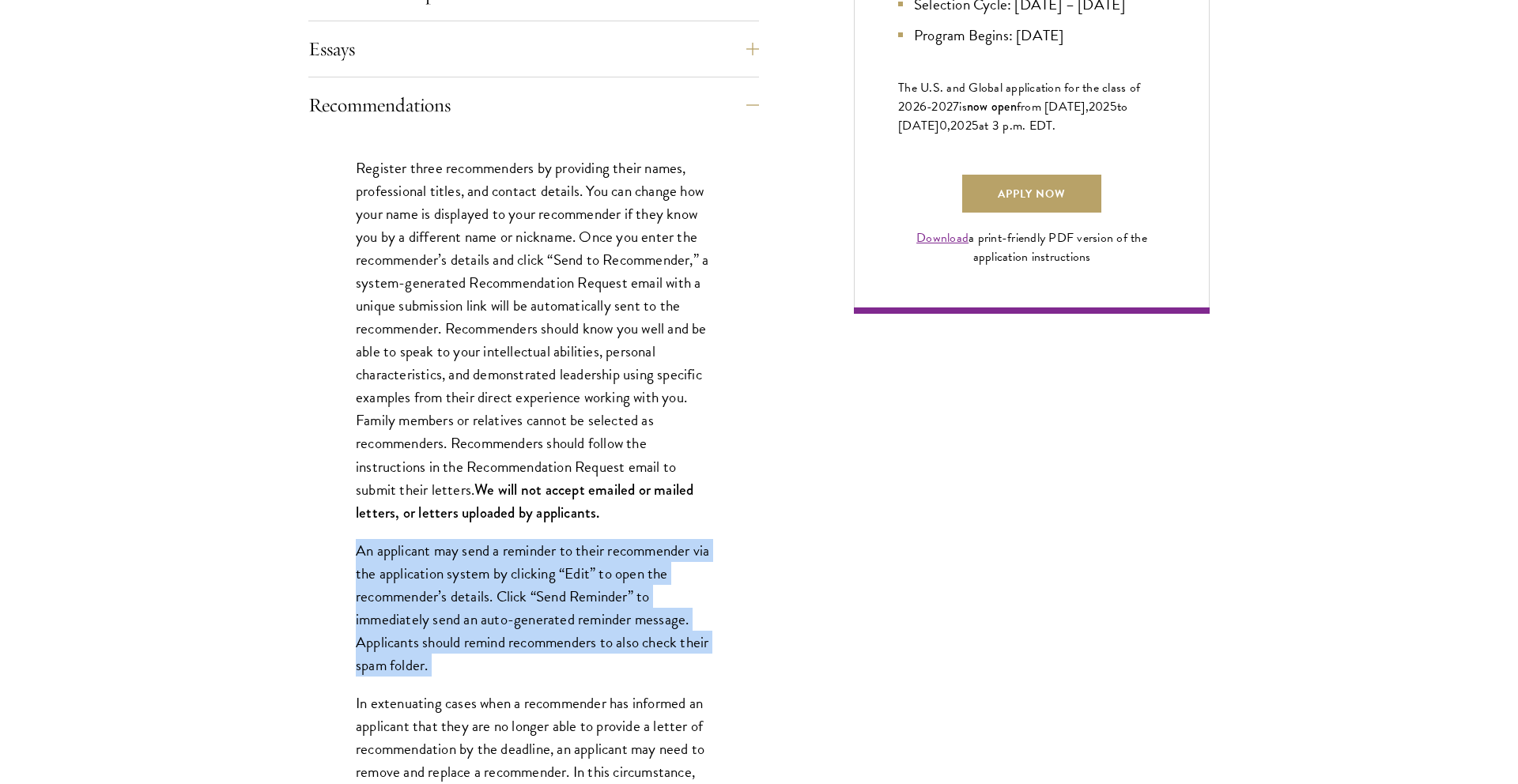
drag, startPoint x: 347, startPoint y: 541, endPoint x: 515, endPoint y: 686, distance: 221.9
click at [517, 686] on div "Register three recommenders by providing their names, professional titles, and …" at bounding box center [533, 768] width 451 height 1272
click at [514, 686] on div "Register three recommenders by providing their names, professional titles, and …" at bounding box center [533, 768] width 451 height 1272
drag, startPoint x: 488, startPoint y: 684, endPoint x: 350, endPoint y: 555, distance: 188.9
click at [350, 555] on div "Register three recommenders by providing their names, professional titles, and …" at bounding box center [533, 768] width 451 height 1272
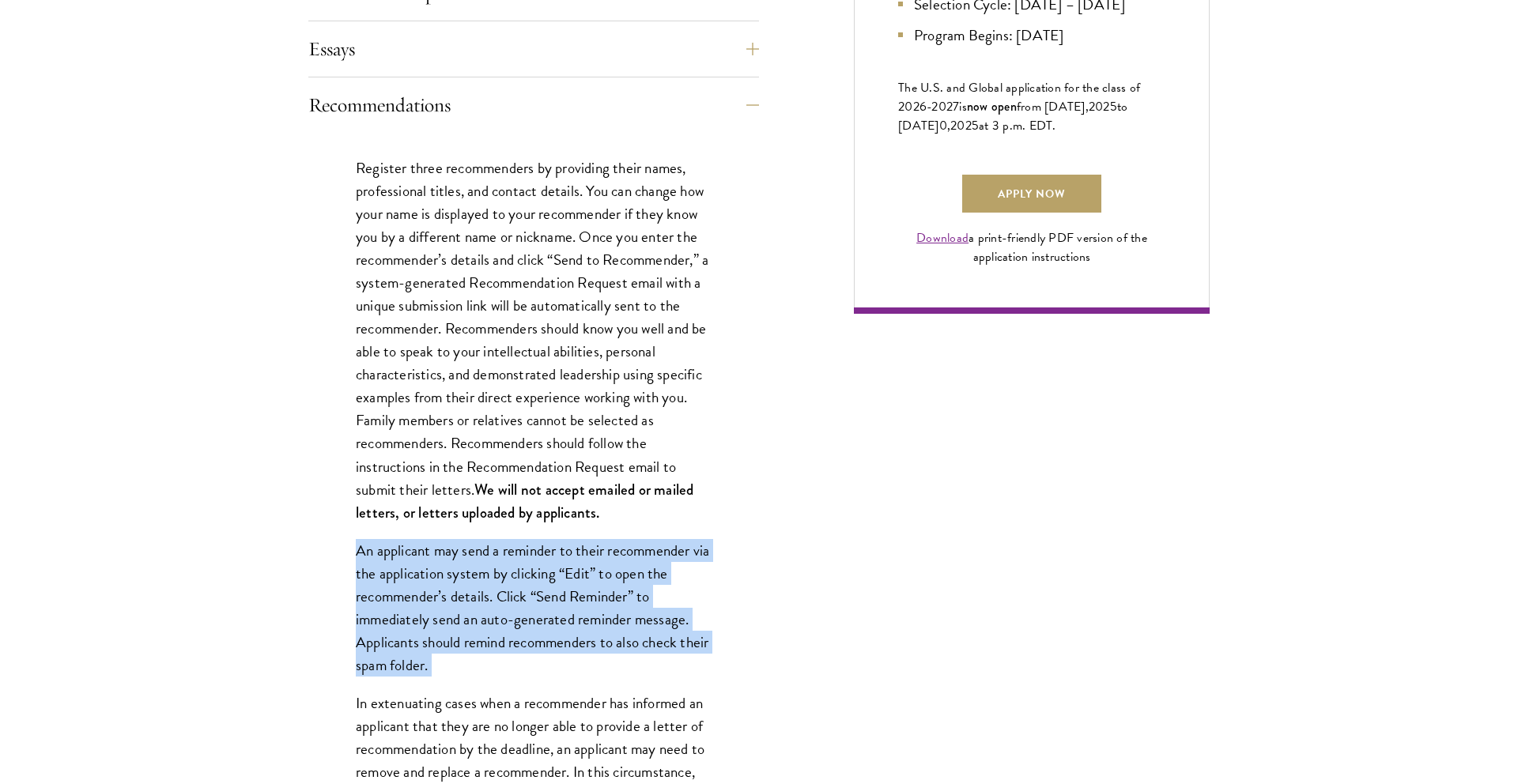
click at [350, 555] on div "Register three recommenders by providing their names, professional titles, and …" at bounding box center [533, 768] width 451 height 1272
drag, startPoint x: 351, startPoint y: 552, endPoint x: 485, endPoint y: 668, distance: 177.2
click at [486, 668] on div "Register three recommenders by providing their names, professional titles, and …" at bounding box center [533, 768] width 451 height 1272
click at [485, 668] on p "An applicant may send a reminder to their recommender via the application syste…" at bounding box center [534, 608] width 356 height 137
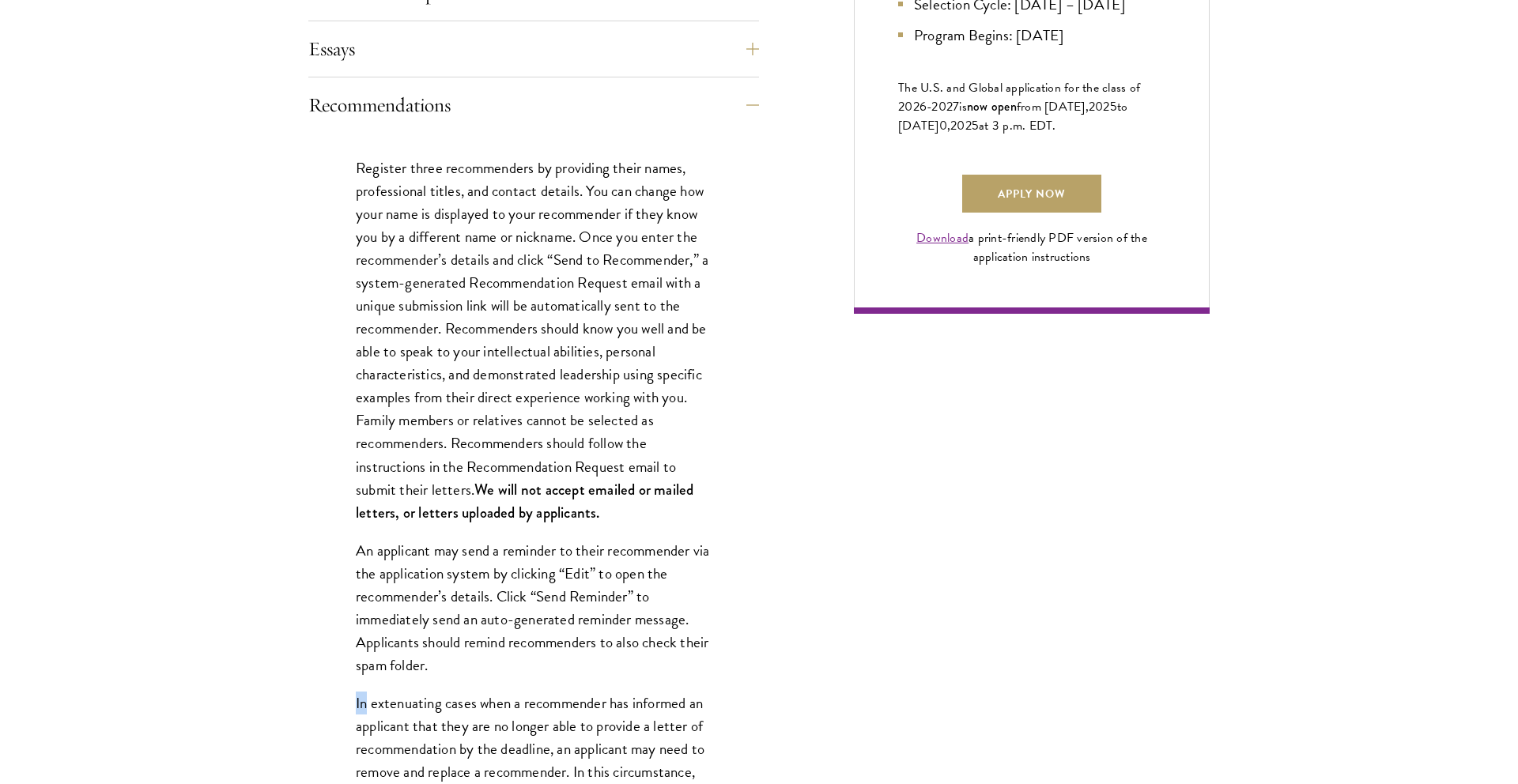
drag, startPoint x: 485, startPoint y: 668, endPoint x: 544, endPoint y: 694, distance: 64.5
click at [542, 693] on div "Register three recommenders by providing their names, professional titles, and …" at bounding box center [533, 768] width 451 height 1272
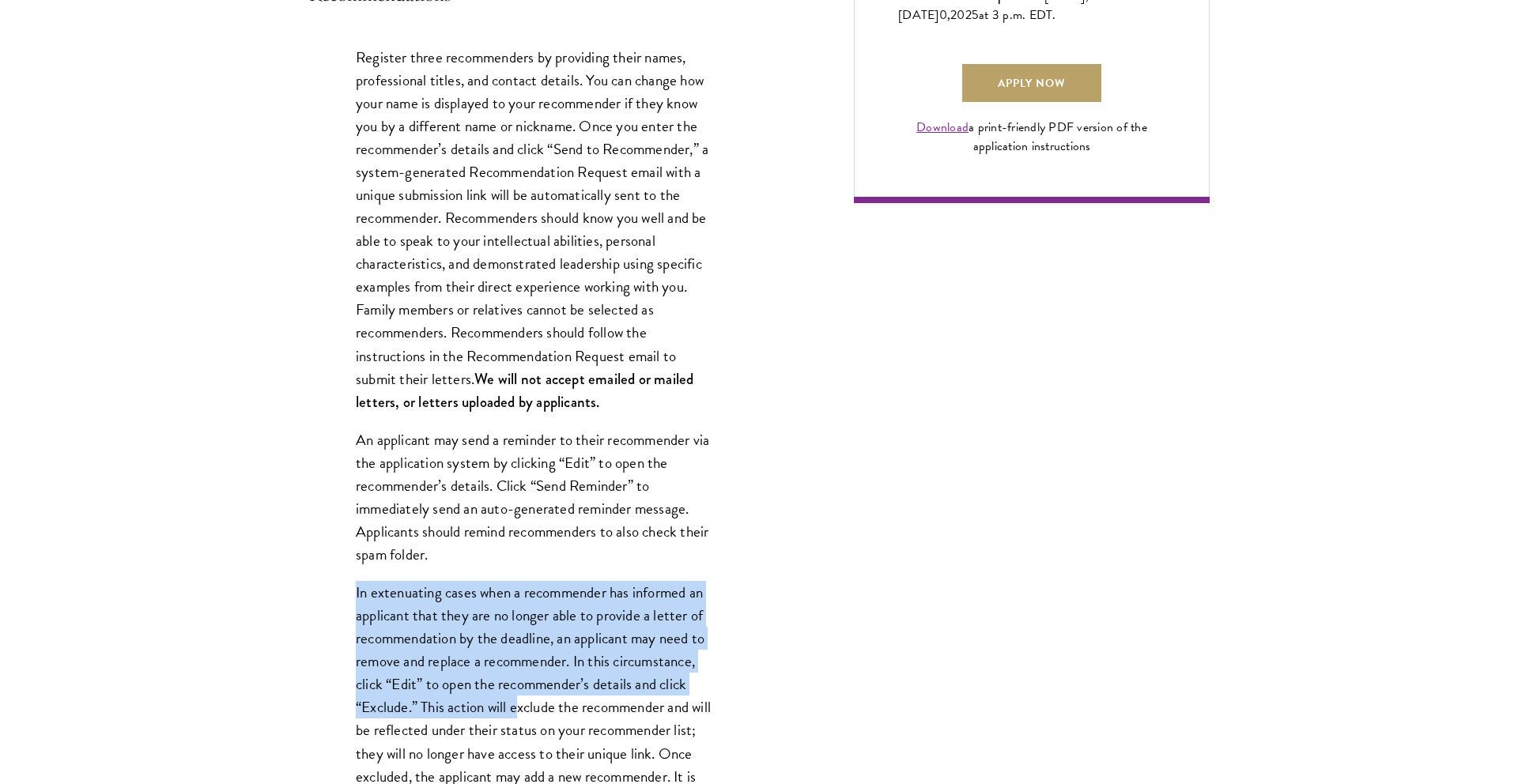
drag, startPoint x: 357, startPoint y: 591, endPoint x: 593, endPoint y: 731, distance: 274.4
click at [583, 727] on p "In extenuating cases when a recommender has informed an applicant that they are…" at bounding box center [534, 753] width 356 height 345
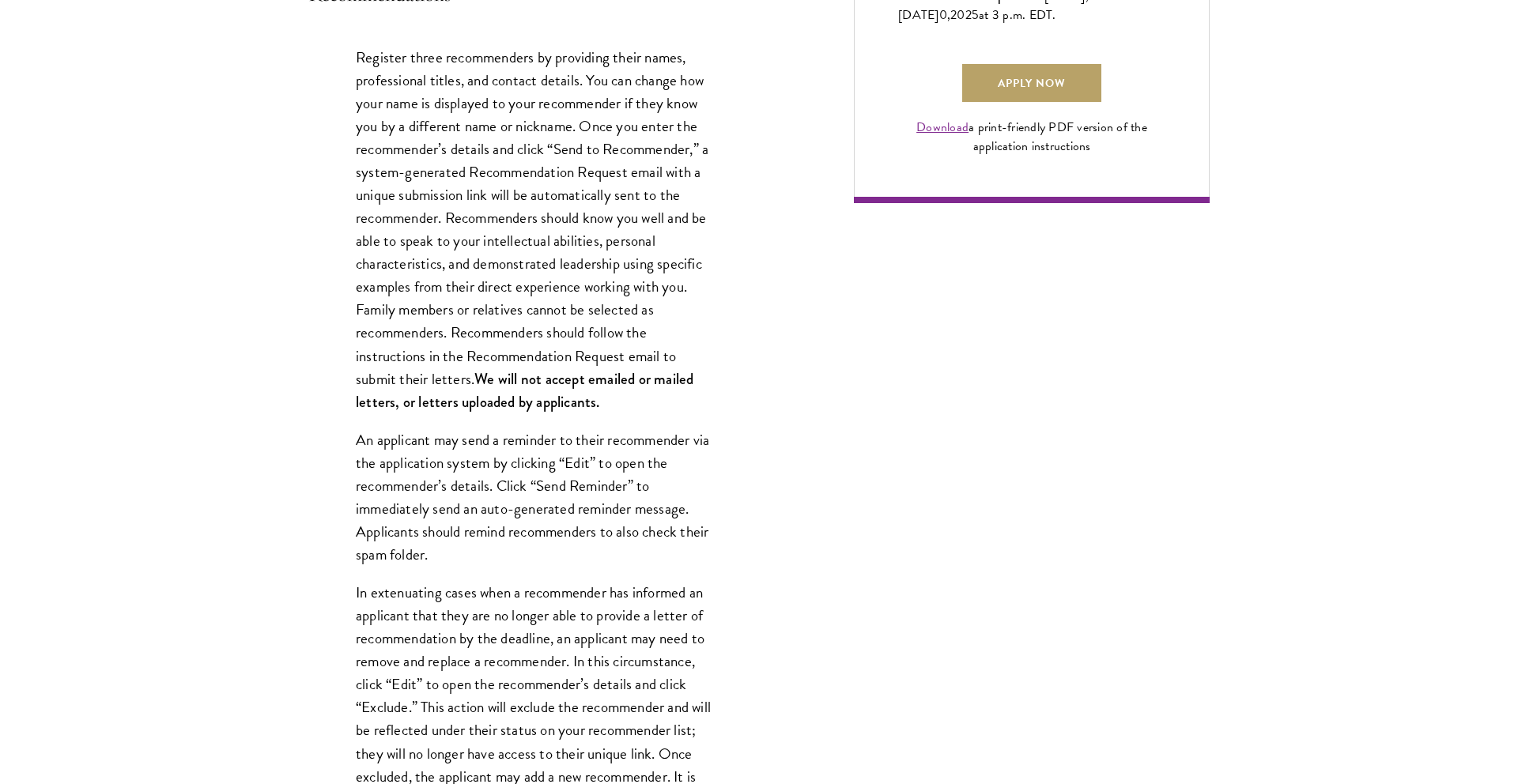
click at [593, 731] on p "In extenuating cases when a recommender has informed an applicant that they are…" at bounding box center [534, 753] width 356 height 345
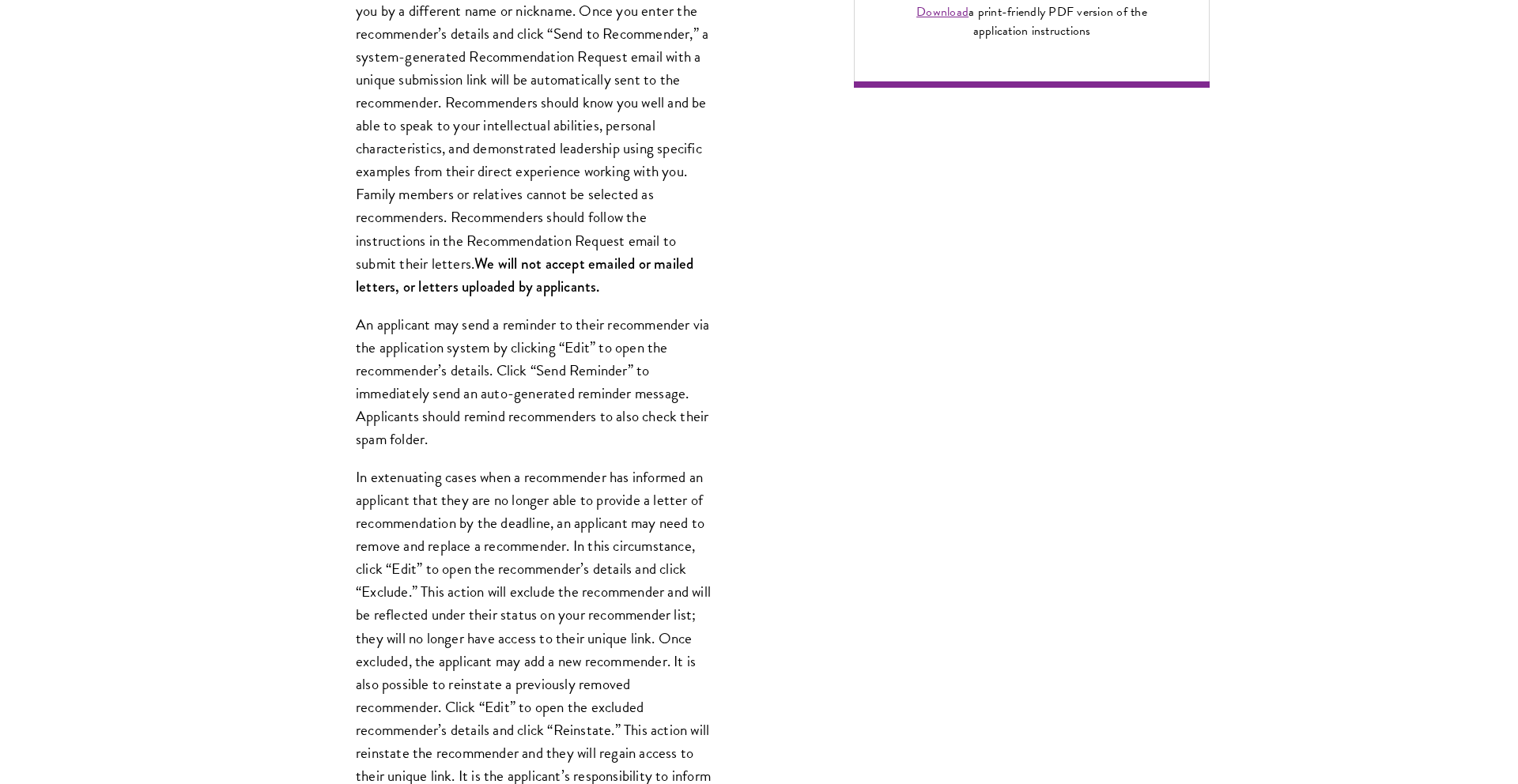
scroll to position [1333, 0]
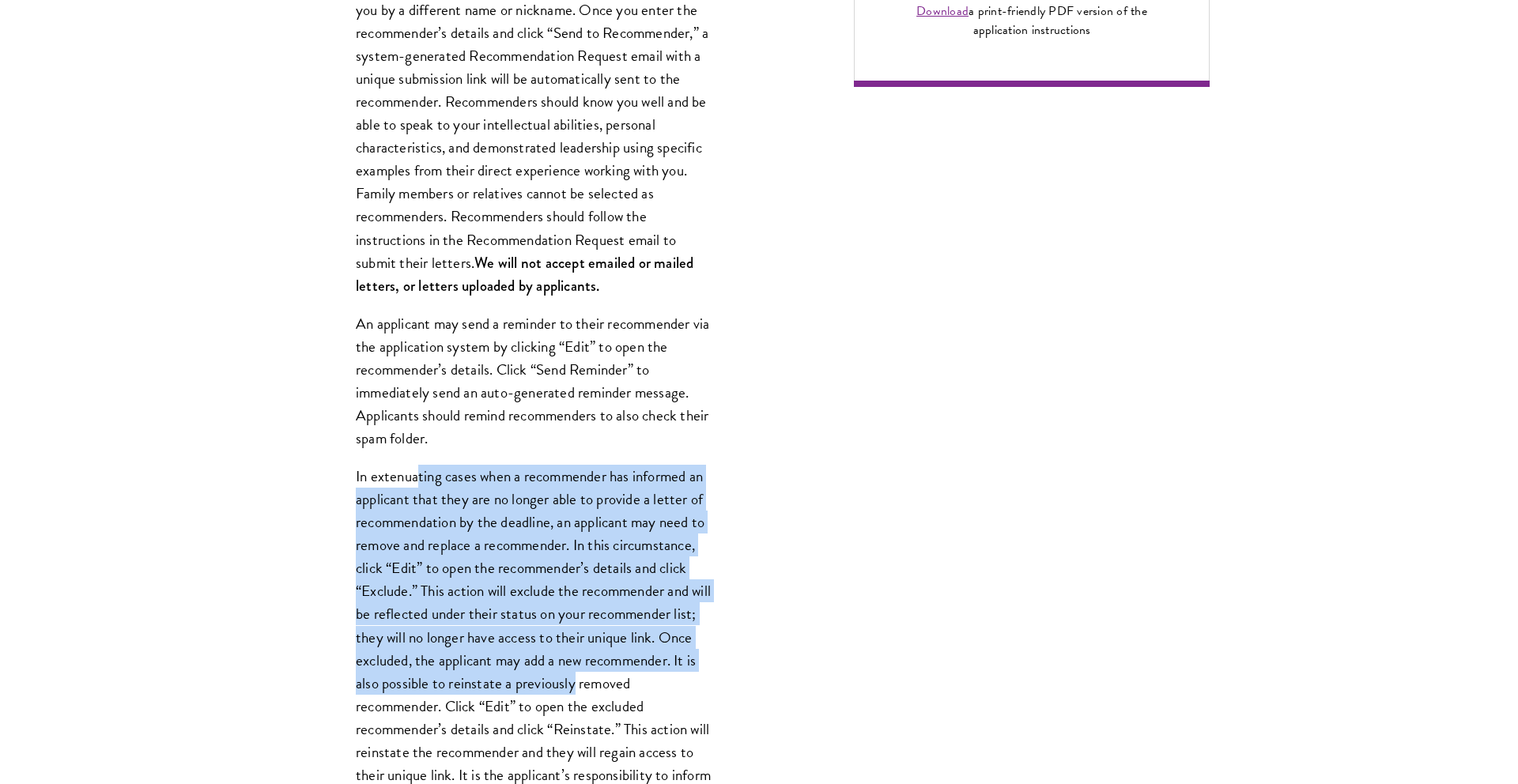
drag, startPoint x: 696, startPoint y: 682, endPoint x: 412, endPoint y: 474, distance: 352.0
click at [413, 474] on p "In extenuating cases when a recommender has informed an applicant that they are…" at bounding box center [534, 636] width 356 height 345
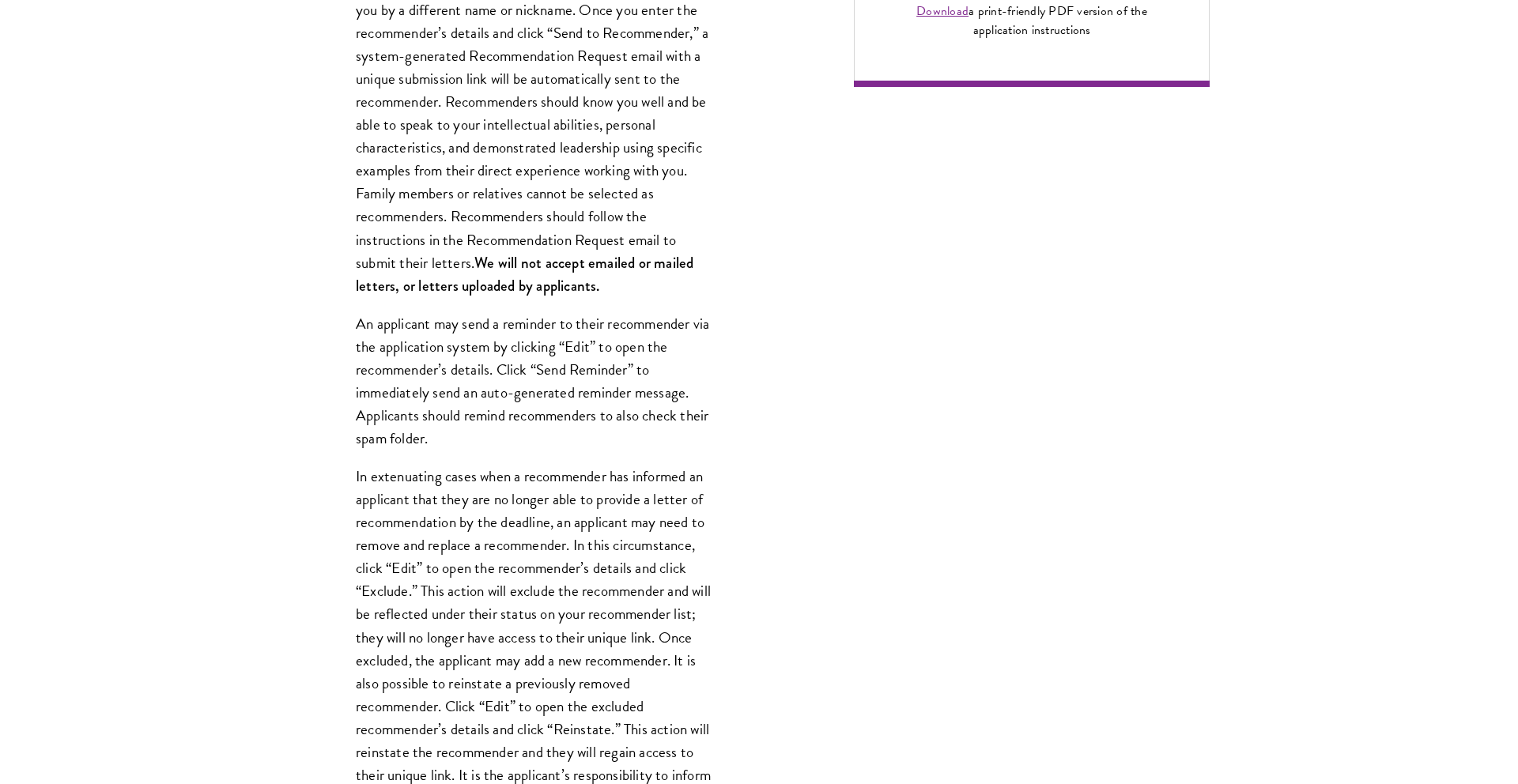
click at [331, 482] on div "Register three recommenders by providing their names, professional titles, and …" at bounding box center [533, 542] width 451 height 1272
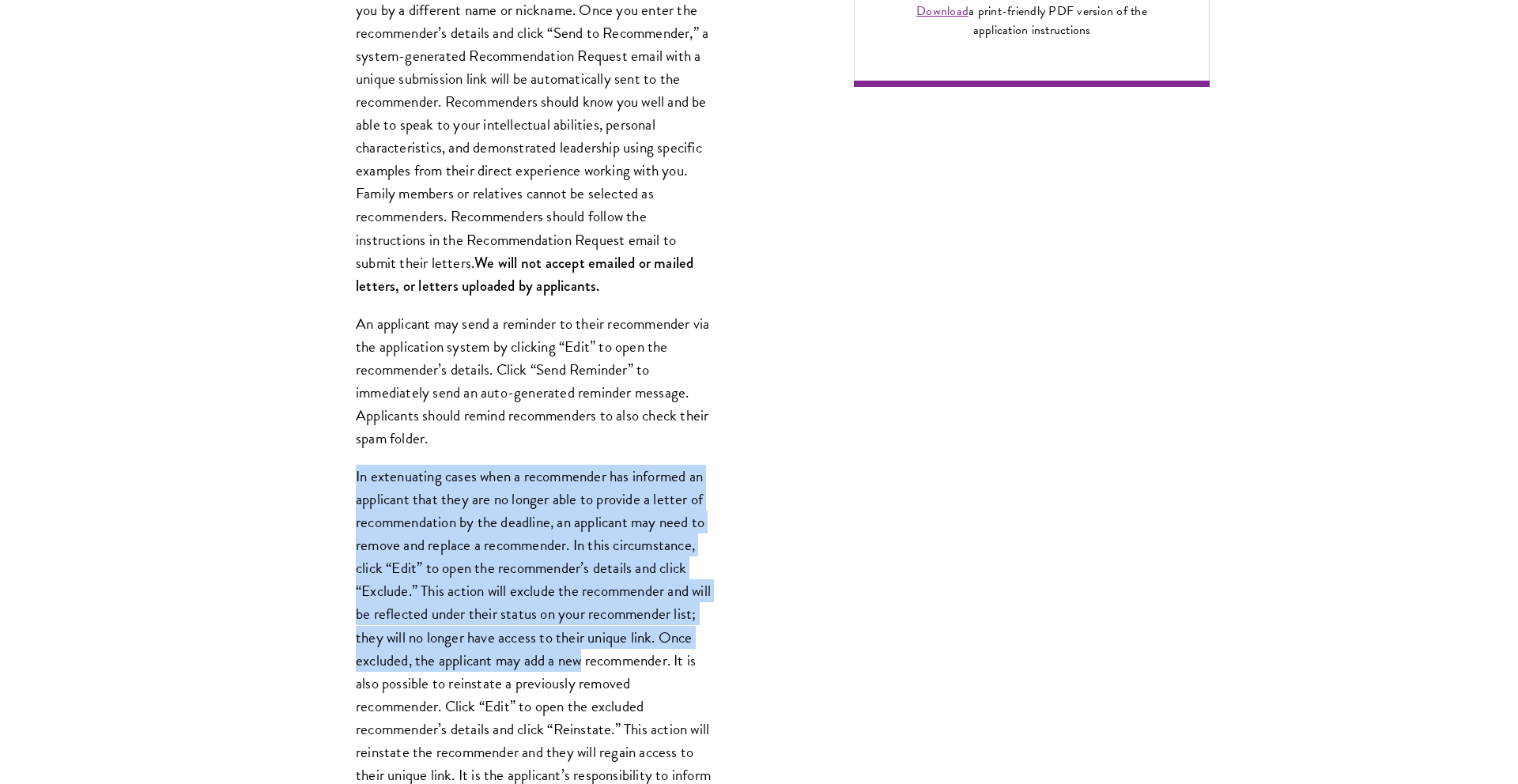
drag, startPoint x: 356, startPoint y: 482, endPoint x: 659, endPoint y: 664, distance: 353.5
click at [659, 663] on p "In extenuating cases when a recommender has informed an applicant that they are…" at bounding box center [534, 636] width 356 height 345
click at [659, 664] on p "In extenuating cases when a recommender has informed an applicant that they are…" at bounding box center [534, 636] width 356 height 345
drag, startPoint x: 636, startPoint y: 665, endPoint x: 347, endPoint y: 475, distance: 345.9
click at [347, 475] on div "Register three recommenders by providing their names, professional titles, and …" at bounding box center [533, 542] width 451 height 1272
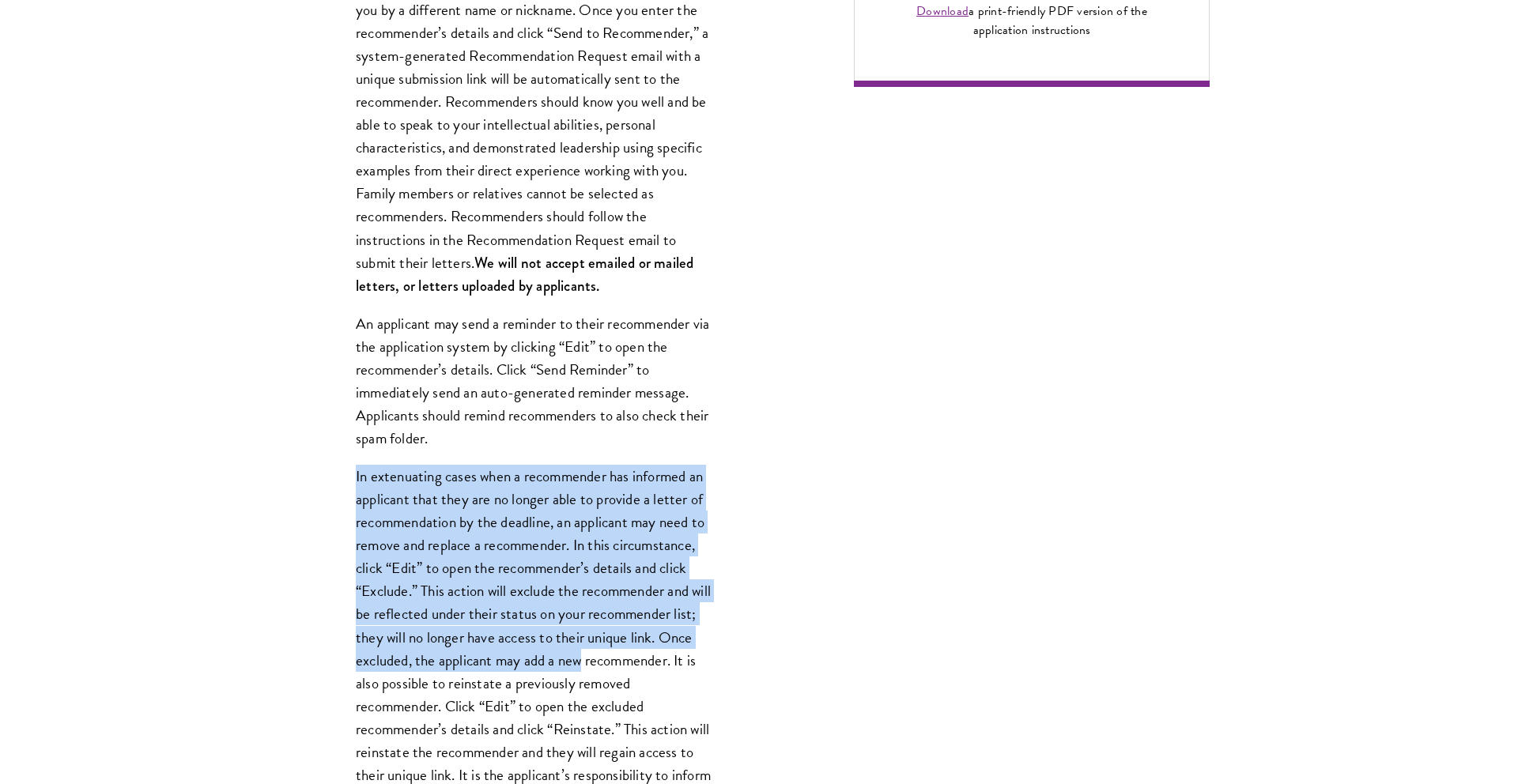
click at [610, 654] on p "In extenuating cases when a recommender has informed an applicant that they are…" at bounding box center [534, 636] width 356 height 345
drag, startPoint x: 632, startPoint y: 668, endPoint x: 324, endPoint y: 461, distance: 371.1
click at [324, 461] on div "Register three recommenders by providing their names, professional titles, and …" at bounding box center [533, 542] width 451 height 1272
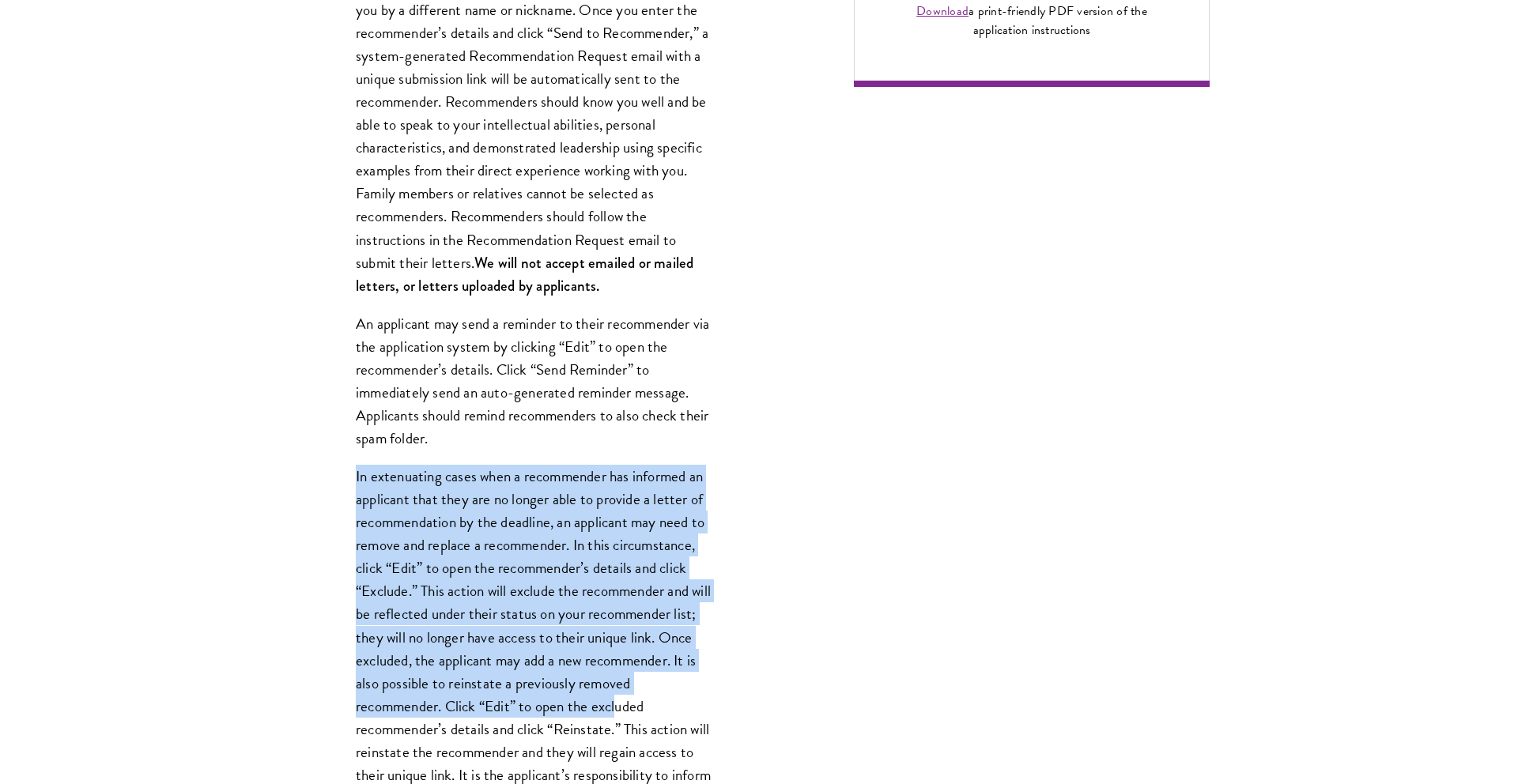
drag, startPoint x: 325, startPoint y: 471, endPoint x: 671, endPoint y: 699, distance: 414.4
click at [671, 699] on div "Register three recommenders by providing their names, professional titles, and …" at bounding box center [533, 542] width 451 height 1272
click at [671, 699] on p "In extenuating cases when a recommender has informed an applicant that they are…" at bounding box center [534, 636] width 356 height 345
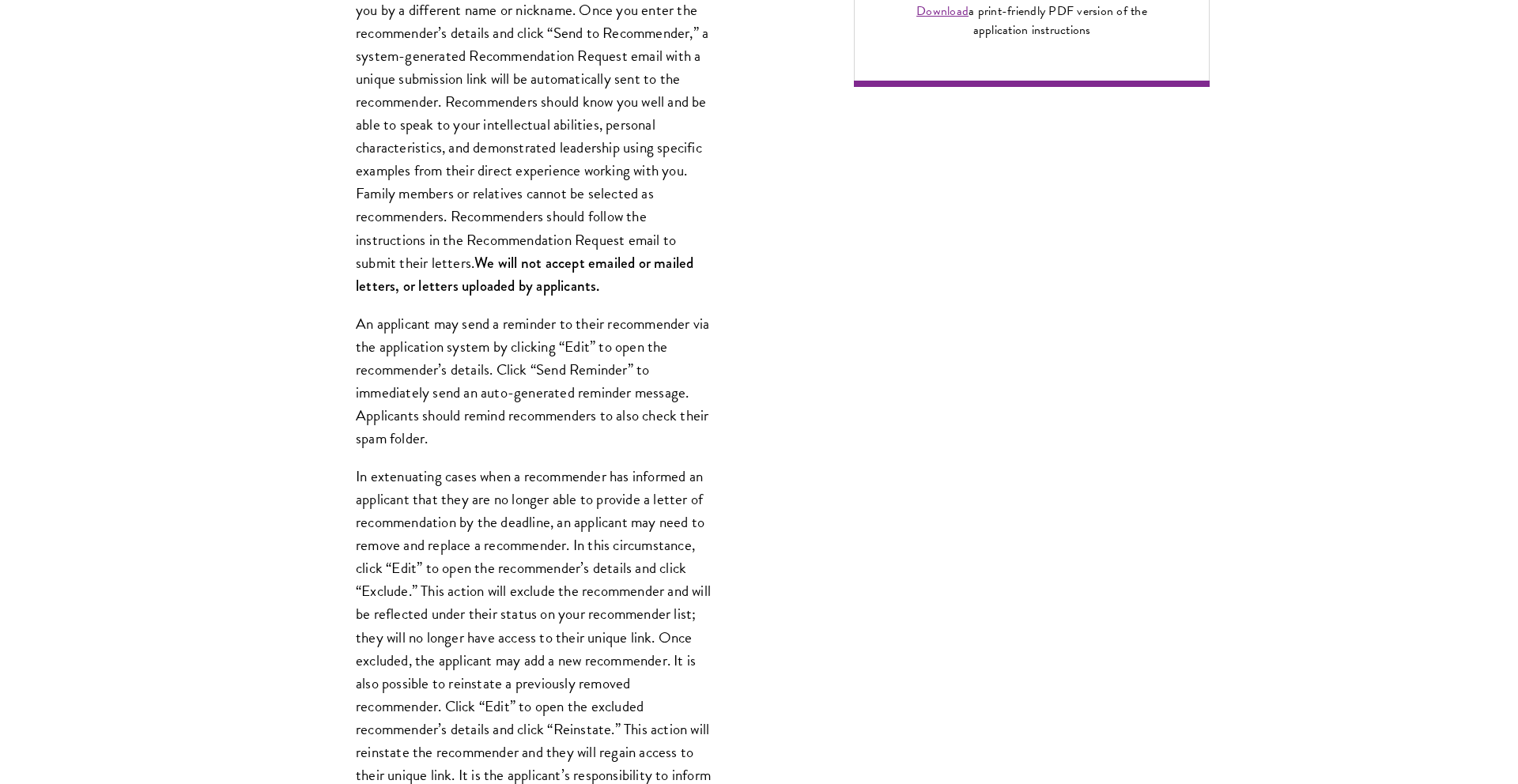
click at [656, 682] on p "In extenuating cases when a recommender has informed an applicant that they are…" at bounding box center [534, 636] width 356 height 345
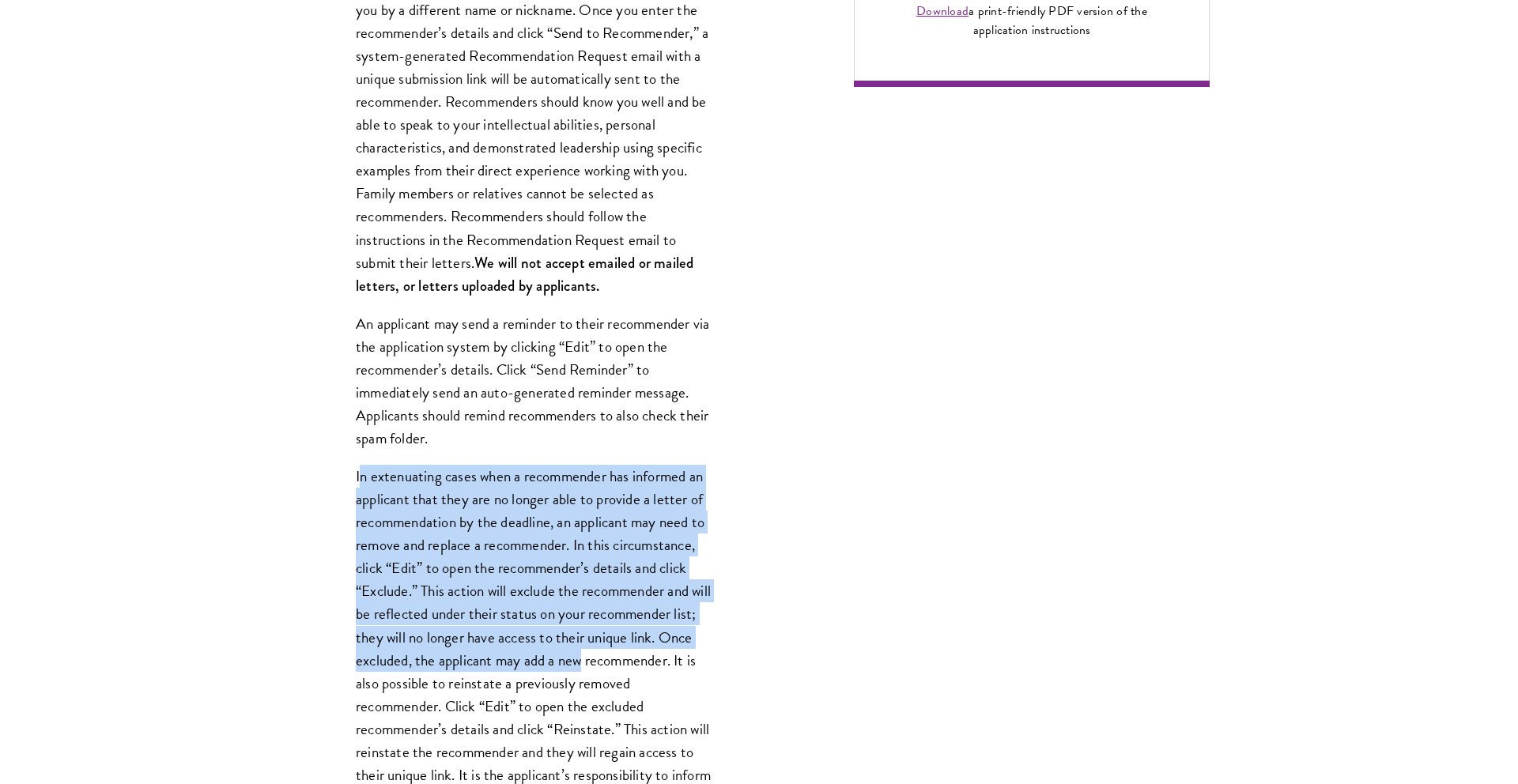
drag, startPoint x: 645, startPoint y: 668, endPoint x: 359, endPoint y: 470, distance: 347.9
click at [359, 470] on p "In extenuating cases when a recommender has informed an applicant that they are…" at bounding box center [534, 636] width 356 height 345
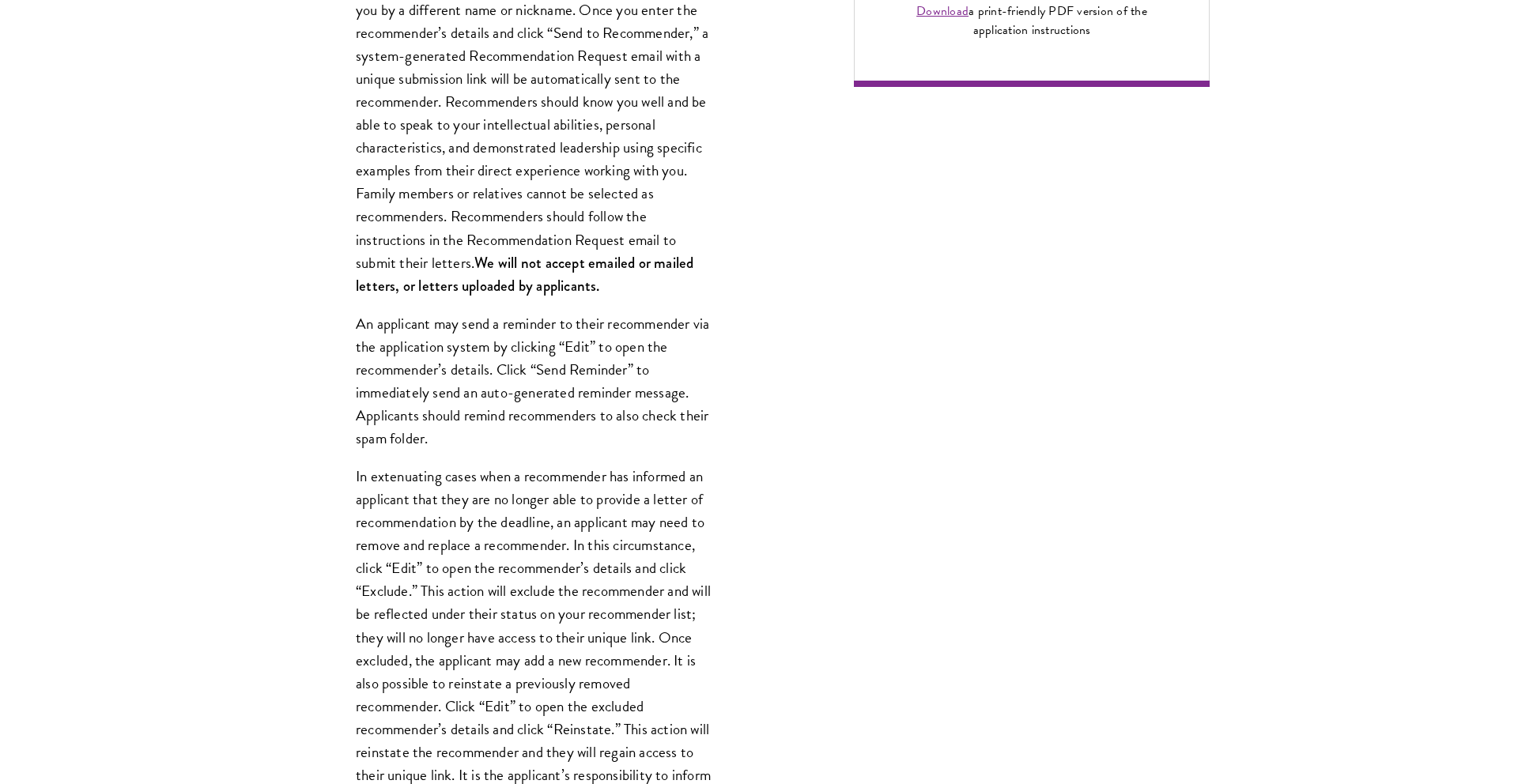
click at [354, 470] on div "Register three recommenders by providing their names, professional titles, and …" at bounding box center [533, 542] width 451 height 1272
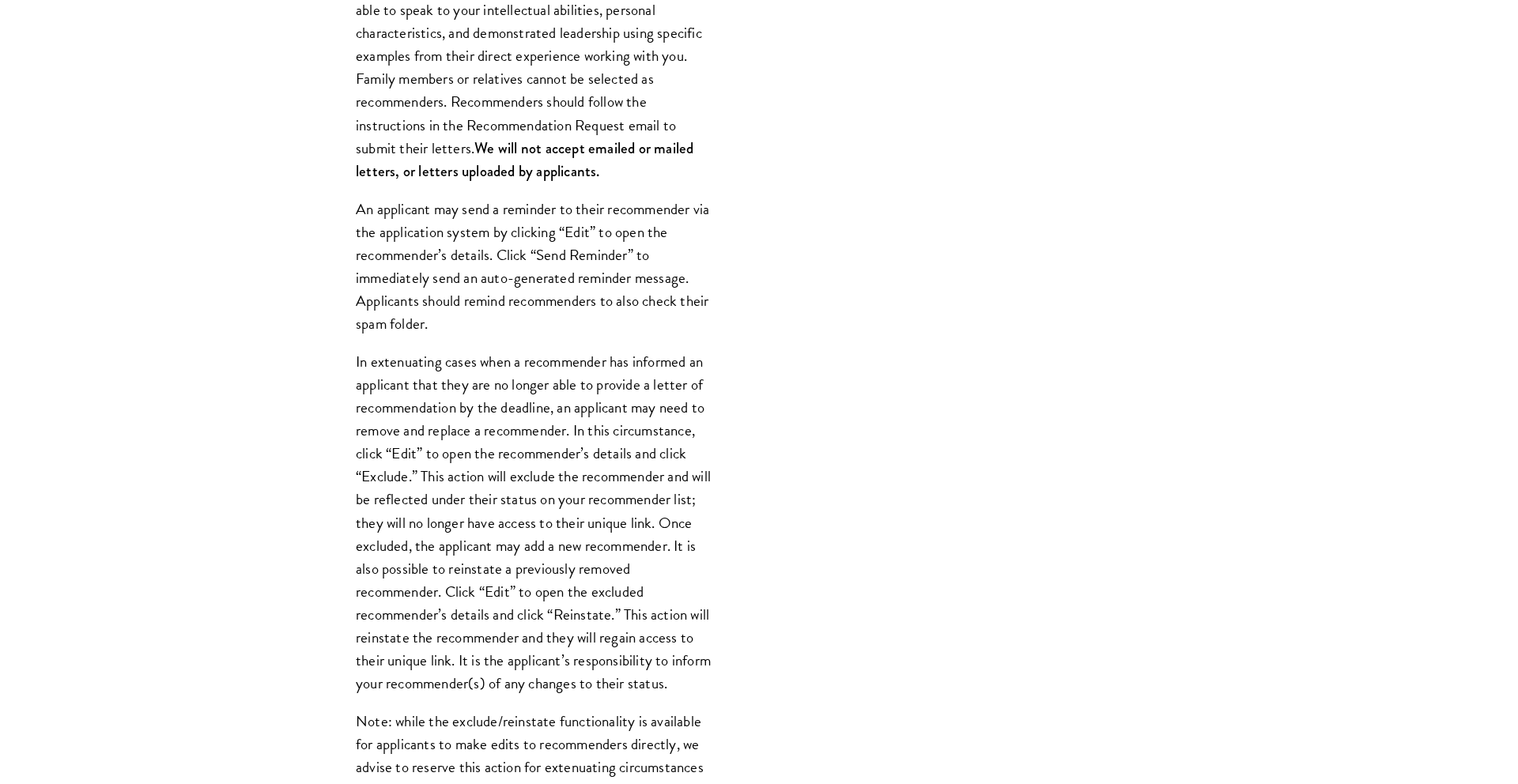
scroll to position [1512, 0]
